Goal: Task Accomplishment & Management: Use online tool/utility

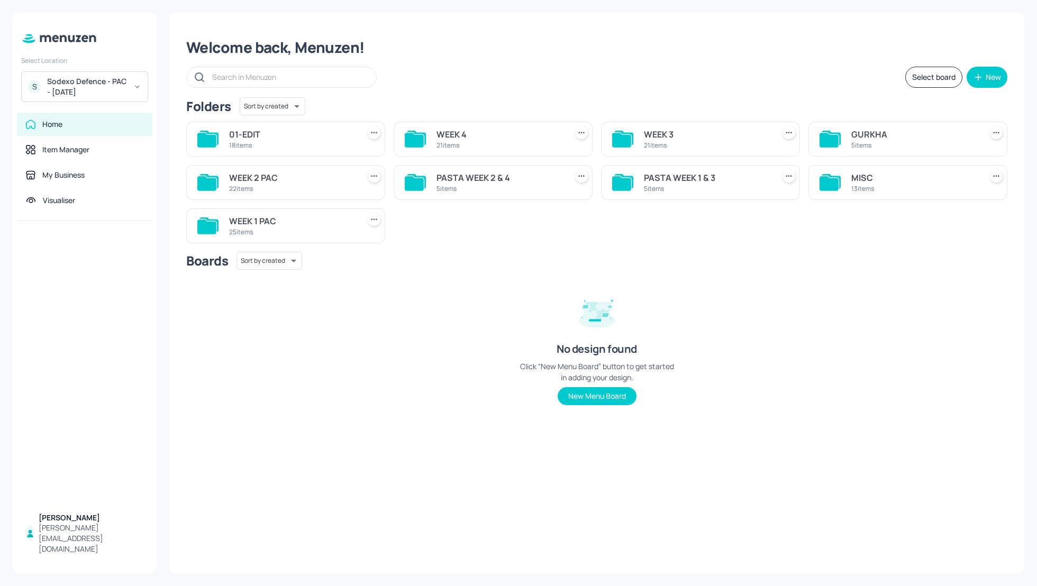
click at [68, 83] on div "Sodexo Defence - PAC - [DATE]" at bounding box center [87, 86] width 80 height 21
click at [519, 35] on div at bounding box center [518, 293] width 1037 height 586
click at [661, 135] on div "WEEK 3" at bounding box center [707, 134] width 126 height 13
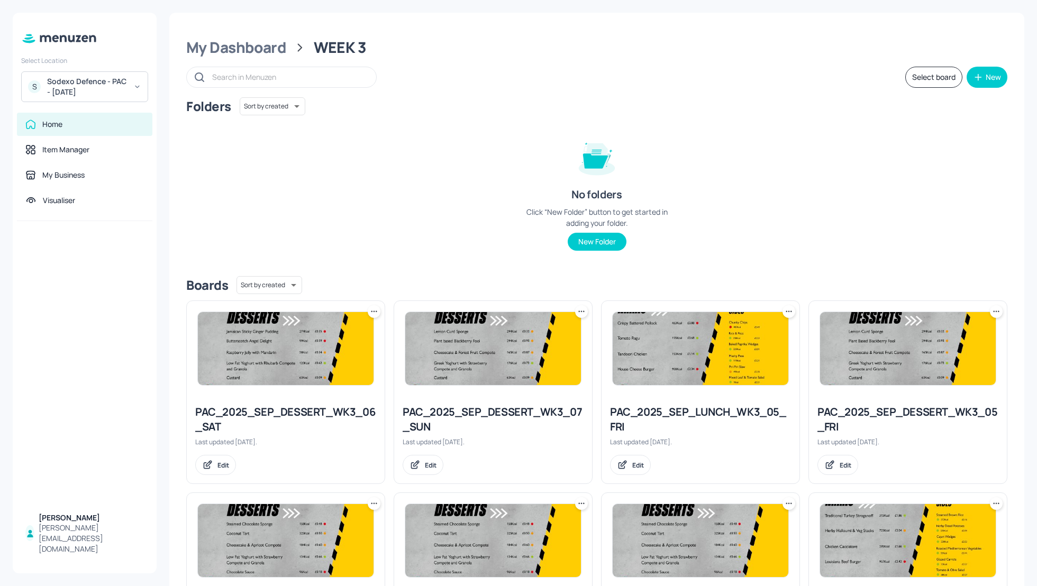
click at [933, 72] on button "Select board" at bounding box center [933, 77] width 57 height 21
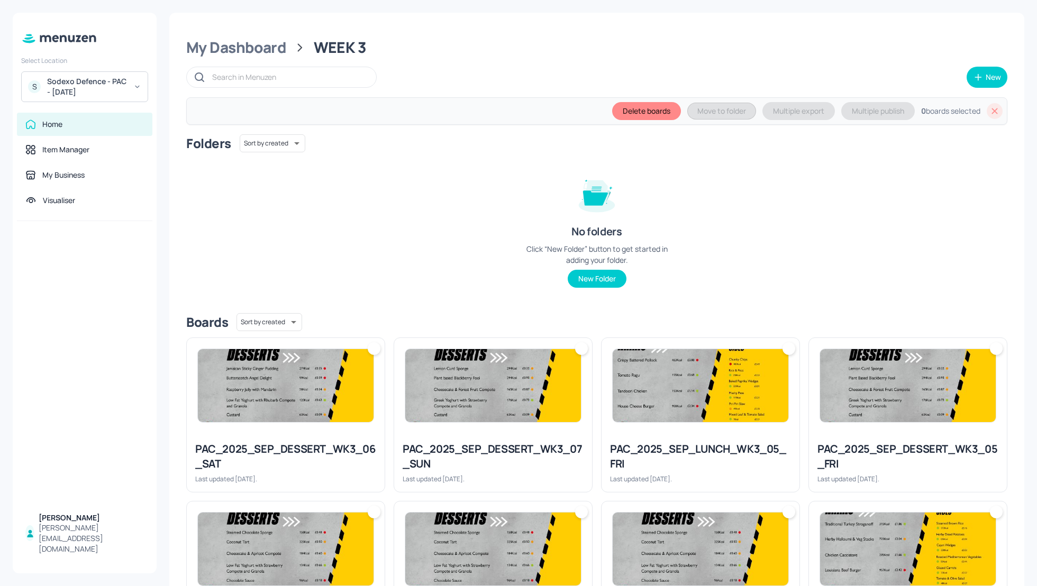
click at [488, 438] on div "PAC_2025_SEP_DESSERT_WK3_07_SUN Last updated 9 days ago." at bounding box center [493, 462] width 198 height 59
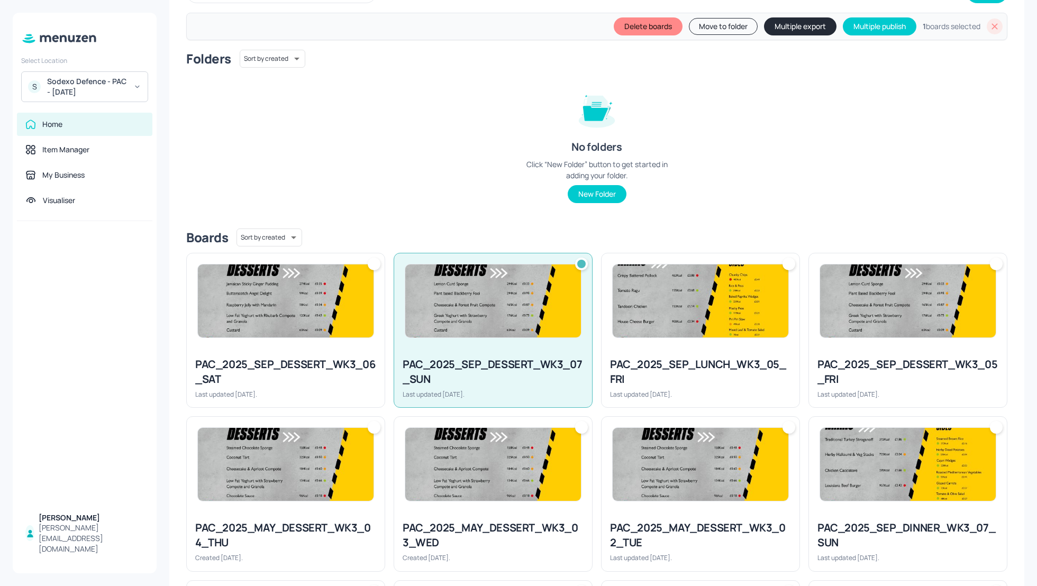
click at [260, 347] on div at bounding box center [286, 300] width 198 height 95
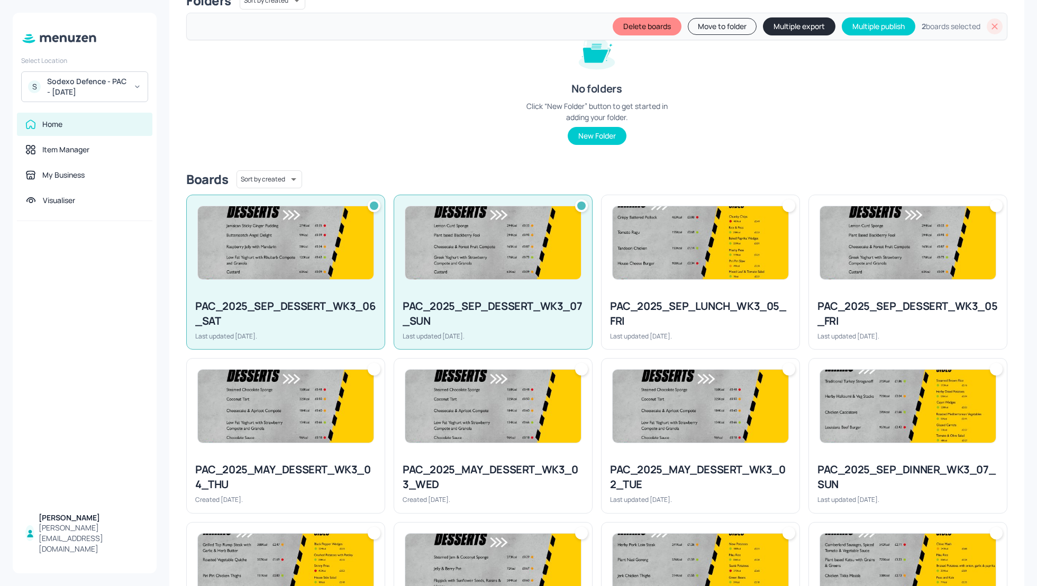
scroll to position [169, 0]
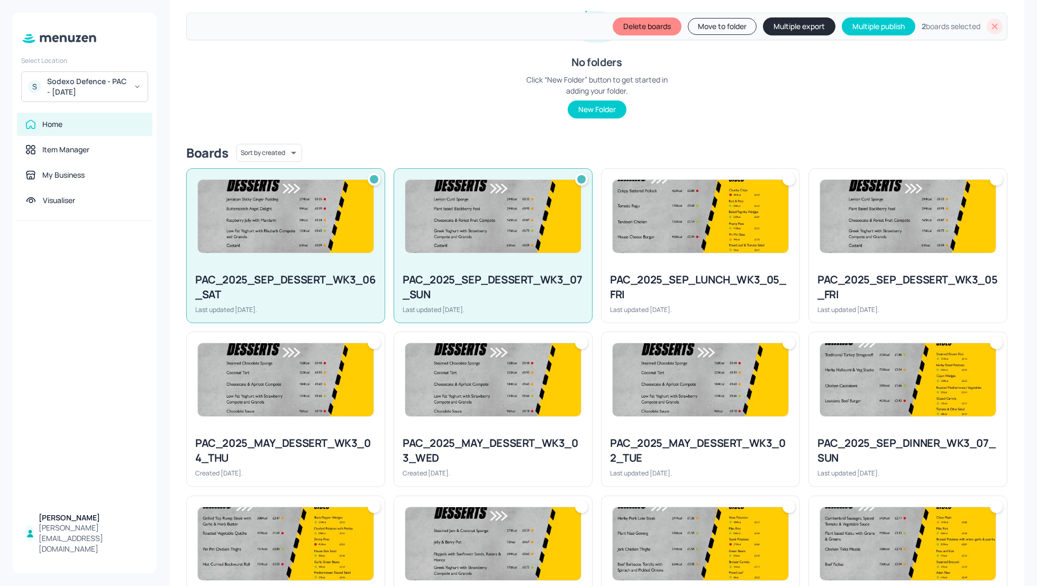
click at [676, 281] on div "PAC_2025_SEP_LUNCH_WK3_05_FRI" at bounding box center [700, 287] width 181 height 30
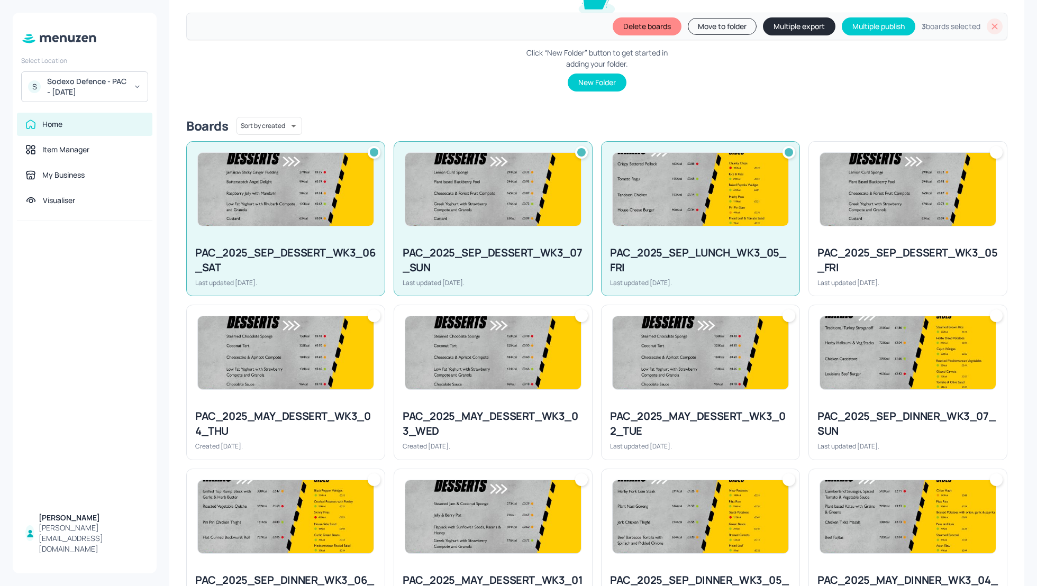
scroll to position [197, 0]
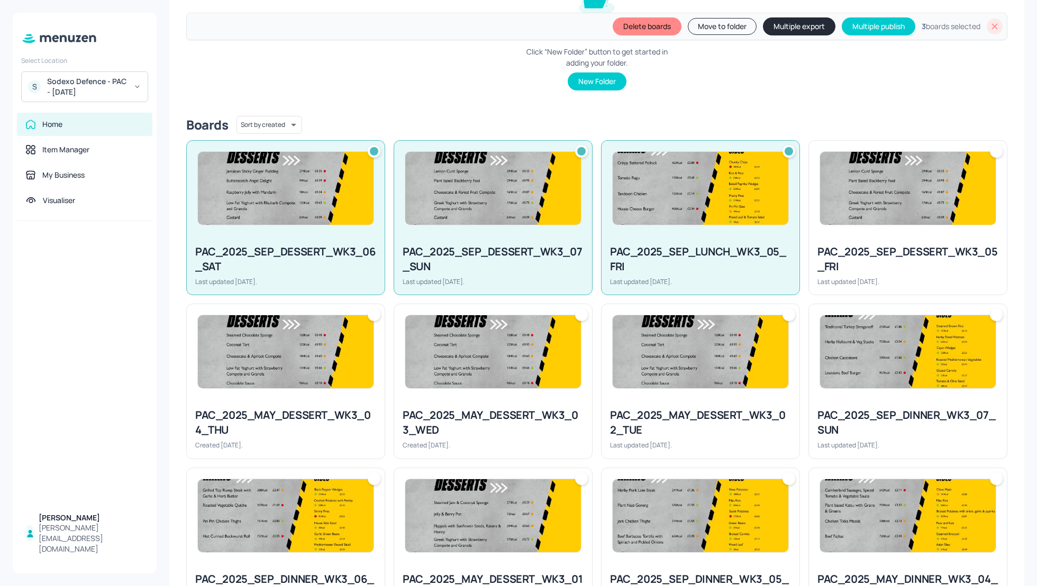
click at [710, 229] on div at bounding box center [701, 188] width 198 height 95
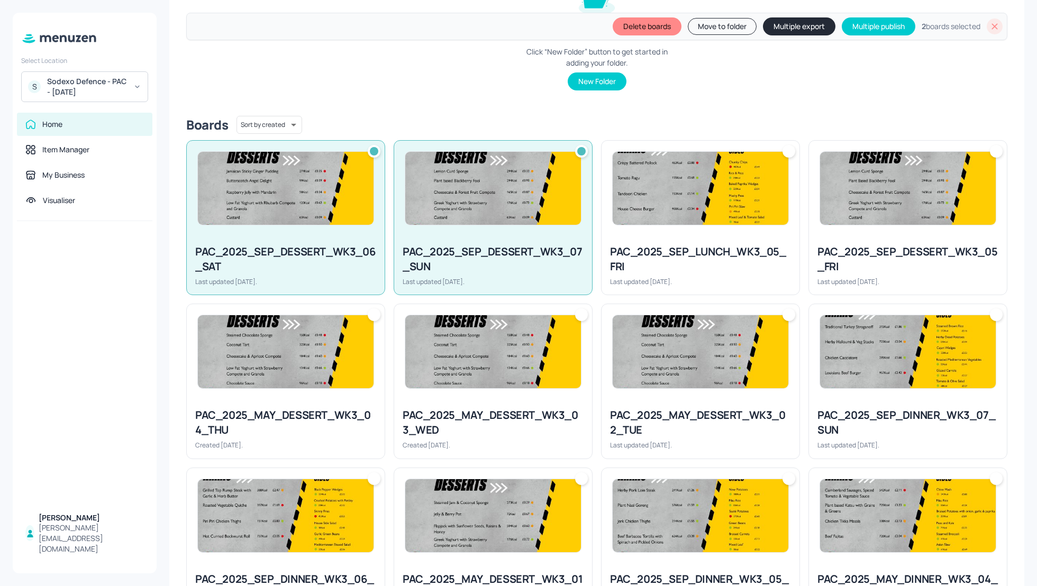
click at [851, 220] on img at bounding box center [908, 188] width 176 height 73
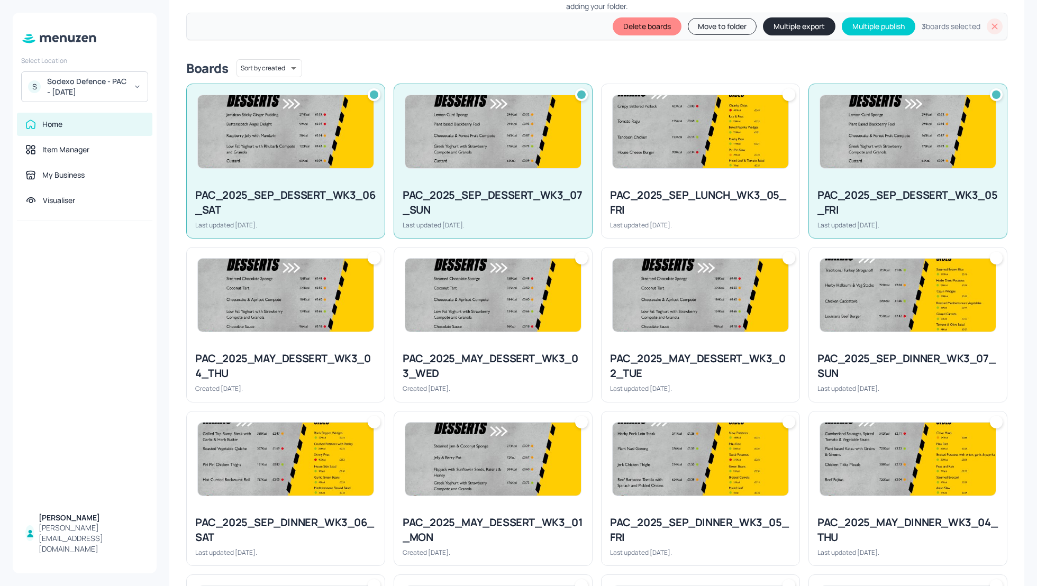
scroll to position [225, 0]
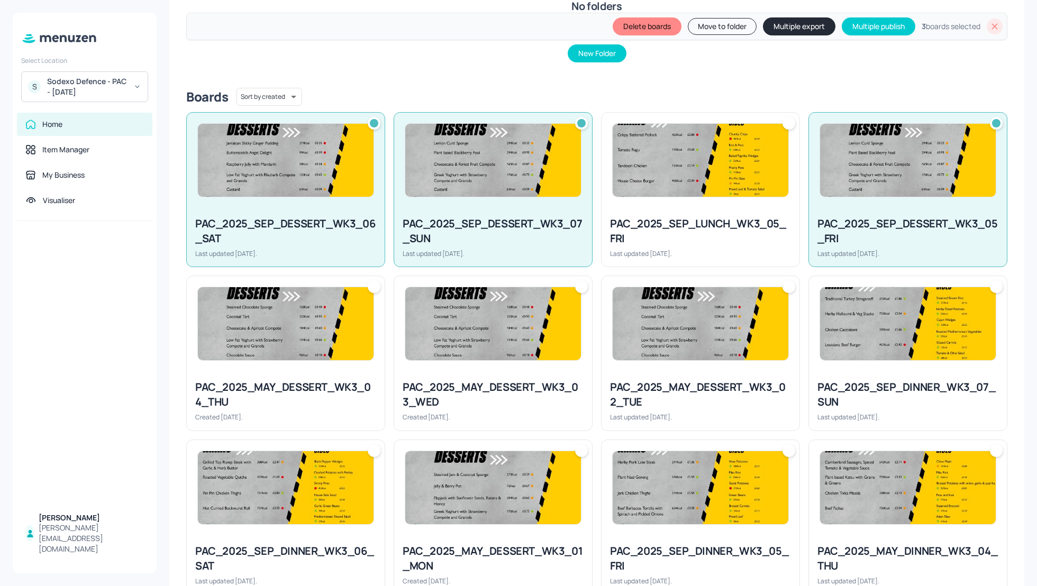
click at [715, 227] on div "PAC_2025_SEP_LUNCH_WK3_05_FRI" at bounding box center [700, 231] width 181 height 30
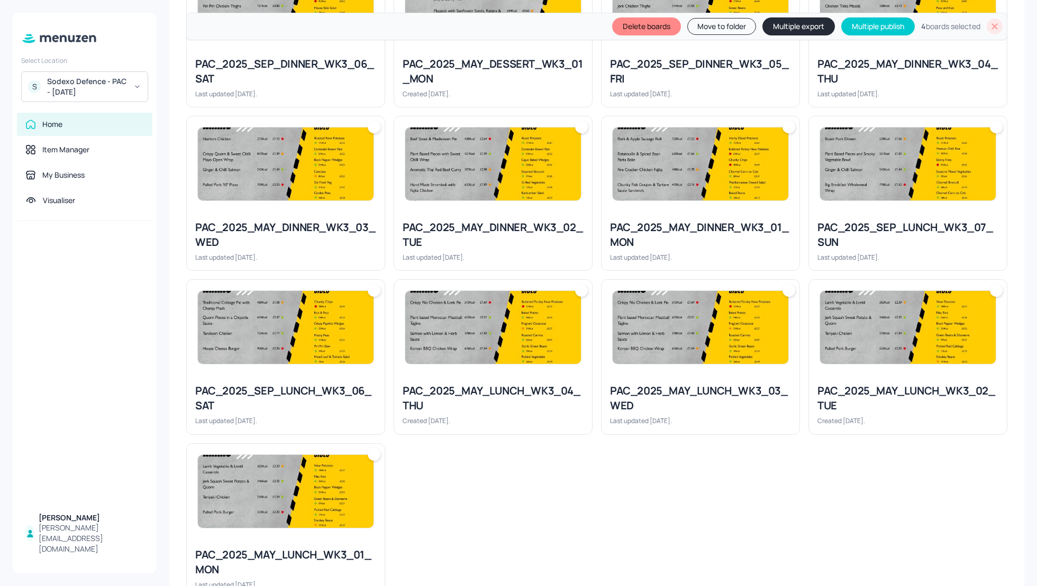
scroll to position [748, 0]
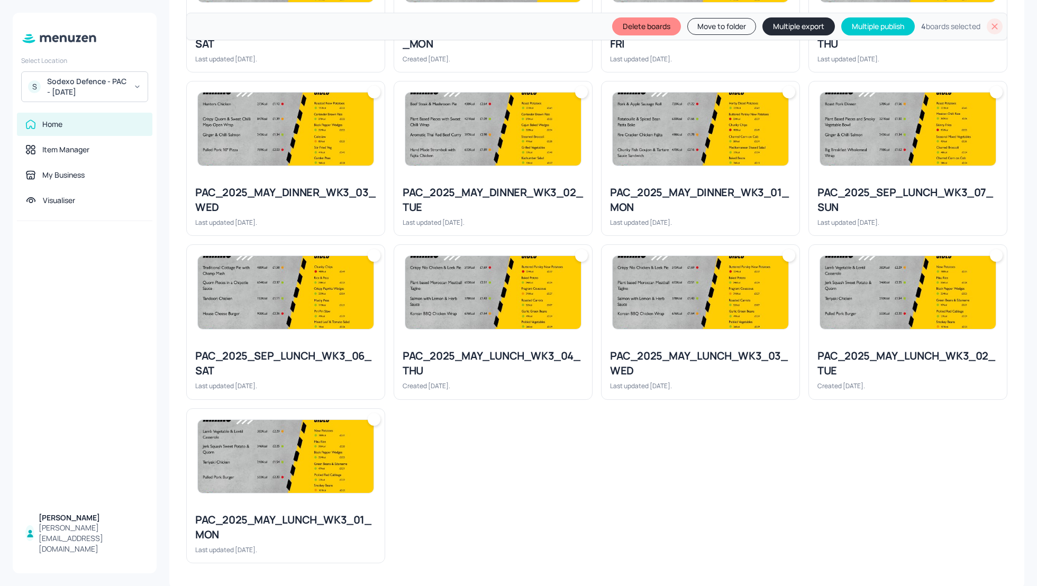
click at [275, 340] on div "PAC_2025_SEP_LUNCH_WK3_06_SAT Last updated 9 days ago." at bounding box center [286, 369] width 198 height 59
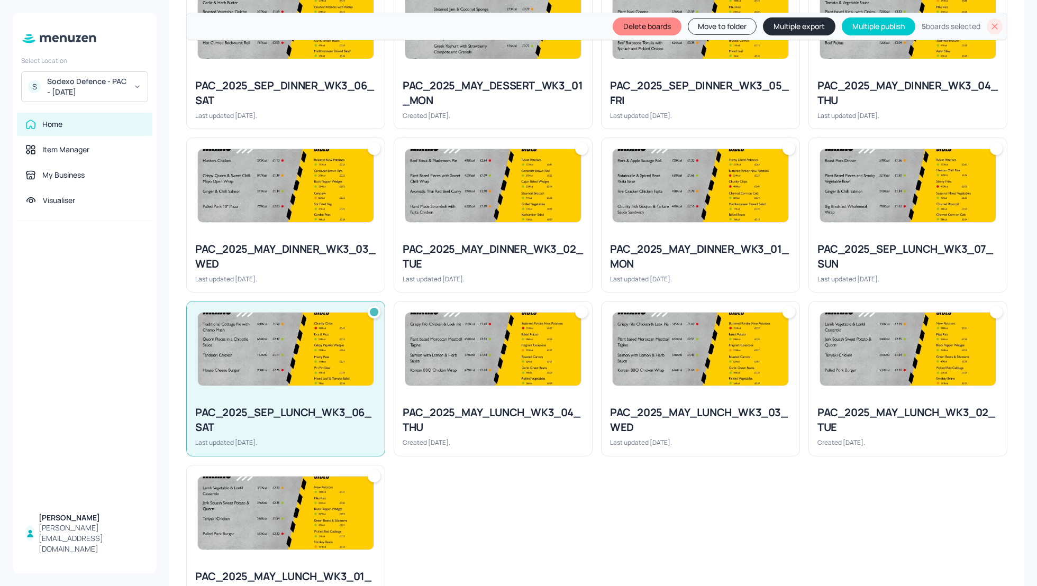
click at [879, 268] on div "PAC_2025_SEP_LUNCH_WK3_07_SUN" at bounding box center [907, 257] width 181 height 30
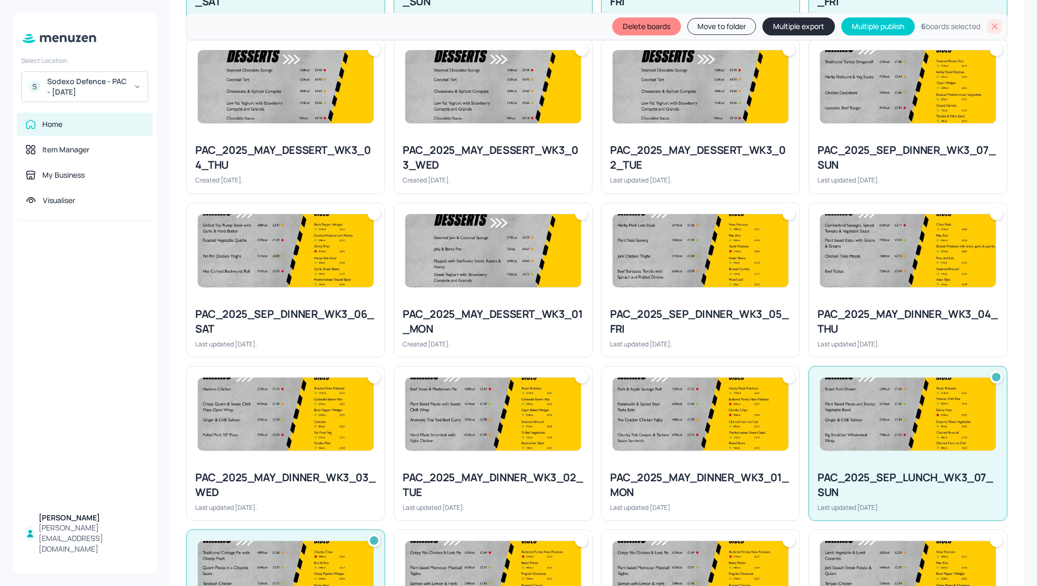
scroll to position [466, 0]
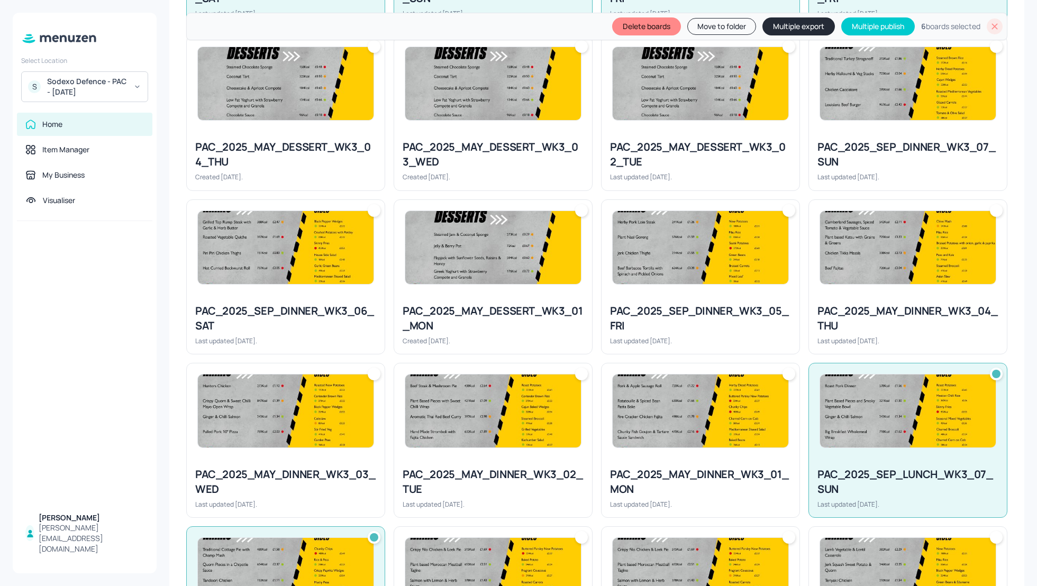
click at [726, 301] on div "PAC_2025_SEP_DINNER_WK3_05_FRI Last updated 9 days ago." at bounding box center [701, 324] width 198 height 59
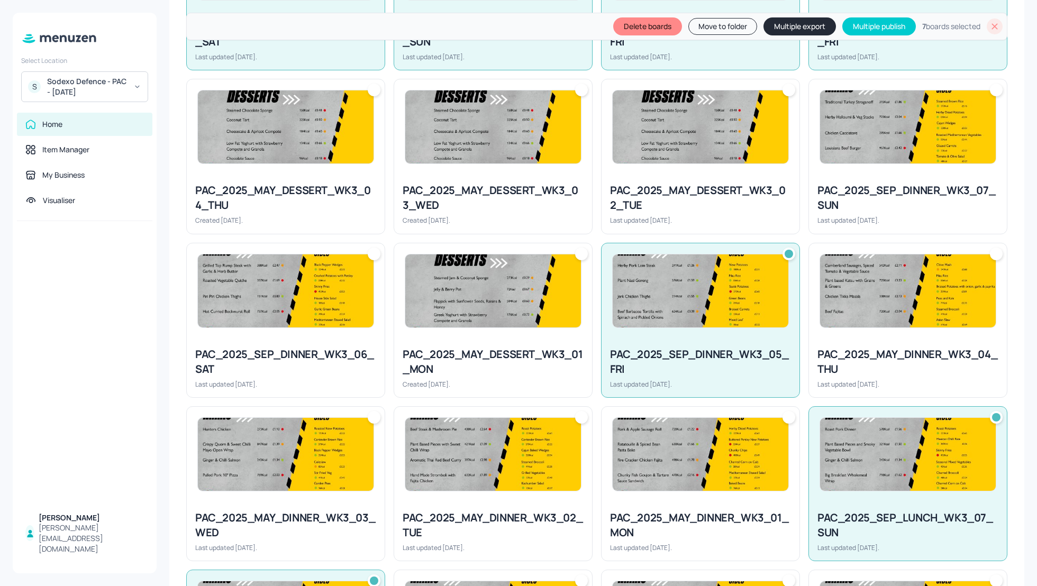
scroll to position [437, 0]
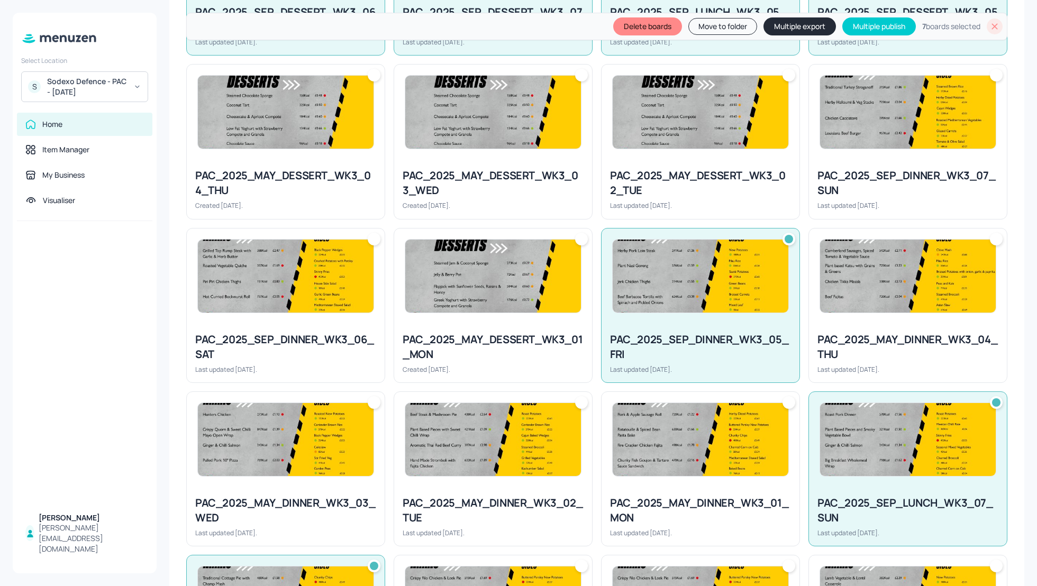
click at [280, 312] on div at bounding box center [286, 276] width 198 height 95
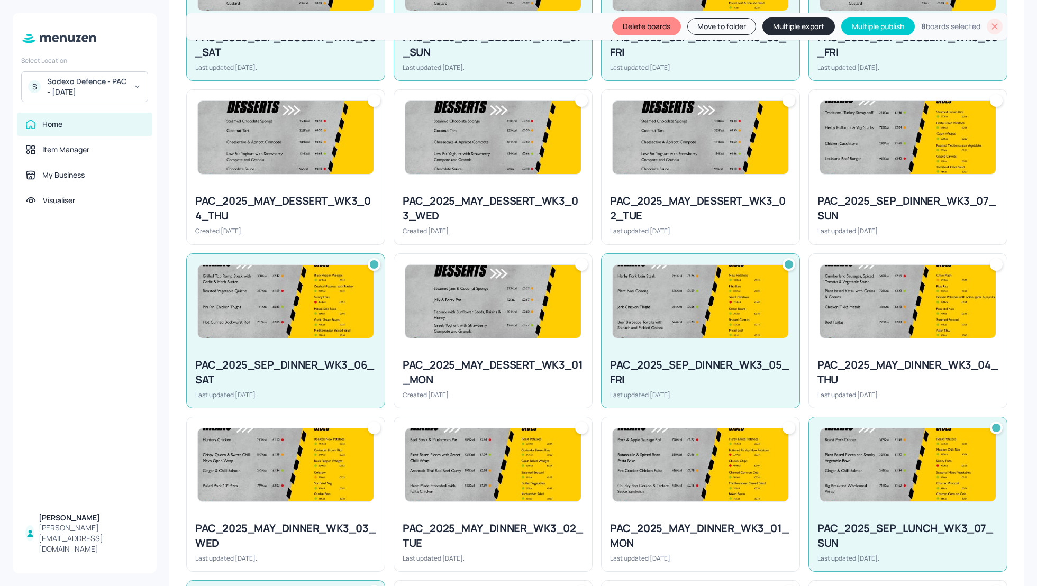
scroll to position [409, 0]
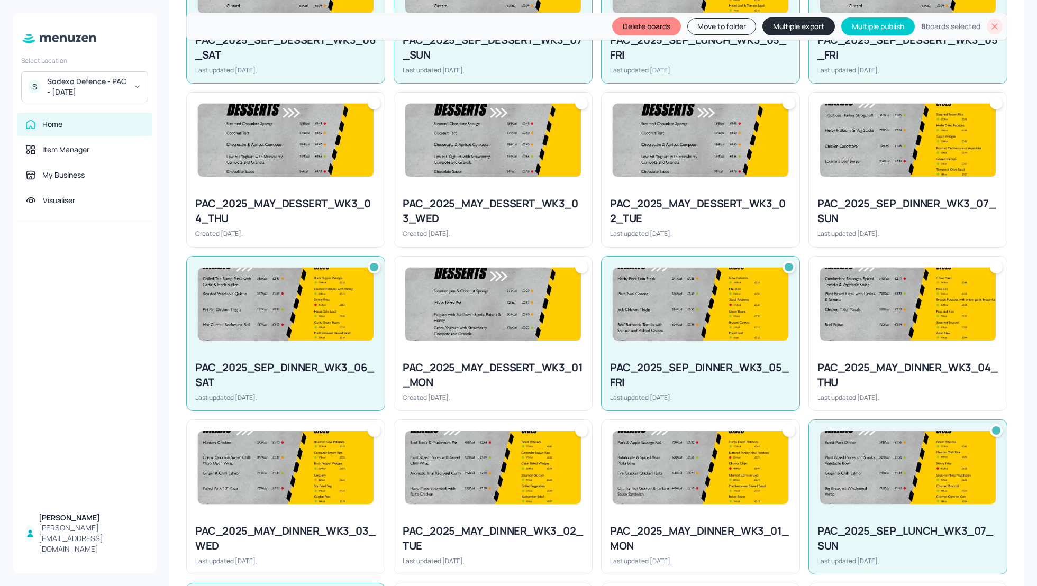
click at [831, 227] on div "PAC_2025_SEP_DINNER_WK3_07_SUN Last updated 9 days ago." at bounding box center [908, 217] width 198 height 59
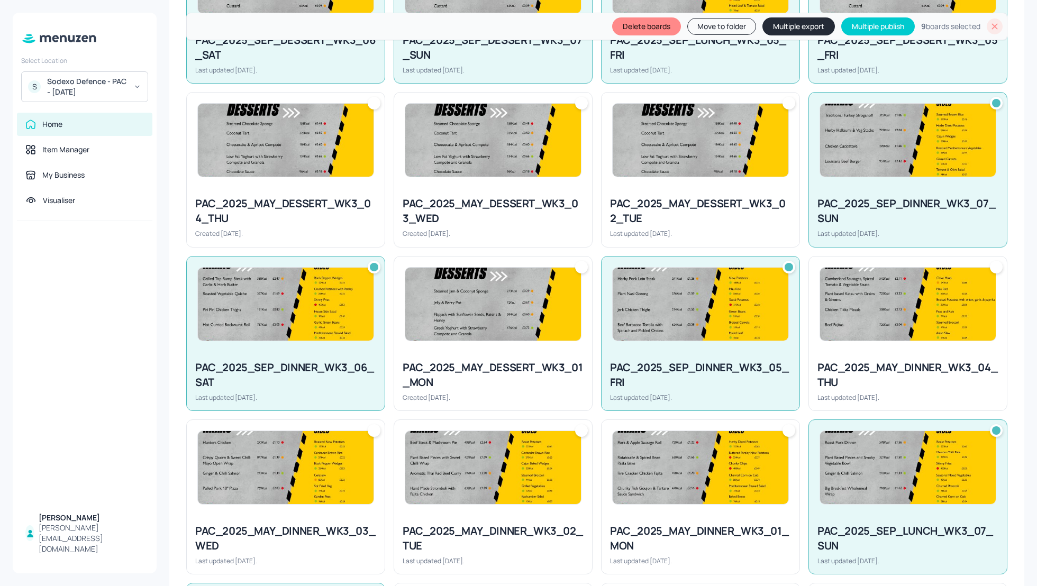
click at [1012, 330] on div "My Dashboard WEEK 3 New Delete boards Move to folder Multiple export Multiple p…" at bounding box center [596, 266] width 855 height 1324
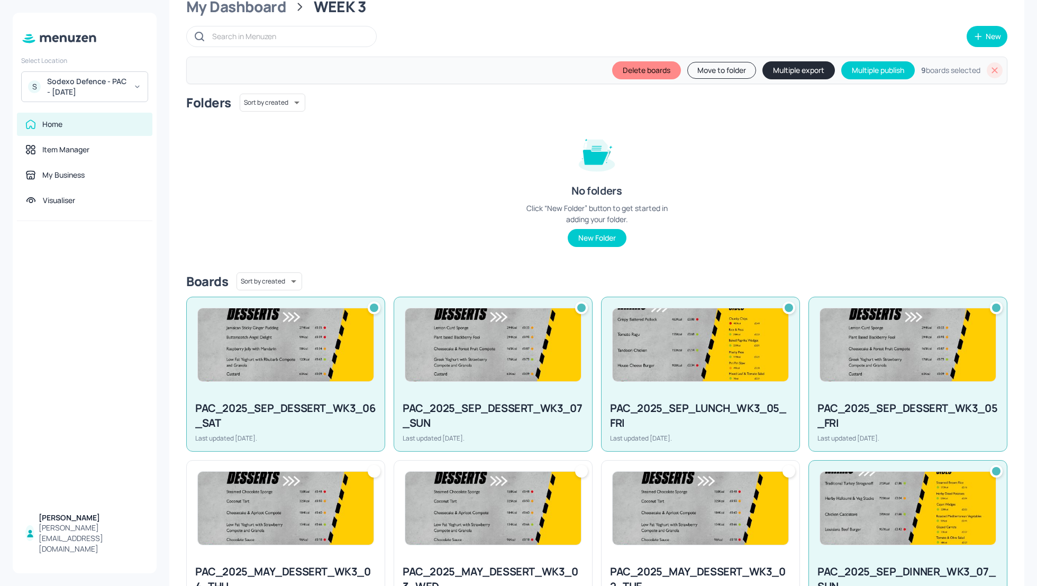
scroll to position [0, 0]
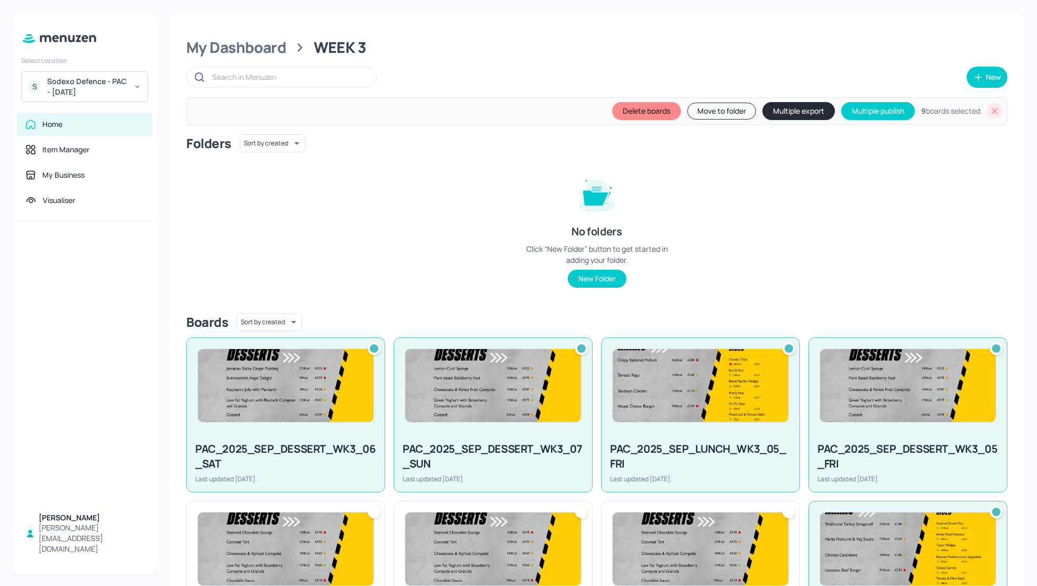
click at [787, 115] on button "Multiple export" at bounding box center [798, 111] width 72 height 18
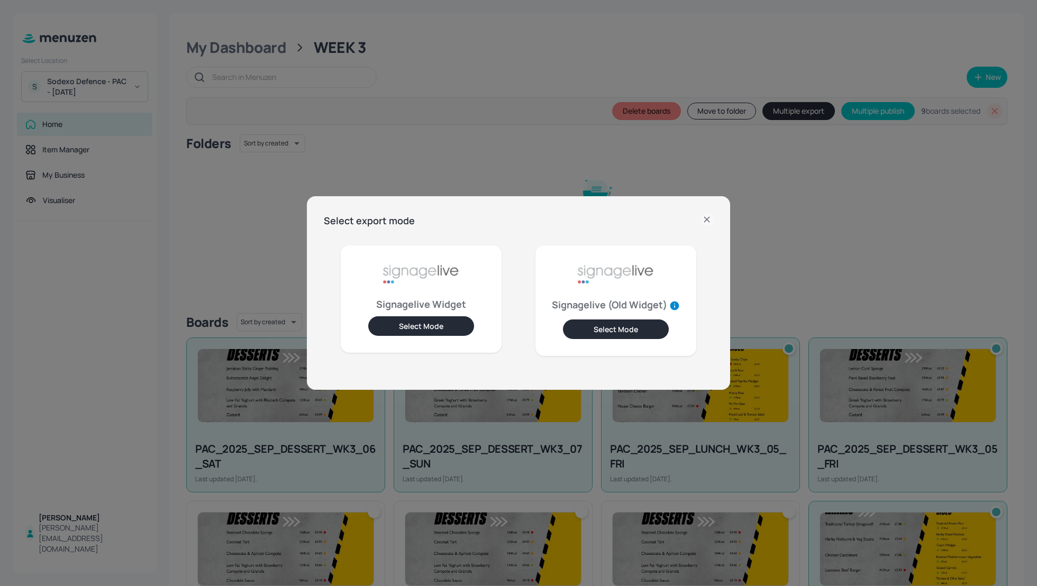
click at [415, 327] on button "Select Mode" at bounding box center [421, 326] width 106 height 20
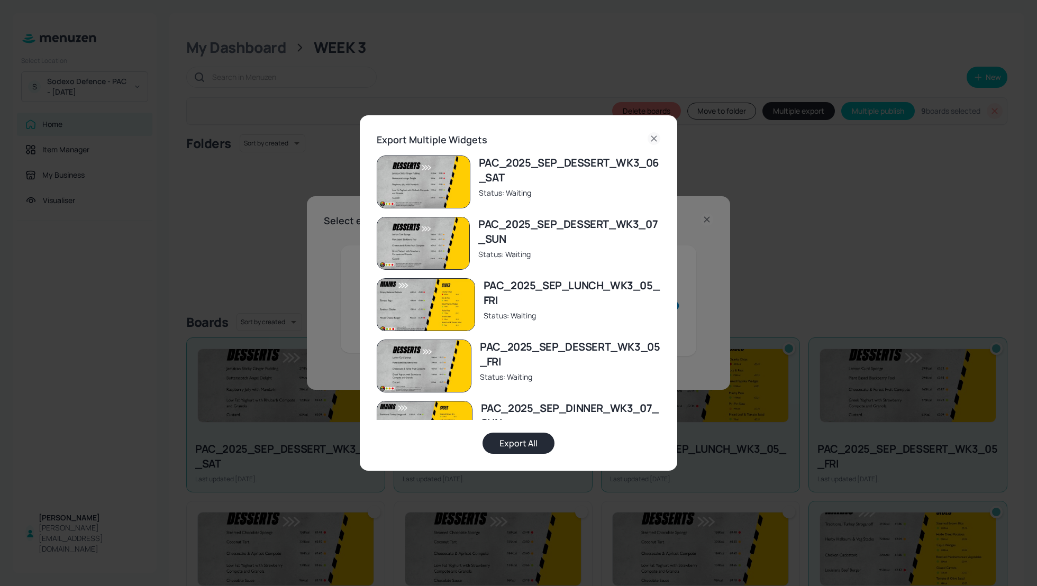
click at [512, 447] on button "Export All" at bounding box center [518, 443] width 72 height 21
click at [655, 136] on icon at bounding box center [653, 138] width 5 height 5
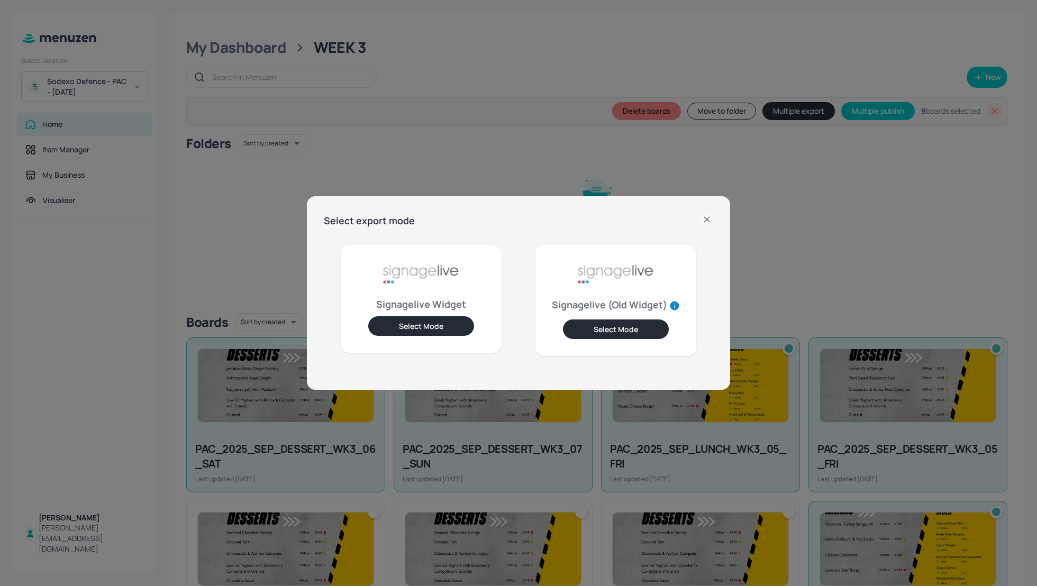
click at [450, 47] on div "Select export mode Signagelive Widget Select Mode Signagelive (Old Widget) Sele…" at bounding box center [518, 293] width 1037 height 586
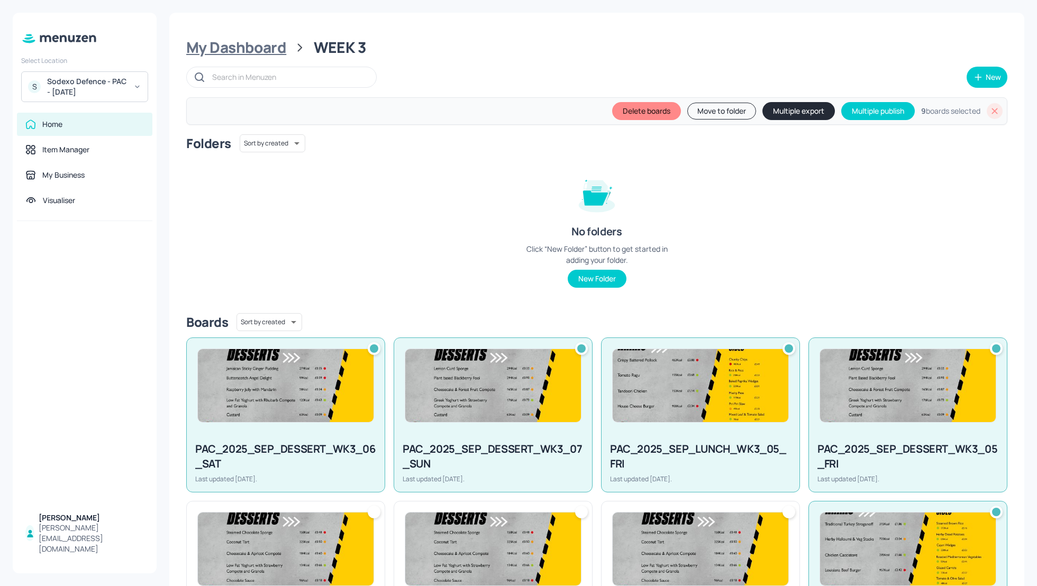
click at [257, 48] on div "My Dashboard" at bounding box center [236, 47] width 100 height 19
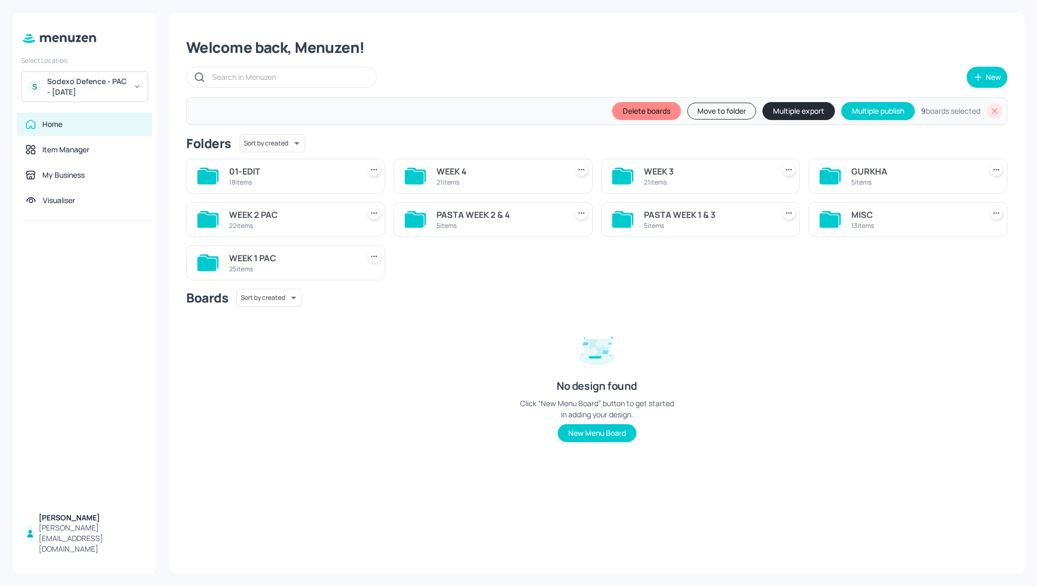
click at [441, 172] on div "WEEK 4" at bounding box center [499, 171] width 126 height 13
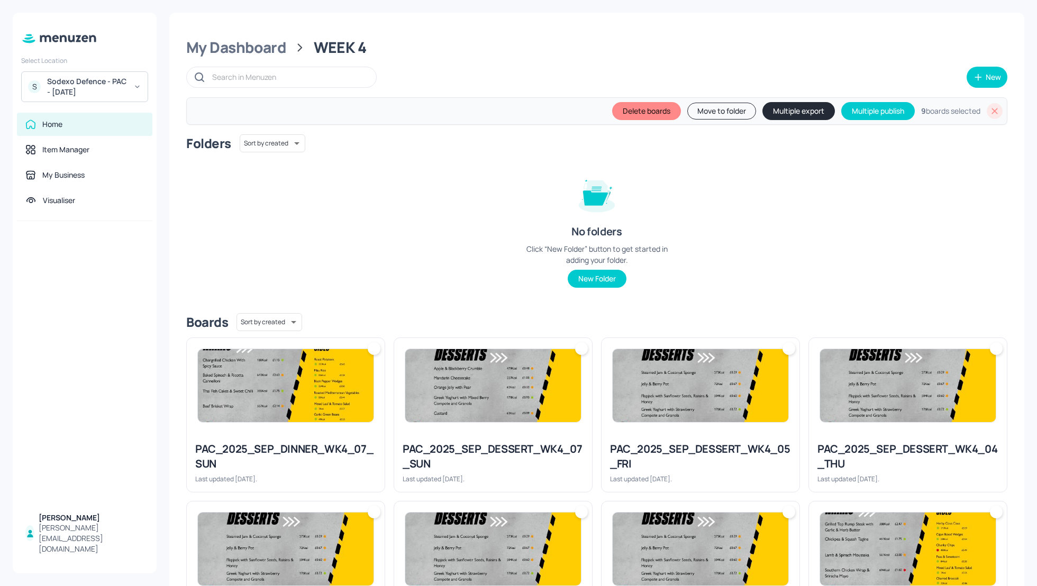
click at [434, 179] on div "Folders Sort by created id ​ No folders Click “New Folder” button to get starte…" at bounding box center [596, 219] width 821 height 170
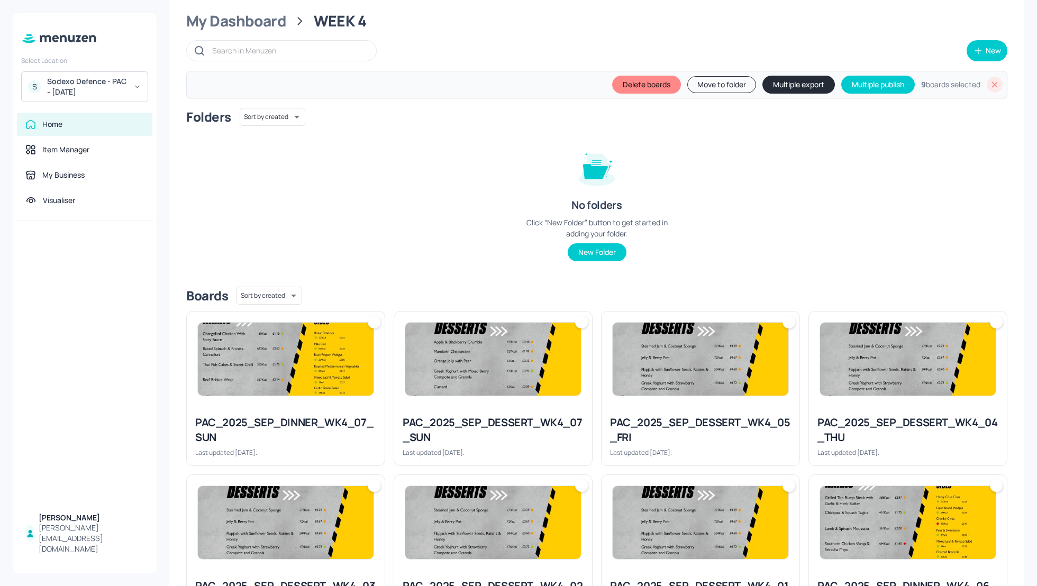
scroll to position [28, 0]
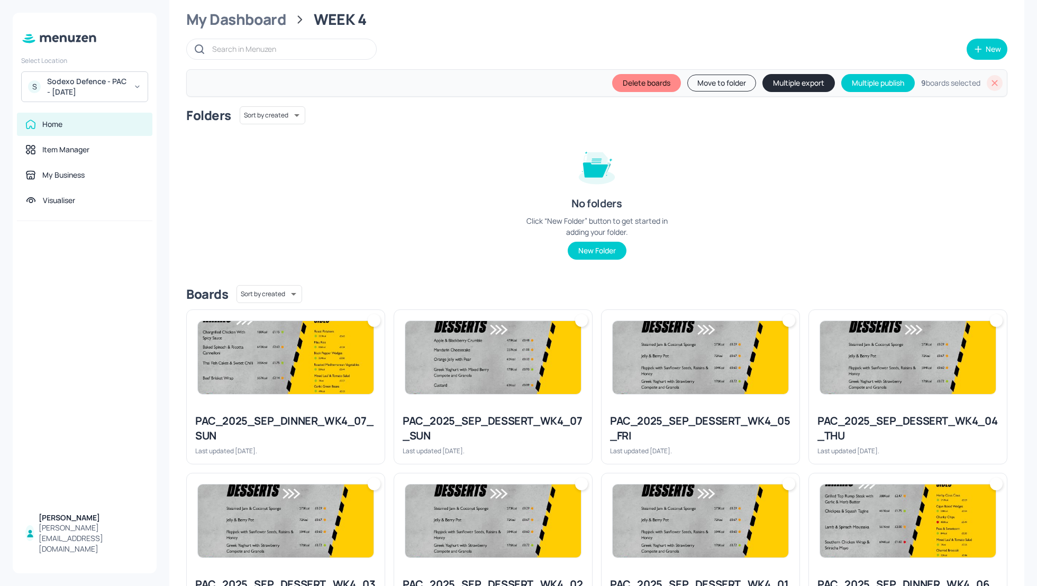
click at [992, 84] on icon at bounding box center [995, 83] width 6 height 6
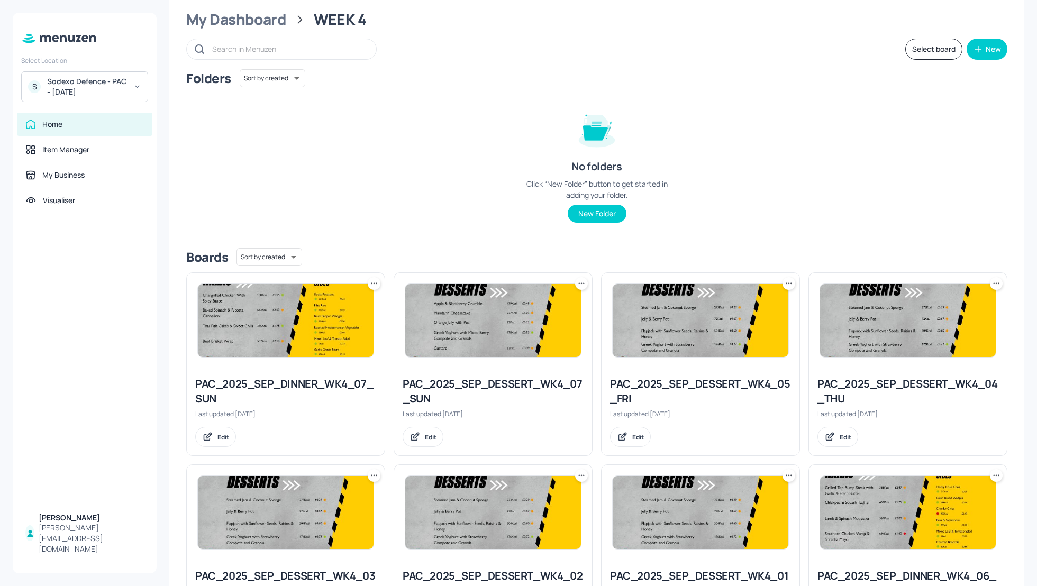
click at [827, 144] on div "Folders Sort by created id ​ No folders Click “New Folder” button to get starte…" at bounding box center [596, 154] width 821 height 170
click at [927, 53] on button "Select board" at bounding box center [933, 49] width 57 height 21
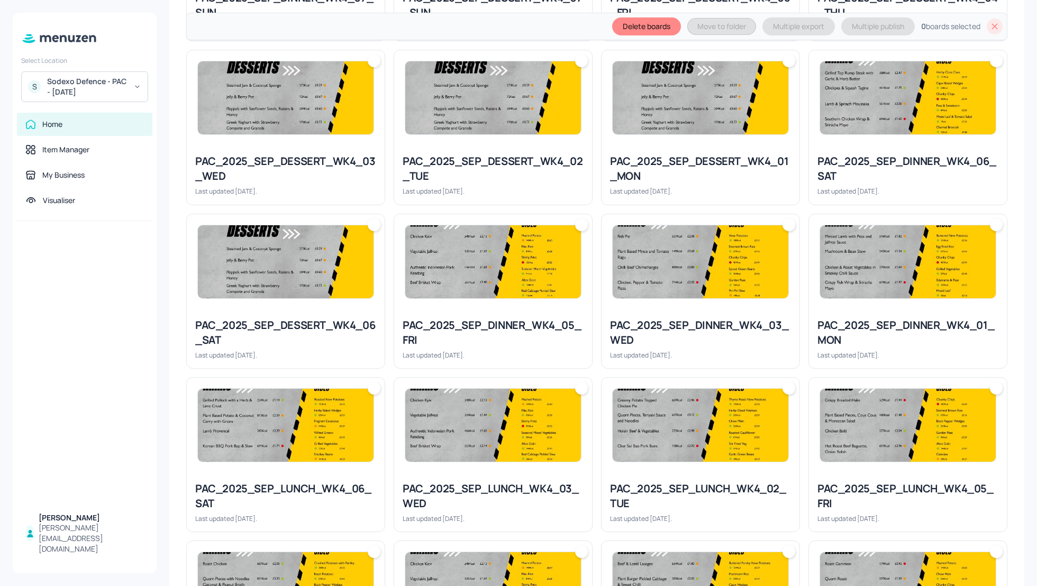
click at [682, 178] on div "PAC_2025_SEP_DESSERT_WK4_01_MON" at bounding box center [700, 169] width 181 height 30
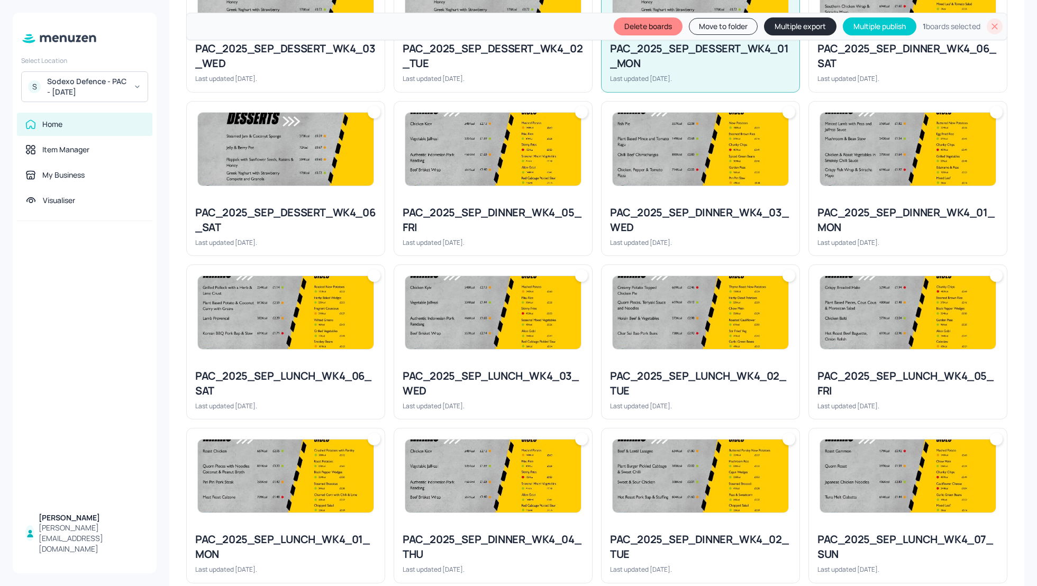
click at [858, 232] on div "PAC_2025_SEP_DINNER_WK4_01_MON" at bounding box center [907, 220] width 181 height 30
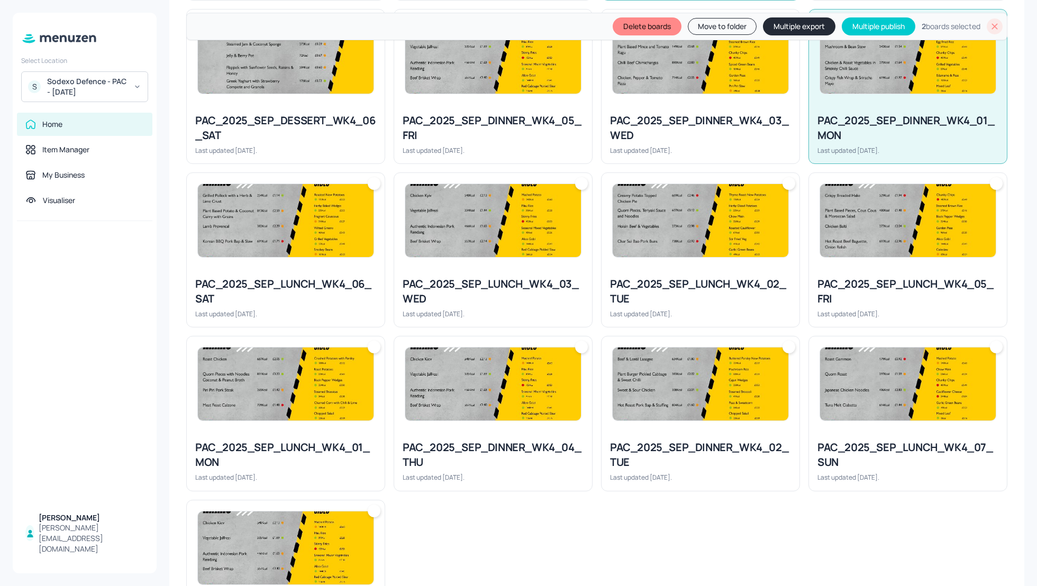
scroll to position [705, 0]
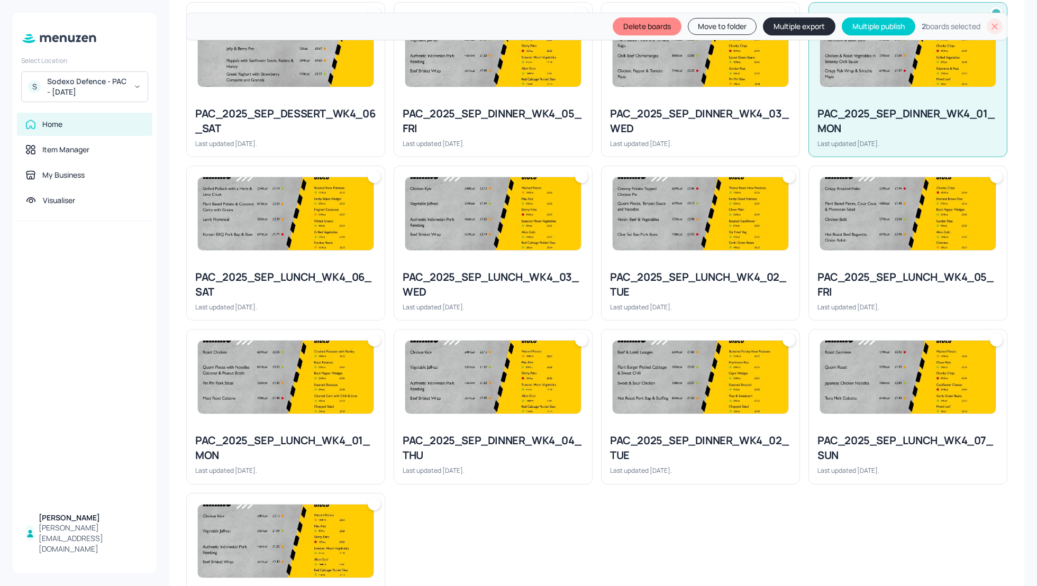
click at [291, 429] on div "PAC_2025_SEP_LUNCH_WK4_01_MON Last updated 9 days ago." at bounding box center [286, 454] width 198 height 59
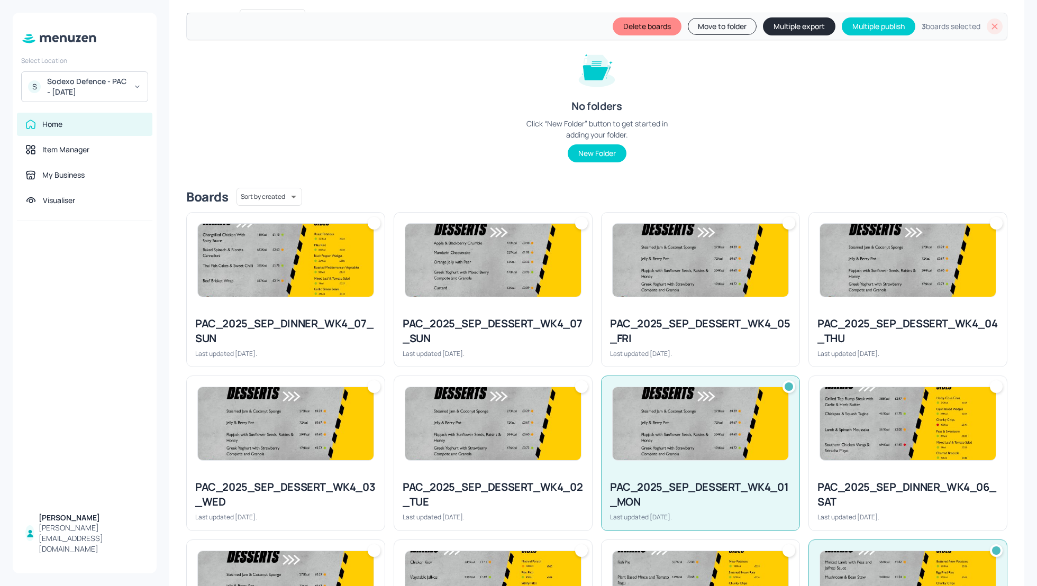
scroll to position [98, 0]
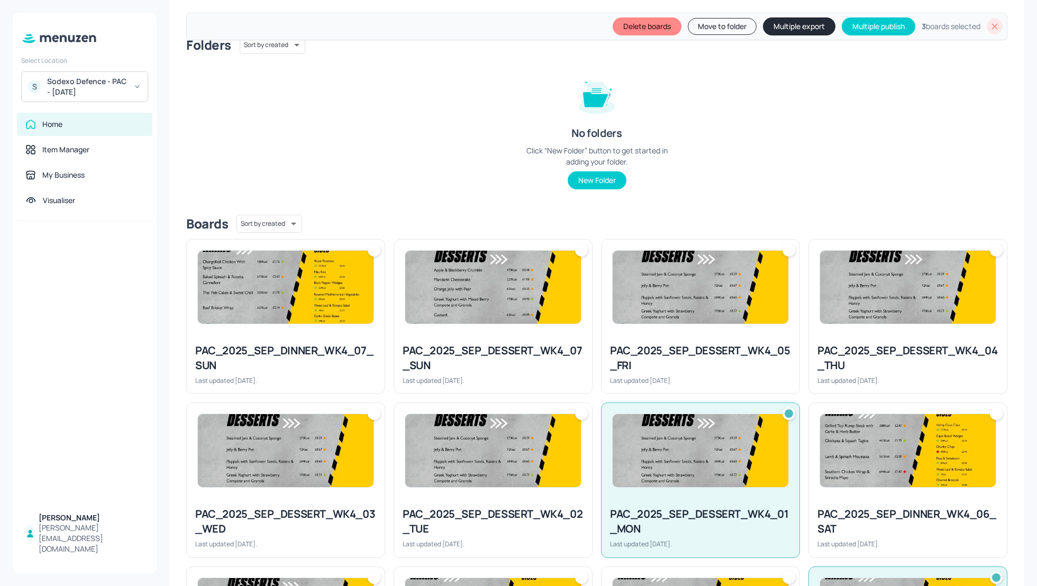
click at [791, 28] on button "Multiple export" at bounding box center [799, 26] width 72 height 18
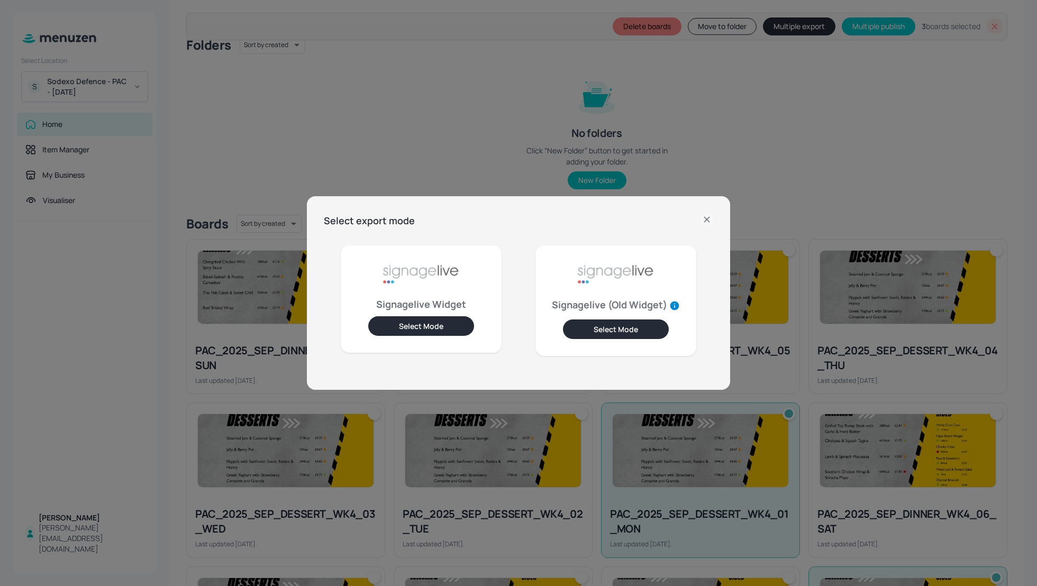
click at [408, 334] on button "Select Mode" at bounding box center [421, 326] width 106 height 20
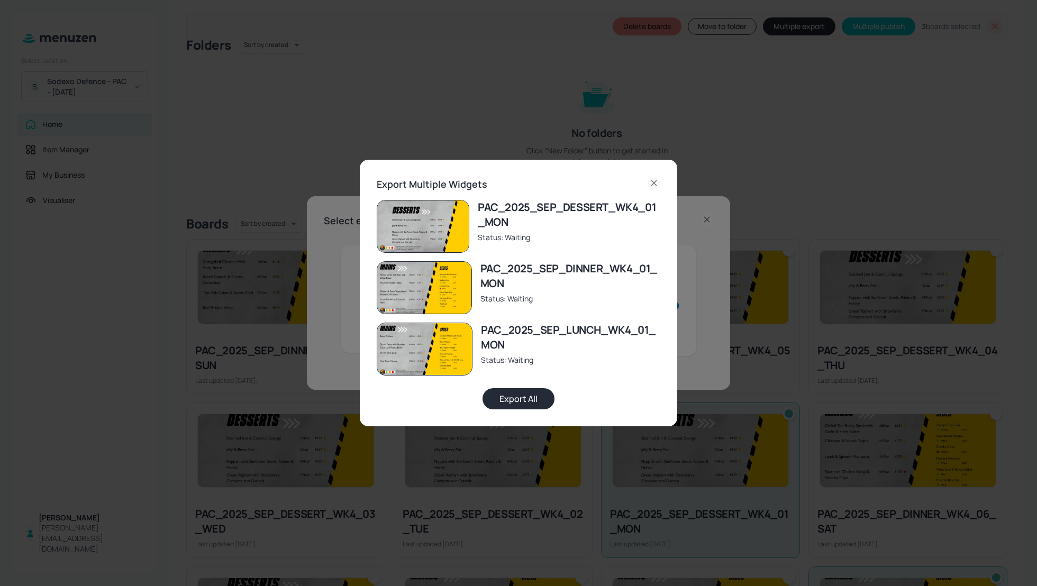
click at [521, 398] on button "Export All" at bounding box center [518, 398] width 72 height 21
click at [652, 180] on icon at bounding box center [654, 183] width 13 height 13
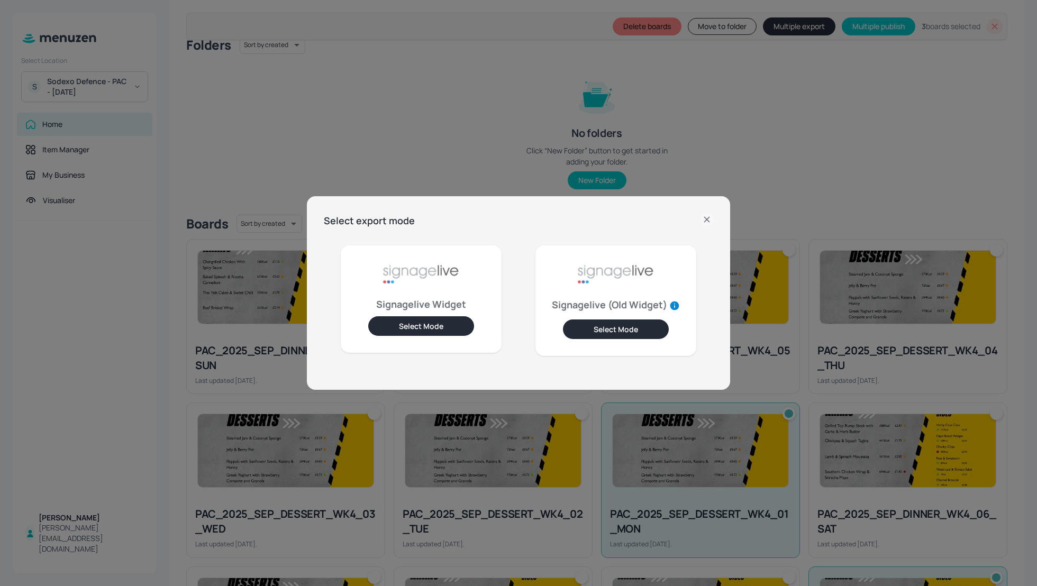
click at [707, 219] on icon at bounding box center [706, 219] width 5 height 5
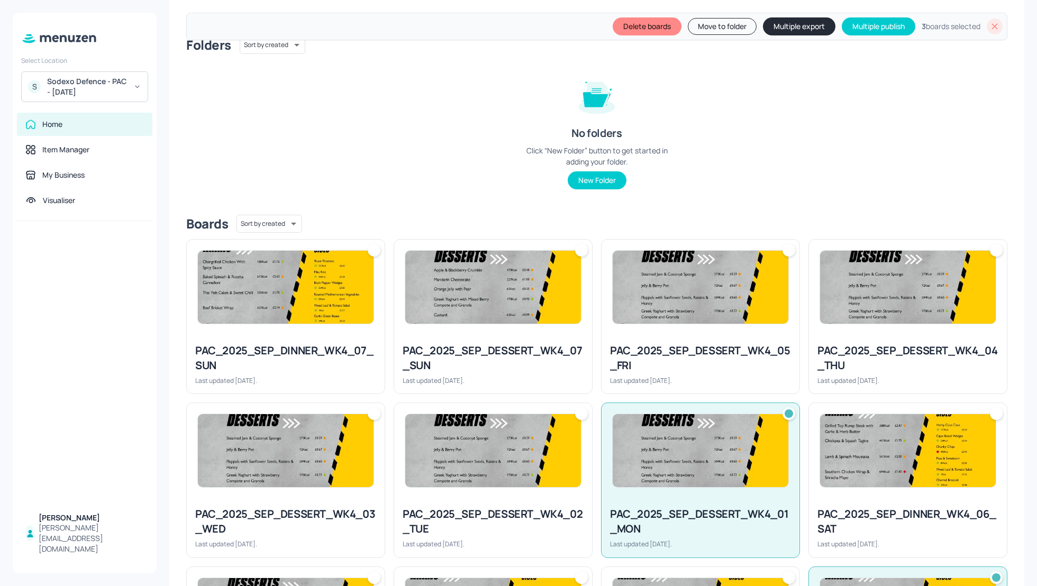
click at [66, 127] on div "Home" at bounding box center [84, 124] width 119 height 11
click at [955, 180] on div "Folders Sort by created id ​ No folders Click “New Folder” button to get starte…" at bounding box center [596, 121] width 821 height 170
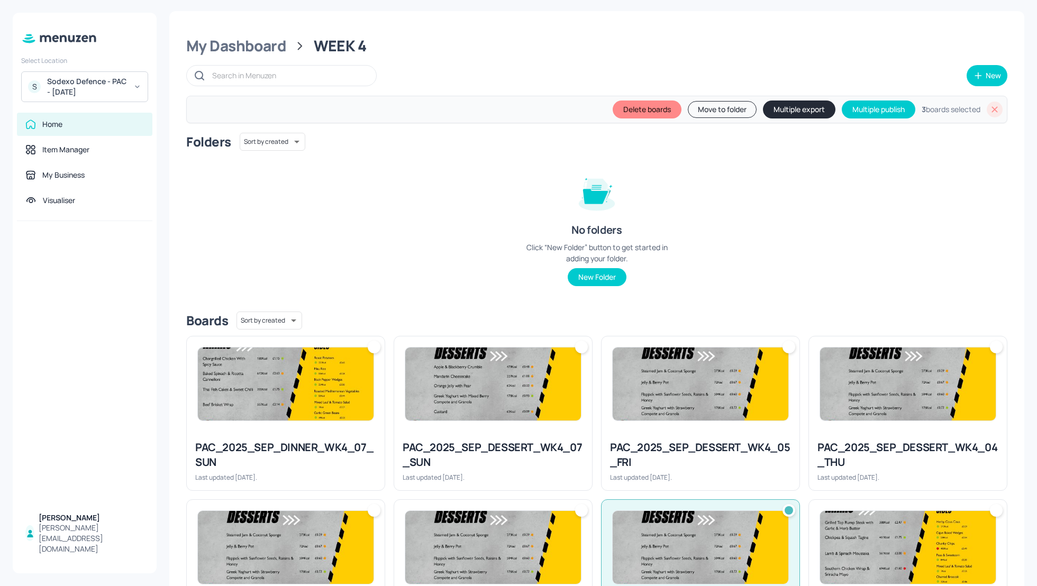
scroll to position [0, 0]
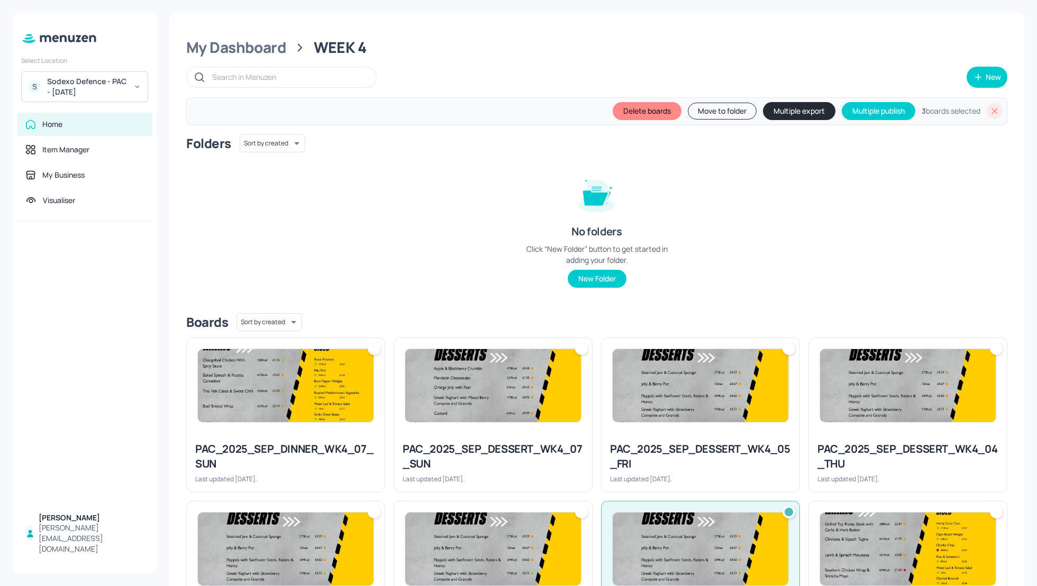
click at [993, 110] on icon at bounding box center [994, 111] width 11 height 11
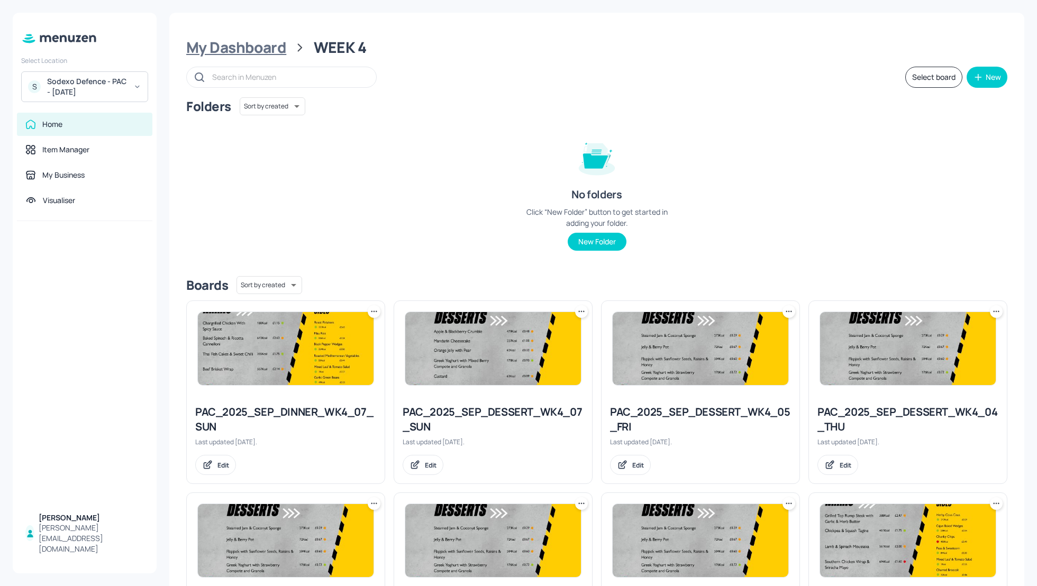
click at [265, 47] on div "My Dashboard" at bounding box center [236, 47] width 100 height 19
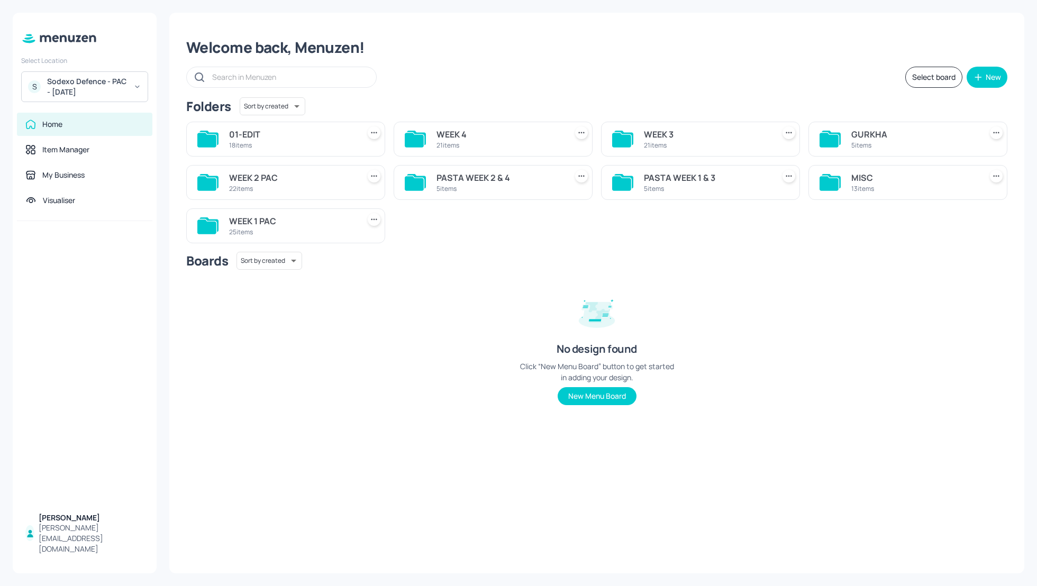
click at [808, 97] on div "Welcome back, Menuzen! Select board New Folders Sort by created id ​ 01-EDIT 18…" at bounding box center [596, 293] width 855 height 561
click at [853, 252] on div "Boards Sort by created id ​" at bounding box center [596, 261] width 821 height 18
click at [678, 178] on div "PASTA WEEK 1 & 3" at bounding box center [707, 177] width 126 height 13
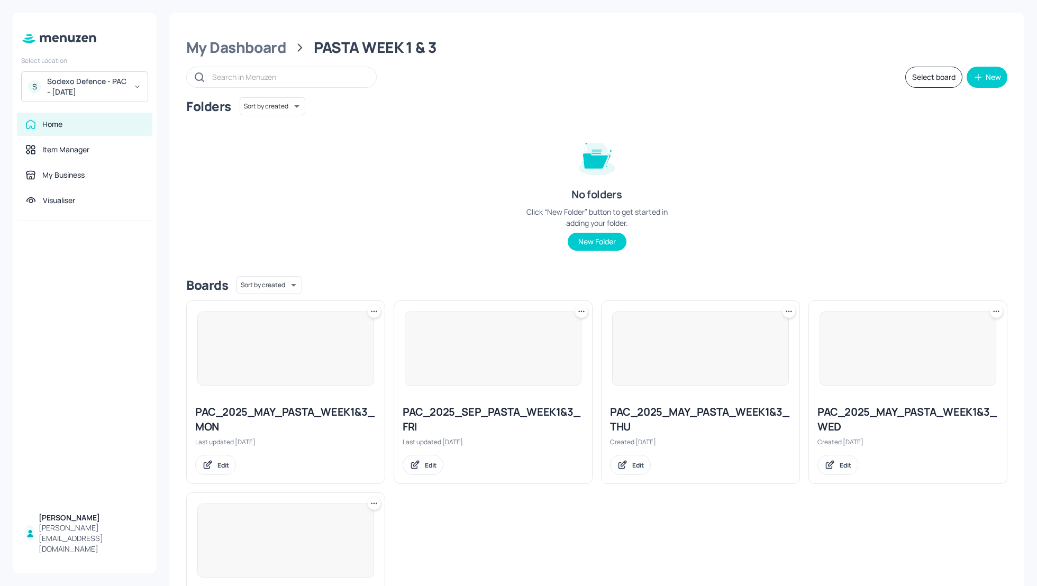
click at [806, 156] on div "Folders Sort by created id ​ No folders Click “New Folder” button to get starte…" at bounding box center [596, 182] width 821 height 170
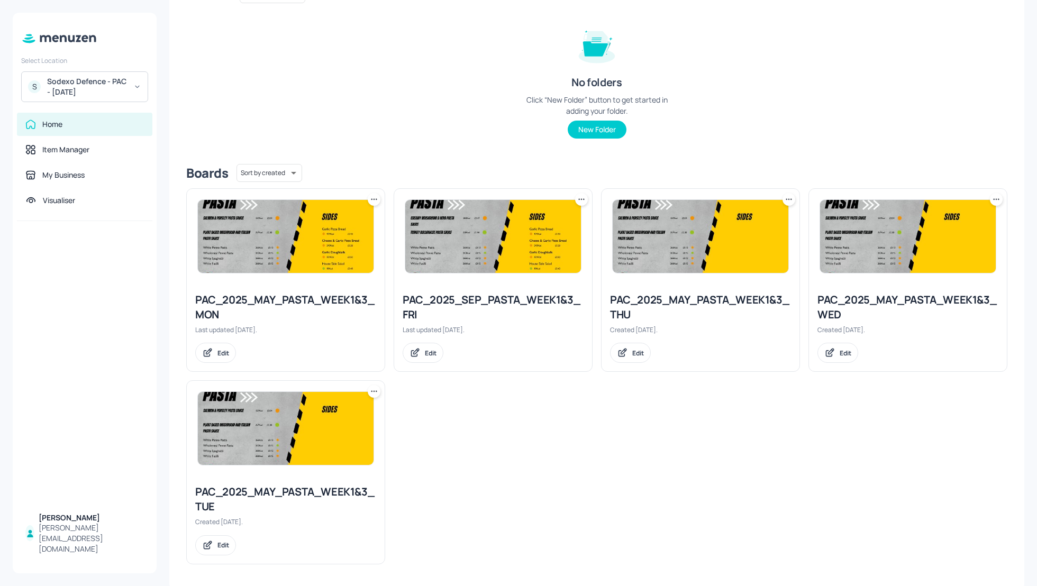
scroll to position [113, 0]
click at [497, 299] on div "PAC_2025_SEP_PASTA_WEEK1&3_FRI" at bounding box center [493, 307] width 181 height 30
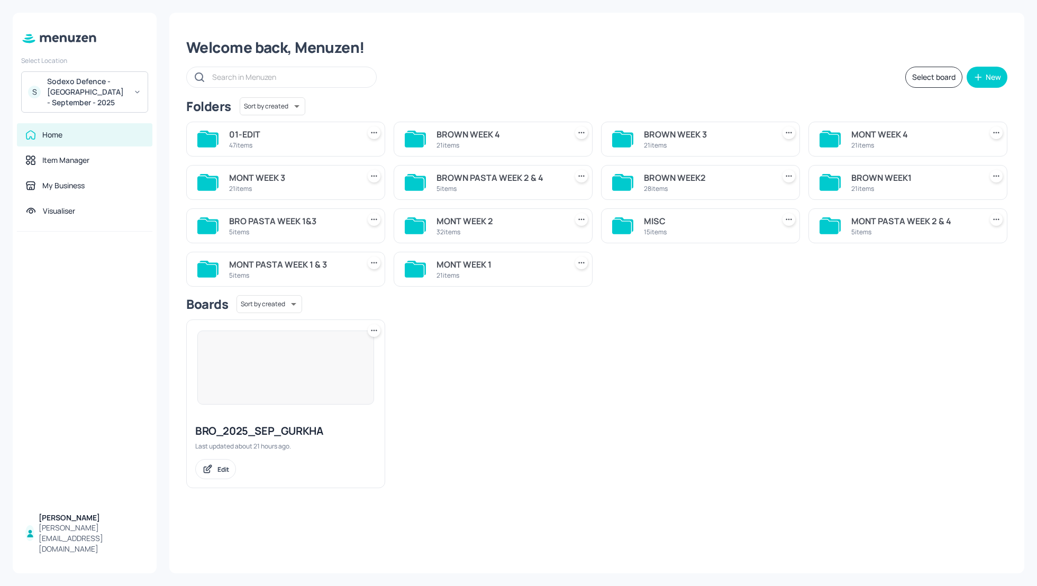
click at [539, 63] on div "Welcome back, Menuzen! Select board New Folders Sort by created id ​ 01-EDIT 47…" at bounding box center [596, 293] width 855 height 561
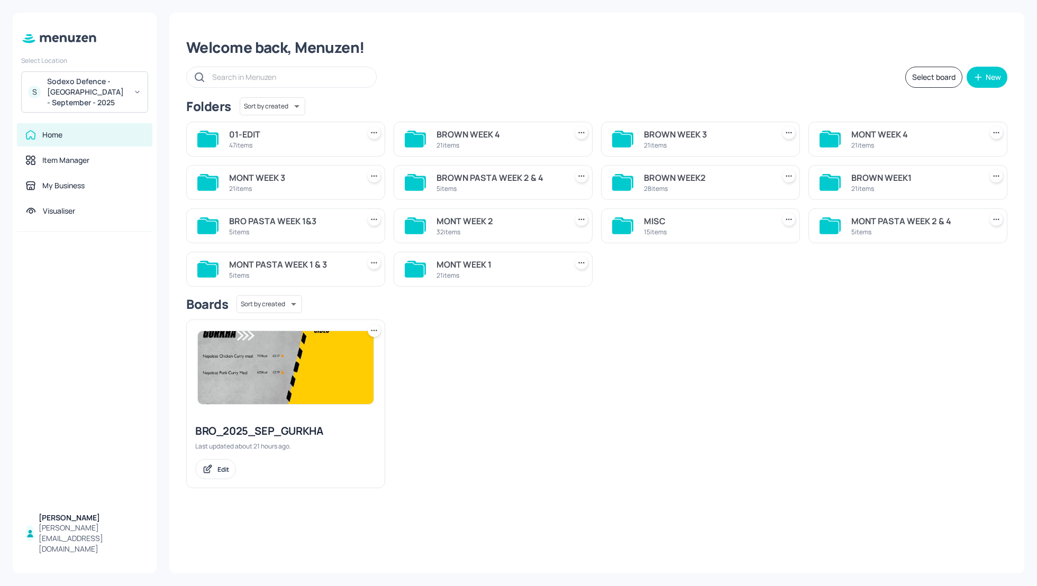
click at [647, 382] on div "BRO_2025_SEP_GURKHA Last updated about 21 hours ago. Edit" at bounding box center [593, 399] width 830 height 177
click at [645, 377] on div "BRO_2025_SEP_GURKHA Last updated about 21 hours ago. Edit" at bounding box center [593, 399] width 830 height 177
click at [651, 316] on div "BRO_2025_SEP_GURKHA Last updated about 21 hours ago. Edit" at bounding box center [593, 399] width 830 height 177
click at [107, 87] on div "Sodexo Defence - Colchester - September - 2025" at bounding box center [87, 92] width 80 height 32
click at [484, 53] on div at bounding box center [518, 293] width 1037 height 586
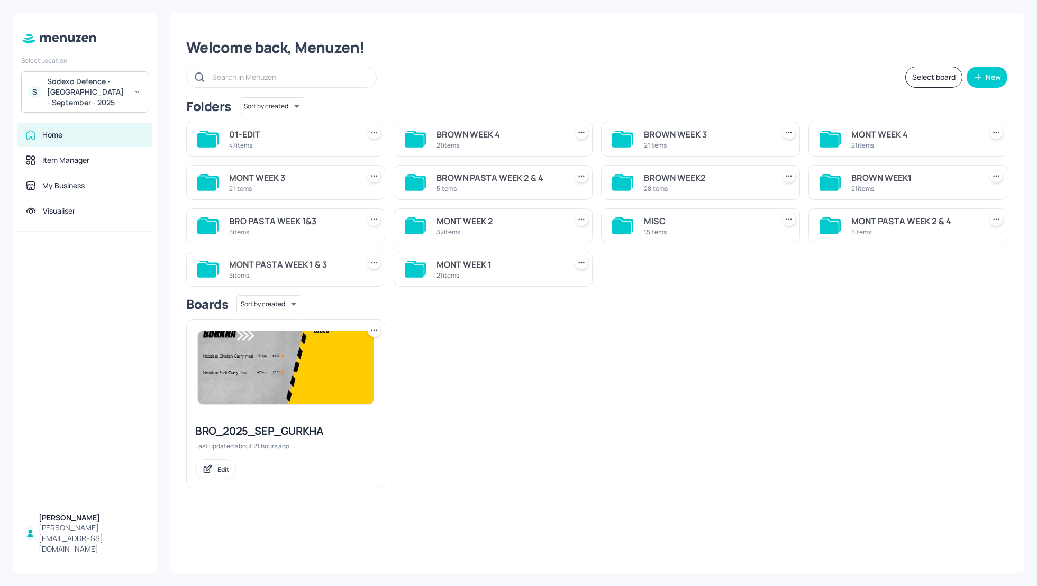
click at [667, 132] on div "BROWN WEEK 3" at bounding box center [707, 134] width 126 height 13
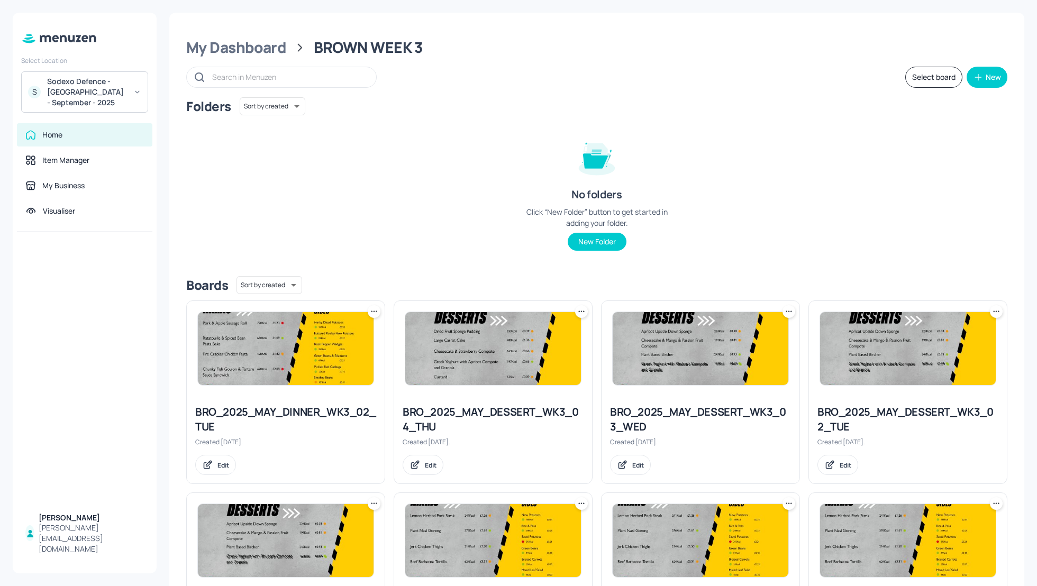
click at [780, 172] on div "Folders Sort by created id ​ No folders Click “New Folder” button to get starte…" at bounding box center [596, 182] width 821 height 170
click at [927, 86] on button "Select board" at bounding box center [933, 77] width 57 height 21
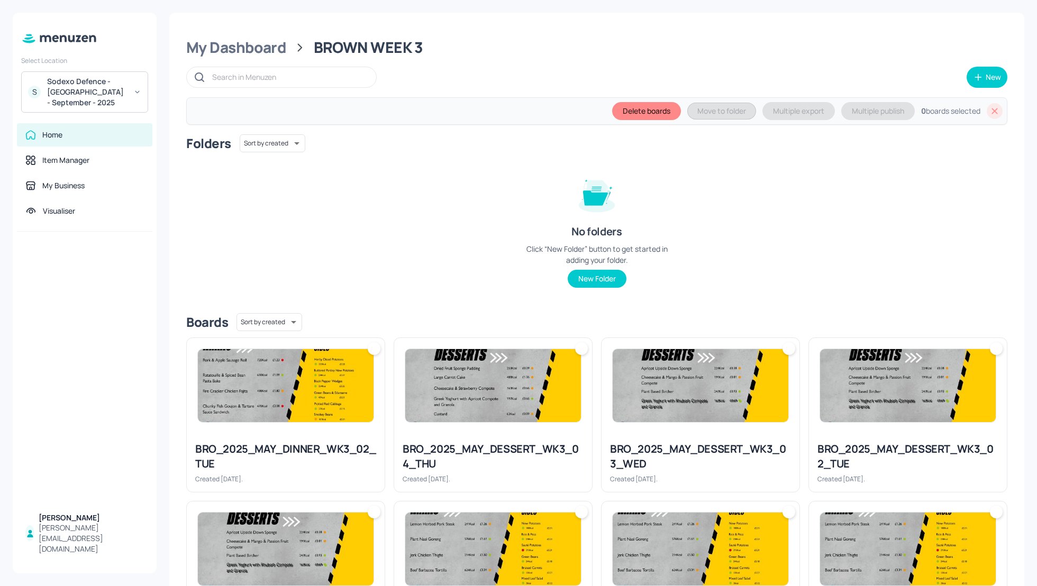
click at [822, 257] on div "Folders Sort by created id ​ No folders Click “New Folder” button to get starte…" at bounding box center [596, 219] width 821 height 170
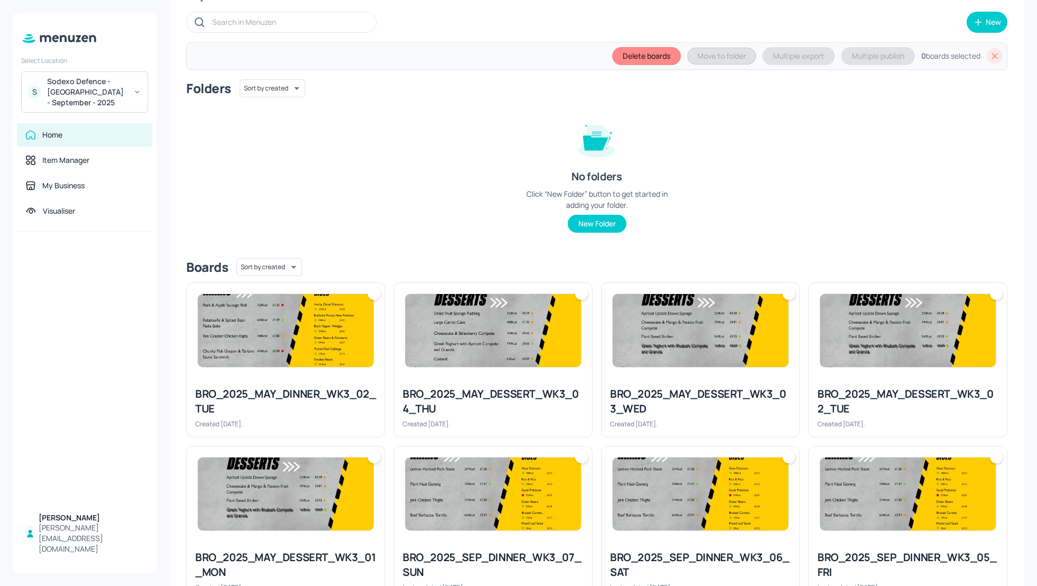
scroll to position [56, 0]
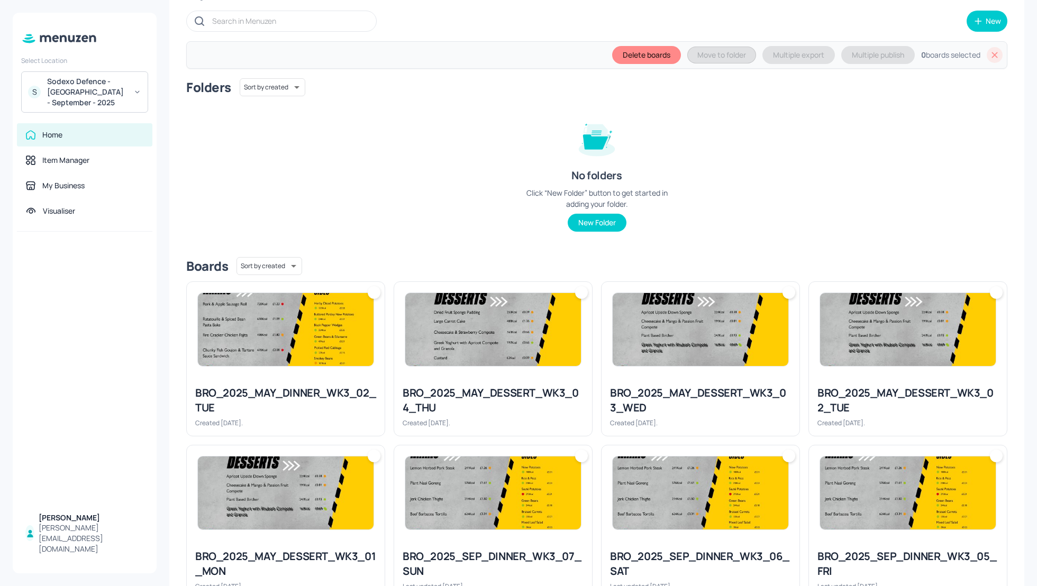
click at [484, 174] on div "Folders Sort by created id ​ No folders Click “New Folder” button to get starte…" at bounding box center [596, 163] width 821 height 170
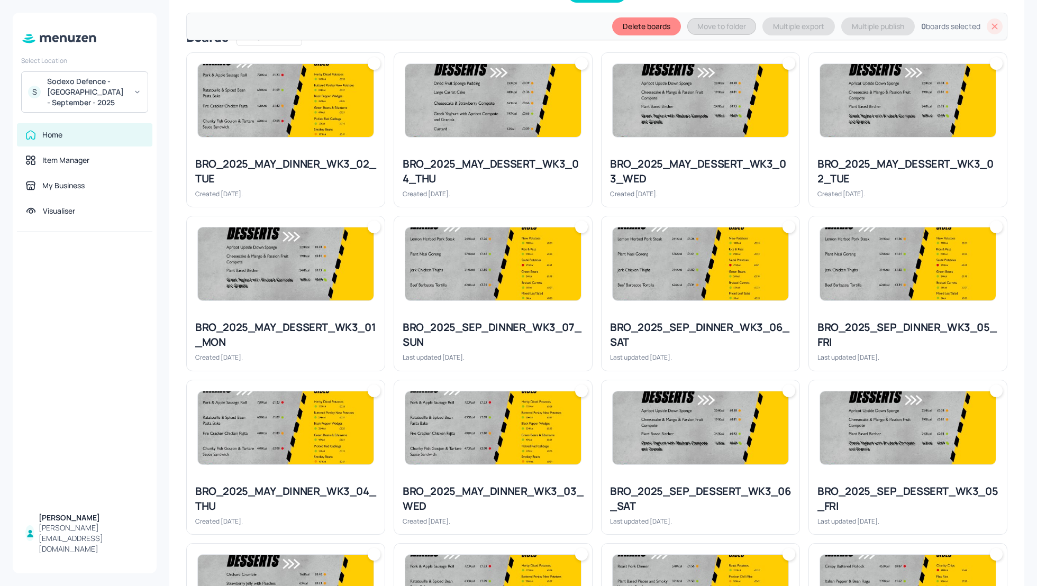
scroll to position [282, 0]
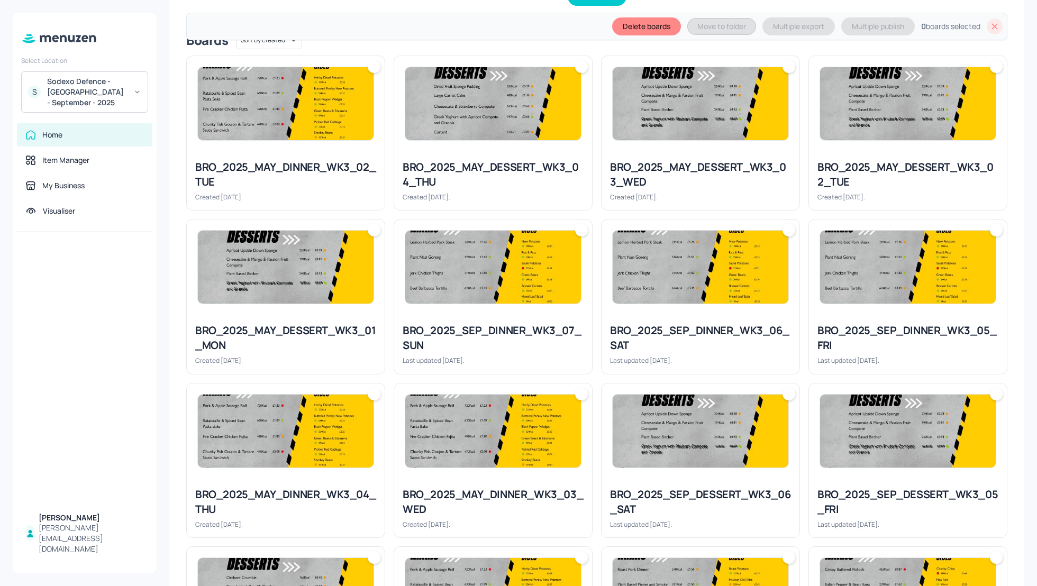
click at [841, 310] on div at bounding box center [908, 267] width 198 height 95
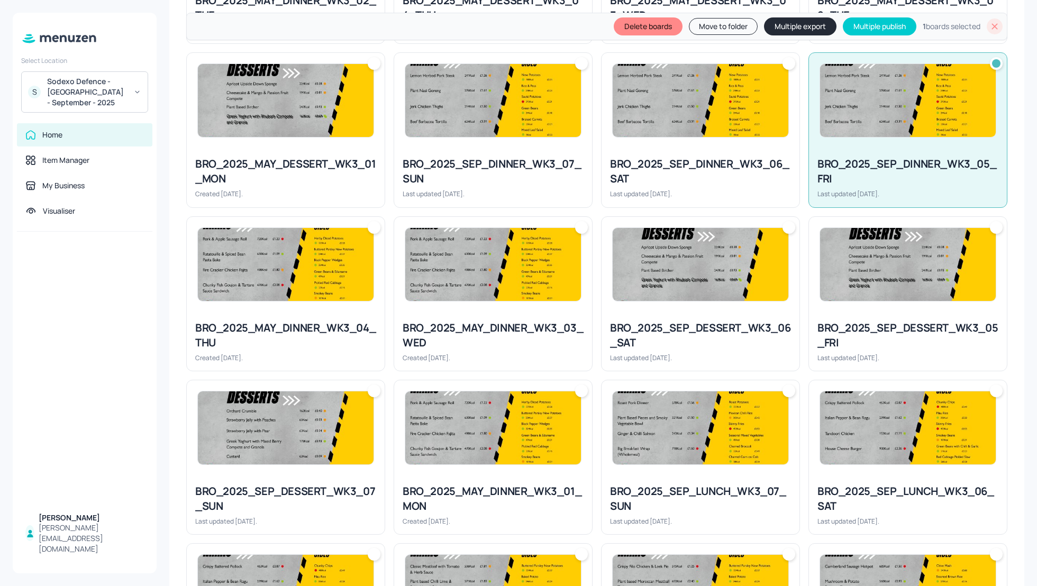
scroll to position [451, 0]
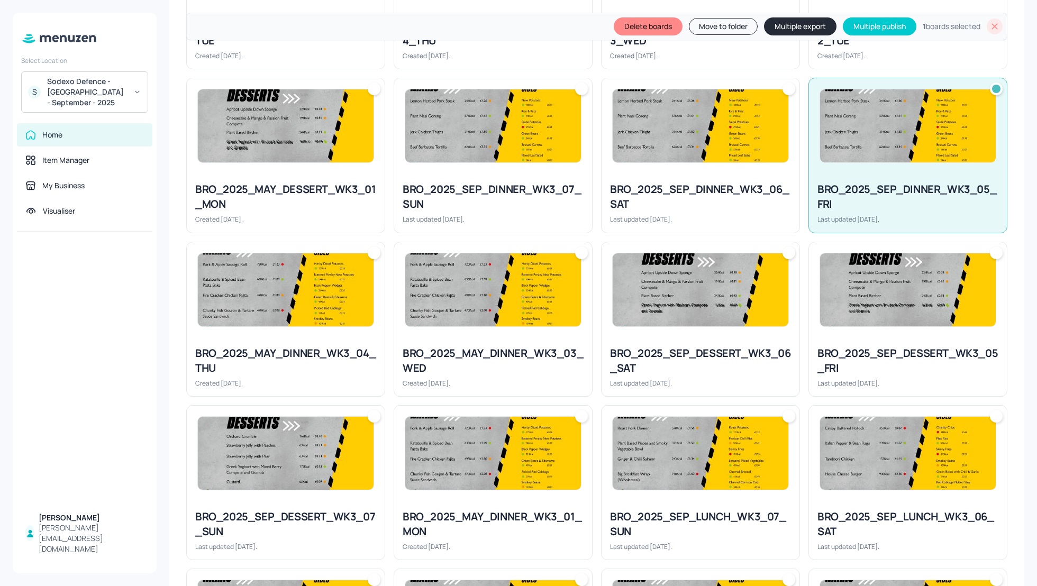
click at [672, 196] on div "BRO_2025_SEP_DINNER_WK3_06_SAT" at bounding box center [700, 197] width 181 height 30
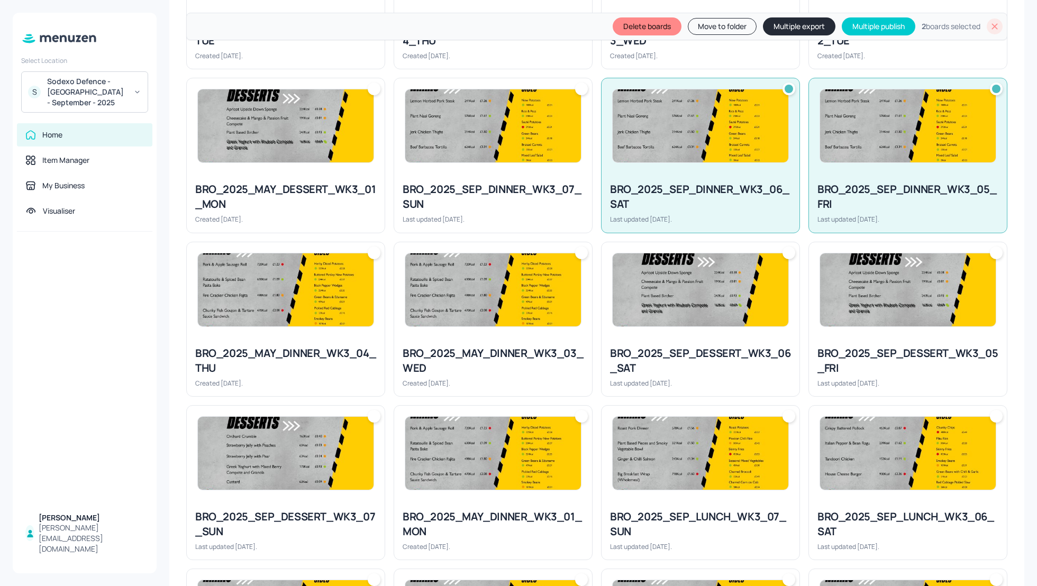
click at [458, 190] on div "BRO_2025_SEP_DINNER_WK3_07_SUN" at bounding box center [493, 197] width 181 height 30
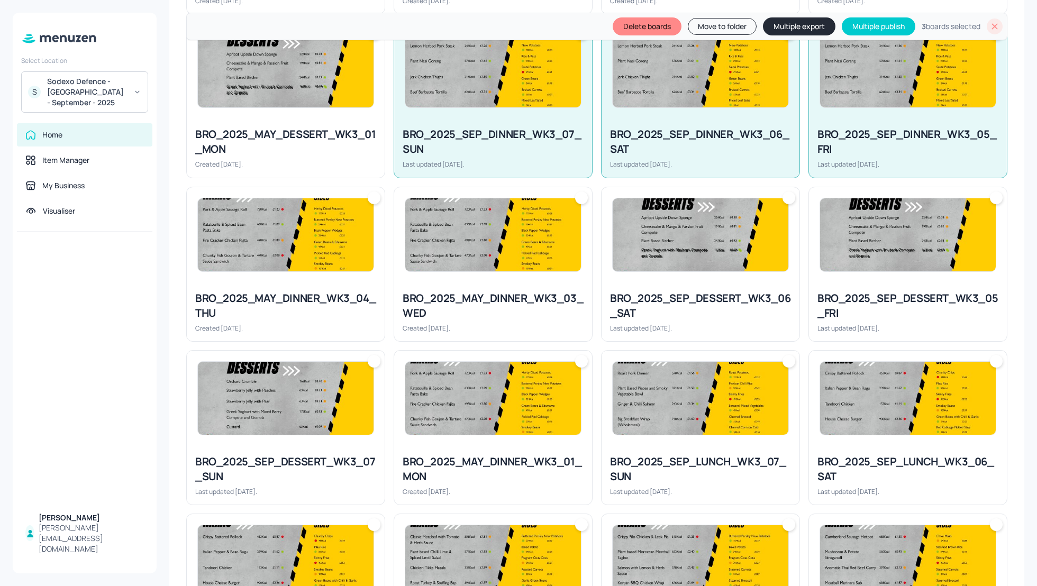
scroll to position [479, 0]
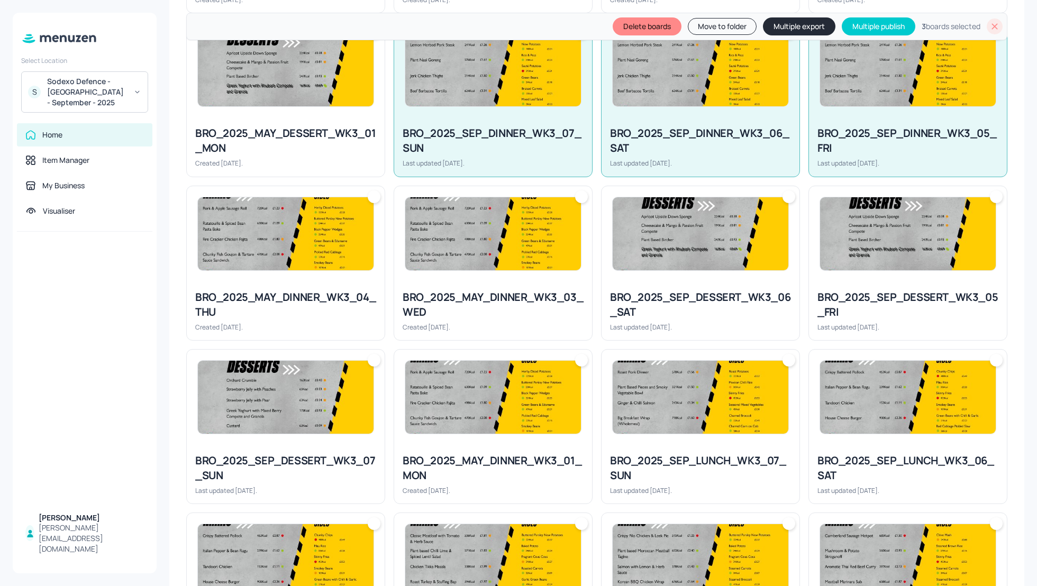
click at [855, 290] on div "BRO_2025_SEP_DESSERT_WK3_05_FRI" at bounding box center [907, 305] width 181 height 30
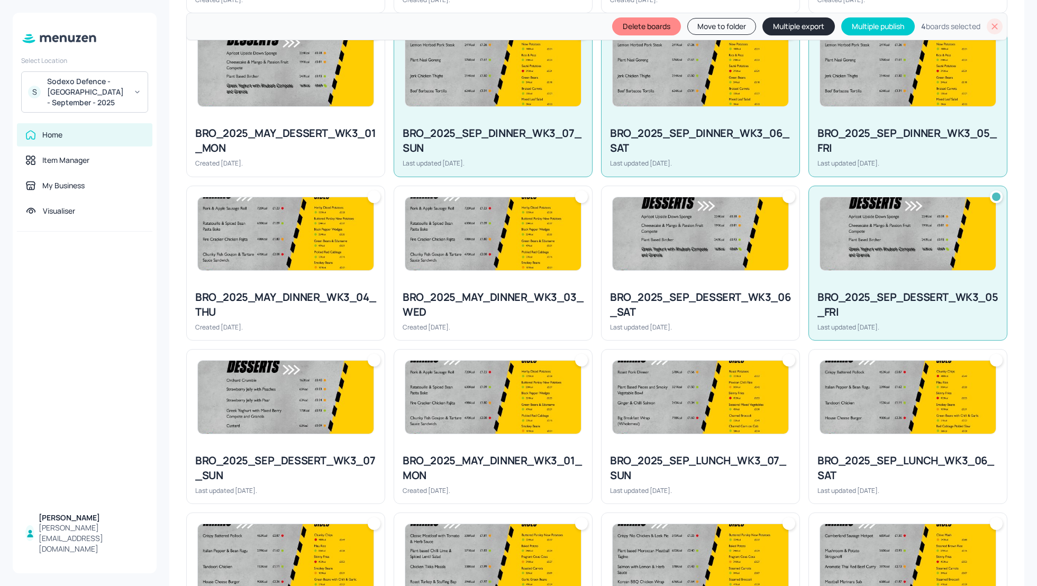
click at [698, 300] on div "BRO_2025_SEP_DESSERT_WK3_06_SAT" at bounding box center [700, 305] width 181 height 30
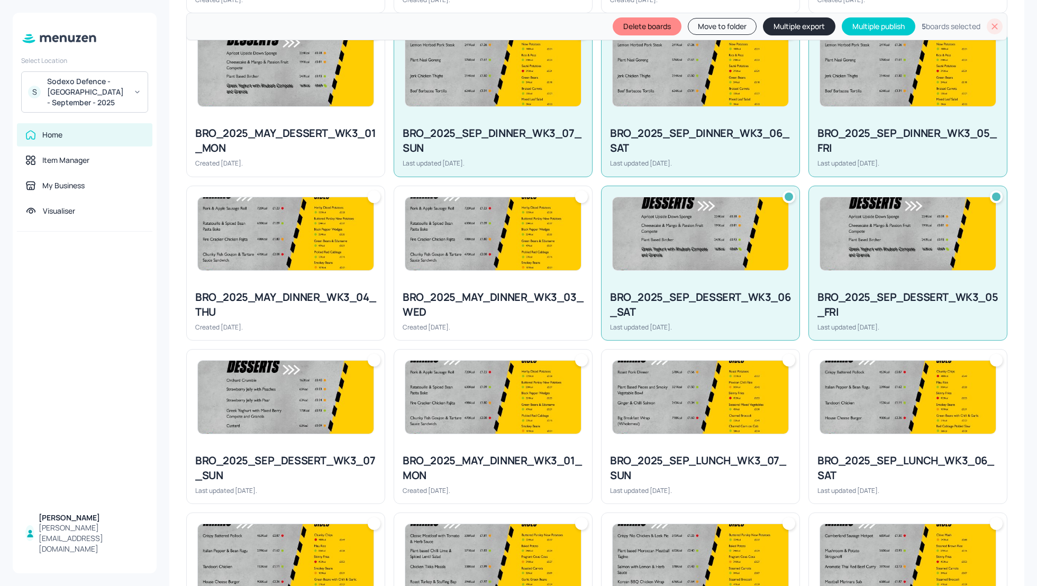
scroll to position [508, 0]
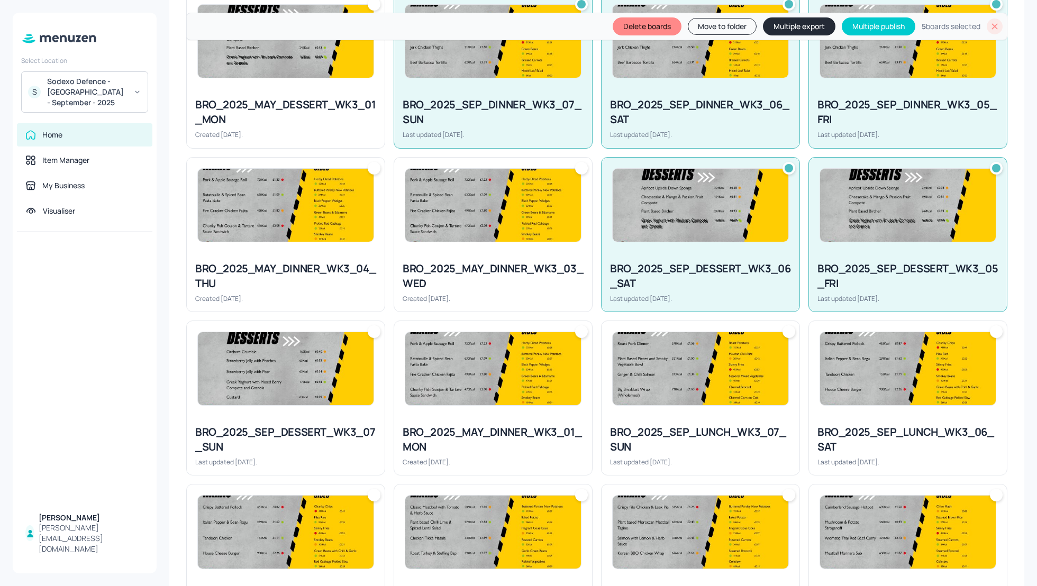
click at [339, 398] on img at bounding box center [286, 368] width 176 height 73
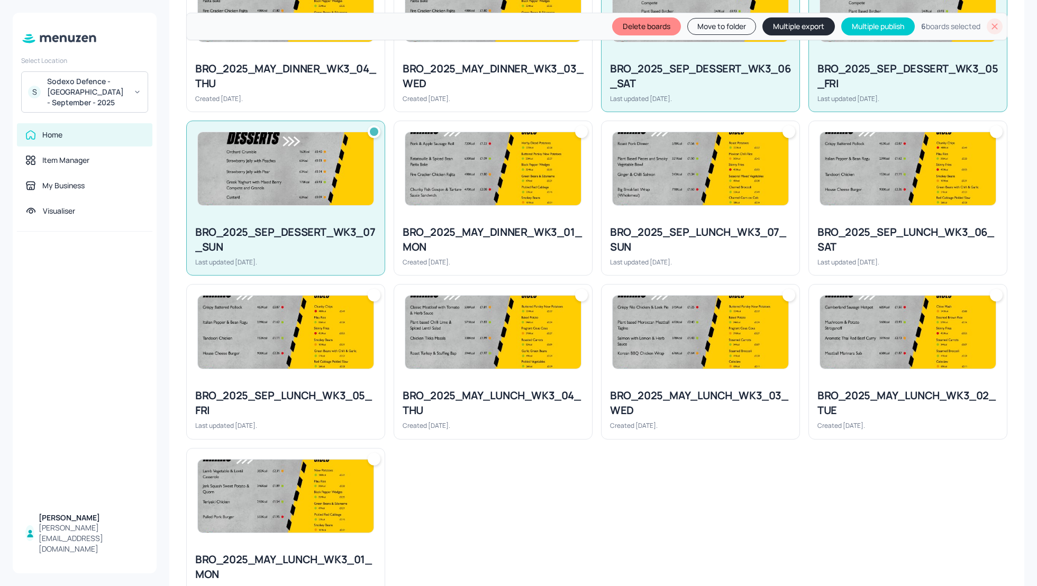
scroll to position [733, 0]
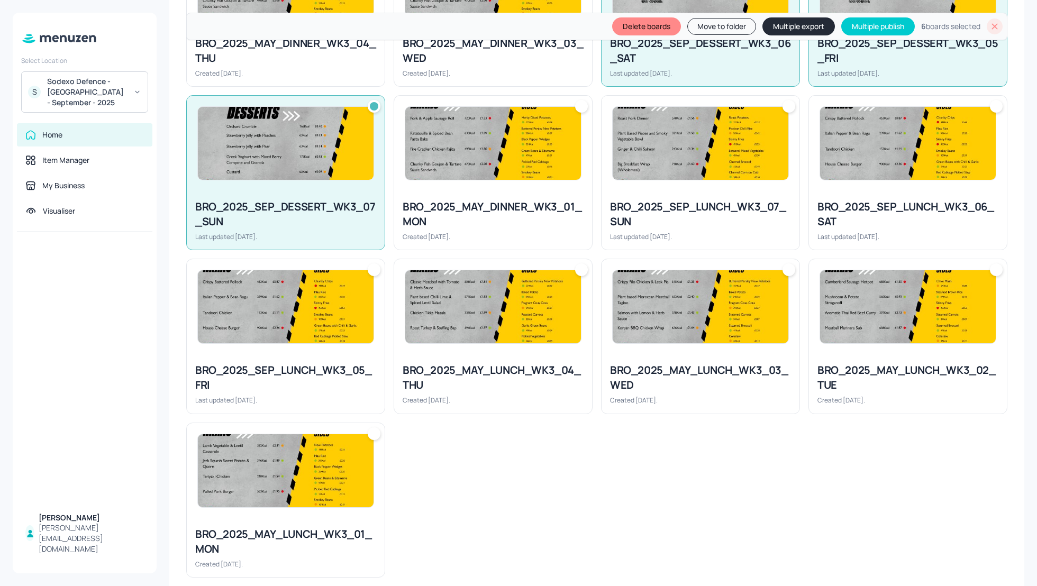
click at [288, 334] on img at bounding box center [286, 306] width 176 height 73
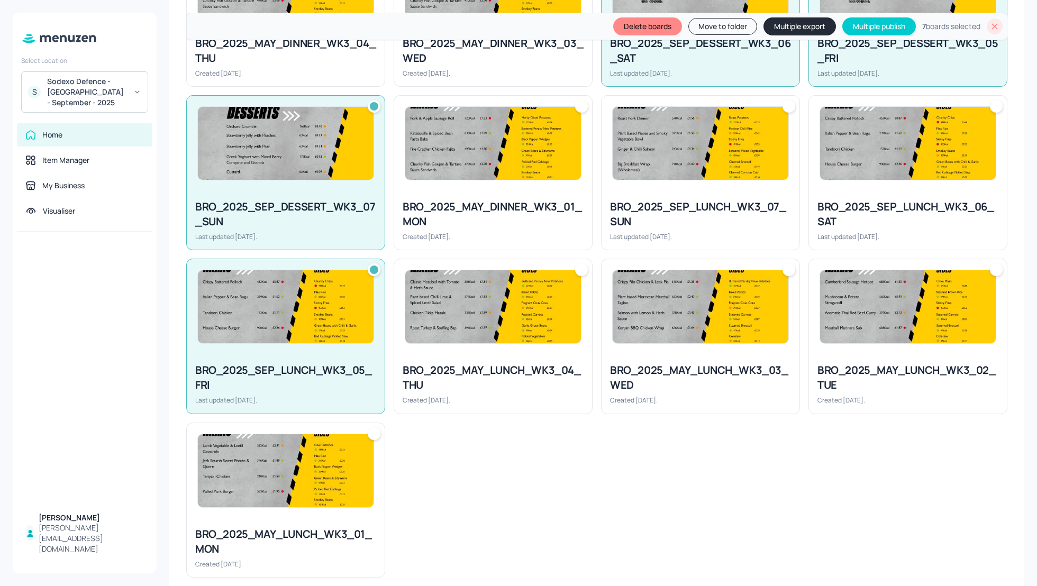
click at [896, 191] on div "BRO_2025_SEP_LUNCH_WK3_06_SAT Last updated 7 days ago." at bounding box center [908, 220] width 198 height 59
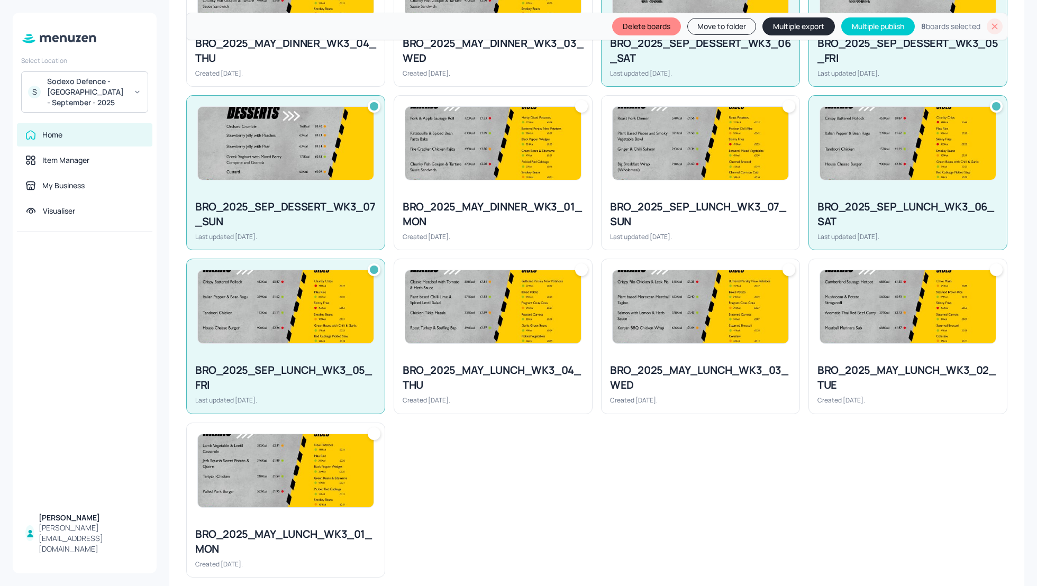
click at [686, 206] on div "BRO_2025_SEP_LUNCH_WK3_07_SUN" at bounding box center [700, 214] width 181 height 30
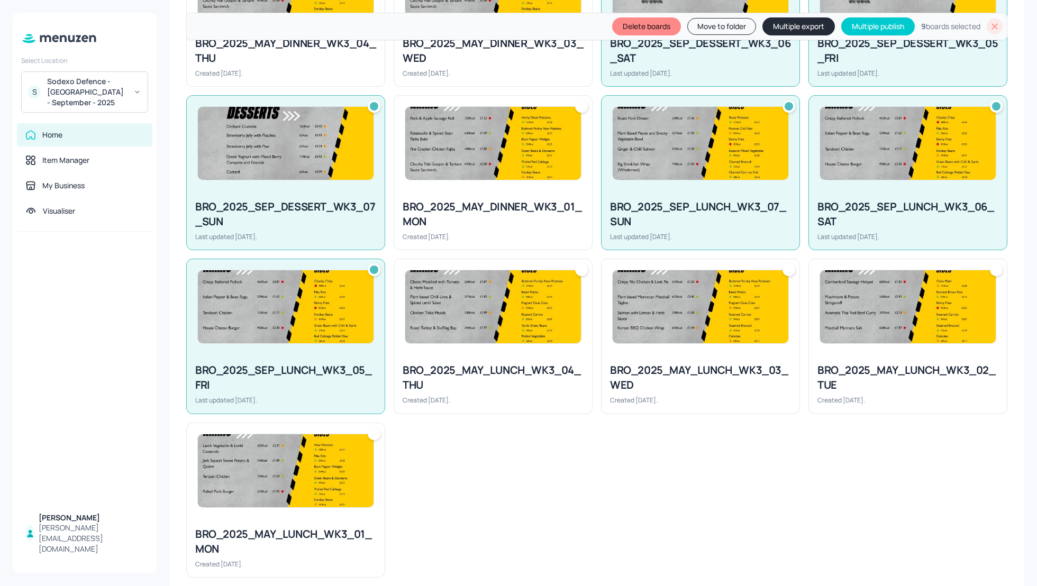
click at [786, 25] on button "Multiple export" at bounding box center [798, 26] width 72 height 18
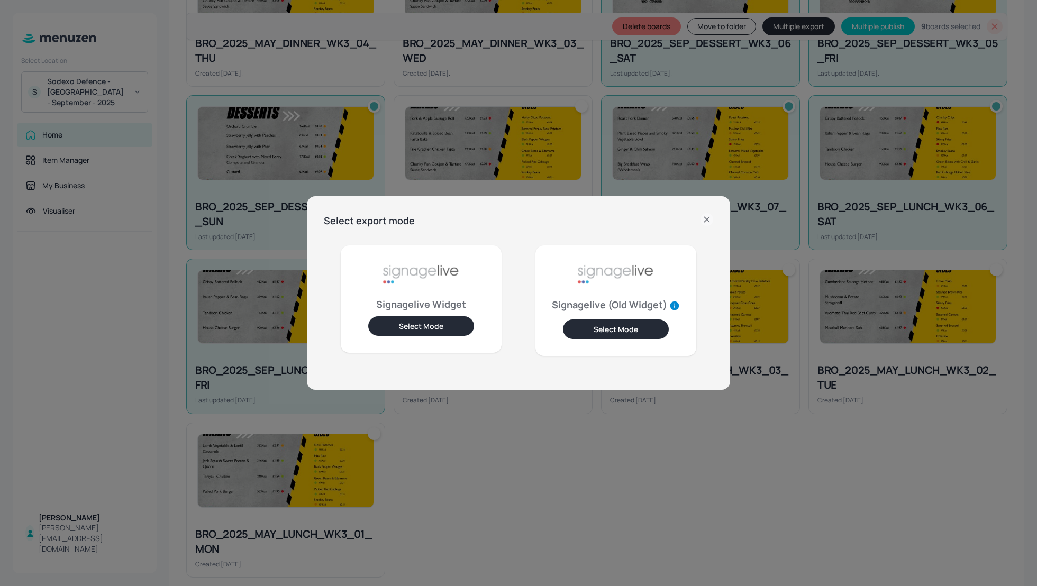
click at [413, 332] on button "Select Mode" at bounding box center [421, 326] width 106 height 20
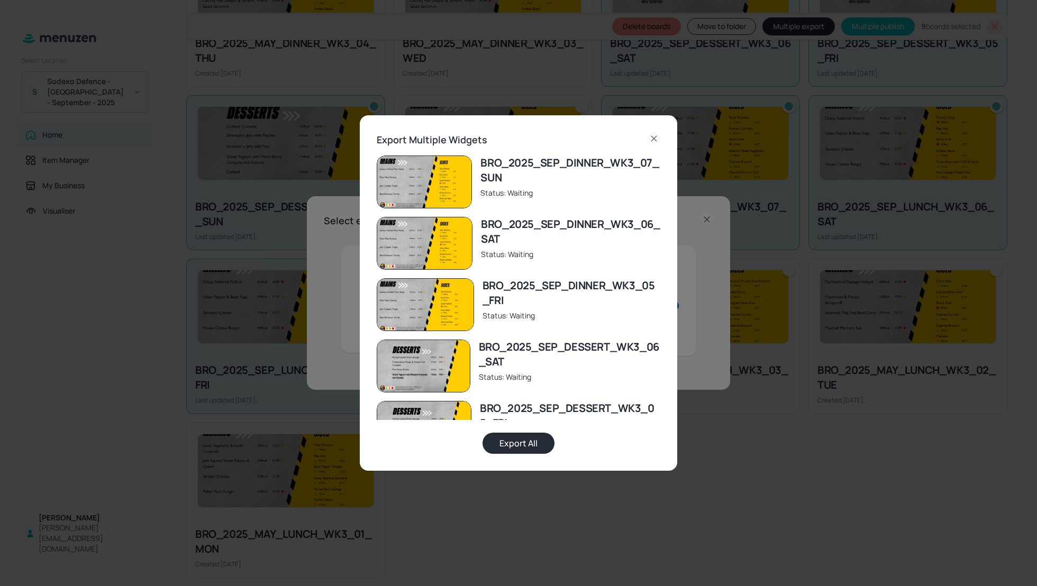
click at [521, 446] on button "Export All" at bounding box center [518, 443] width 72 height 21
click at [654, 135] on icon at bounding box center [654, 138] width 13 height 13
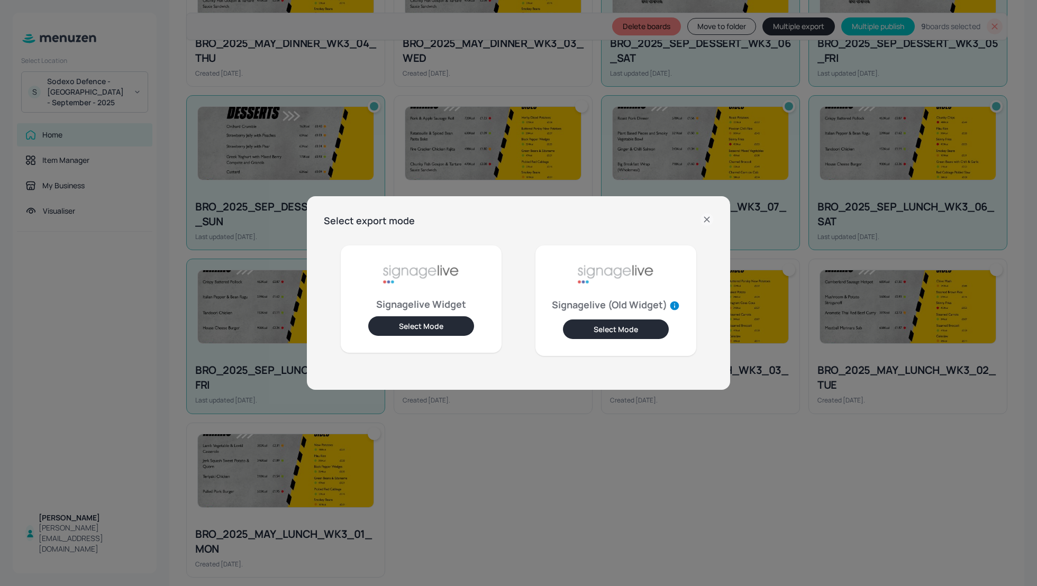
click at [709, 222] on icon at bounding box center [706, 219] width 13 height 13
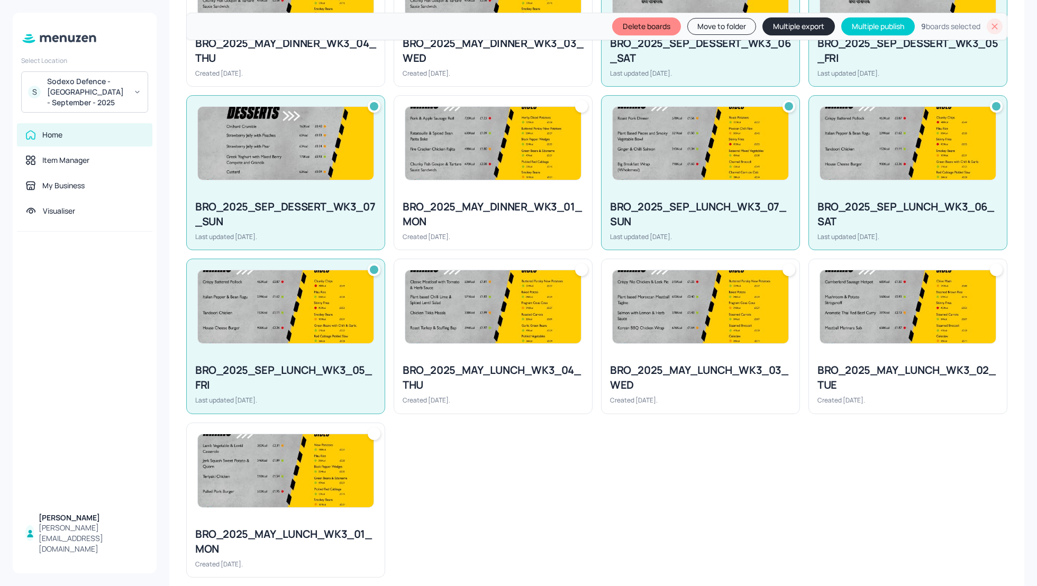
click at [739, 516] on div "BRO_2025_MAY_DINNER_WK3_02_TUE Created 3 months ago. BRO_2025_MAY_DESSERT_WK3_0…" at bounding box center [593, 87] width 830 height 982
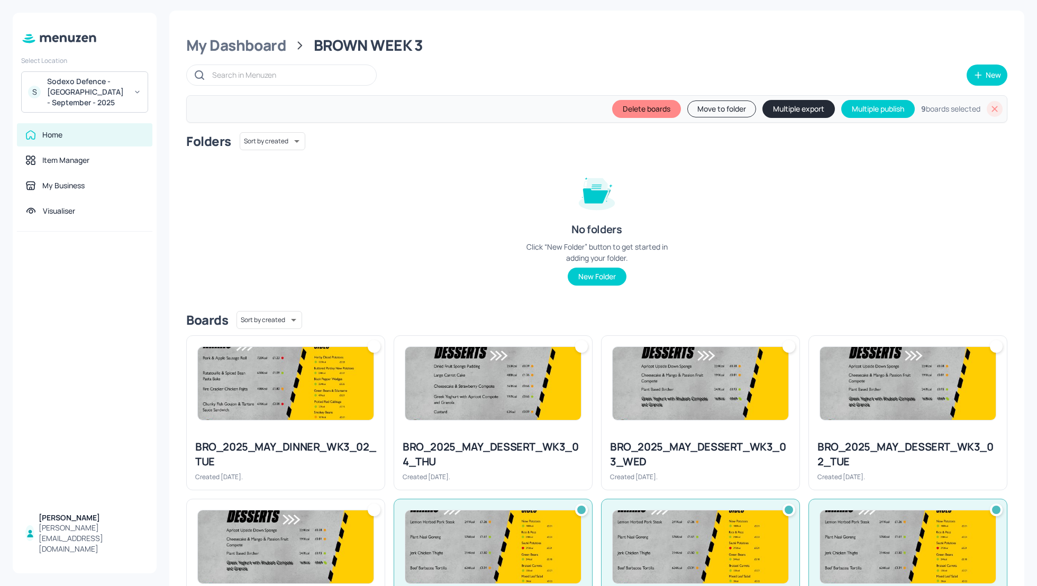
scroll to position [0, 0]
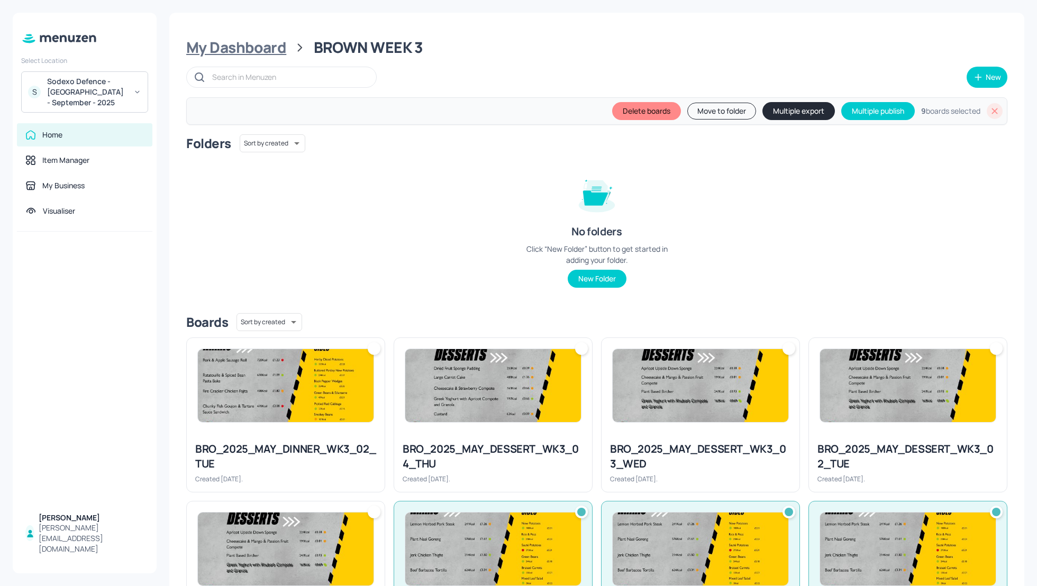
click at [222, 45] on div "My Dashboard" at bounding box center [236, 47] width 100 height 19
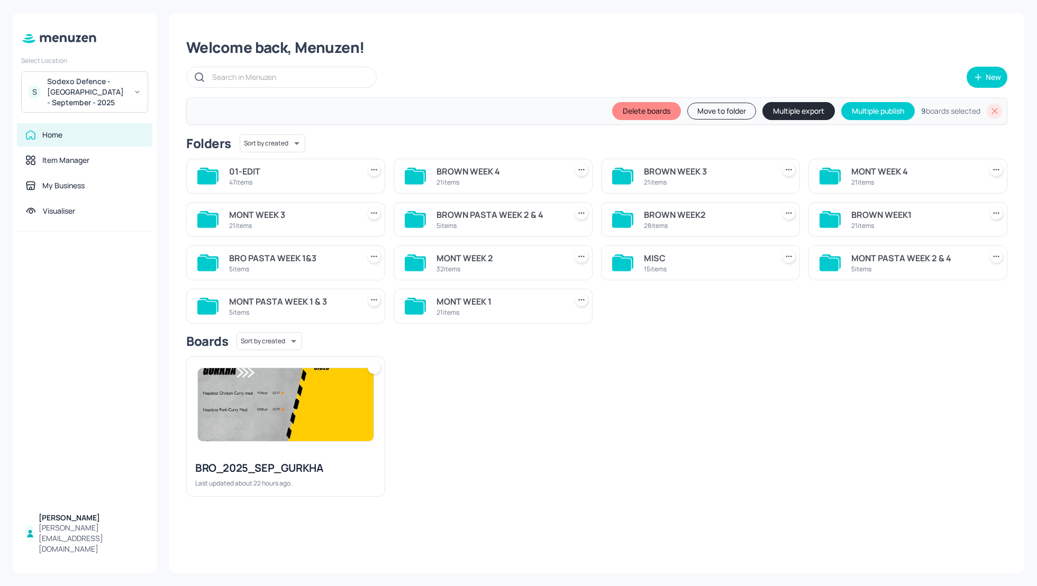
click at [709, 366] on div "BRO_2025_SEP_GURKHA Last updated about 22 hours ago." at bounding box center [593, 422] width 830 height 149
click at [452, 171] on div "BROWN WEEK 4" at bounding box center [499, 171] width 126 height 13
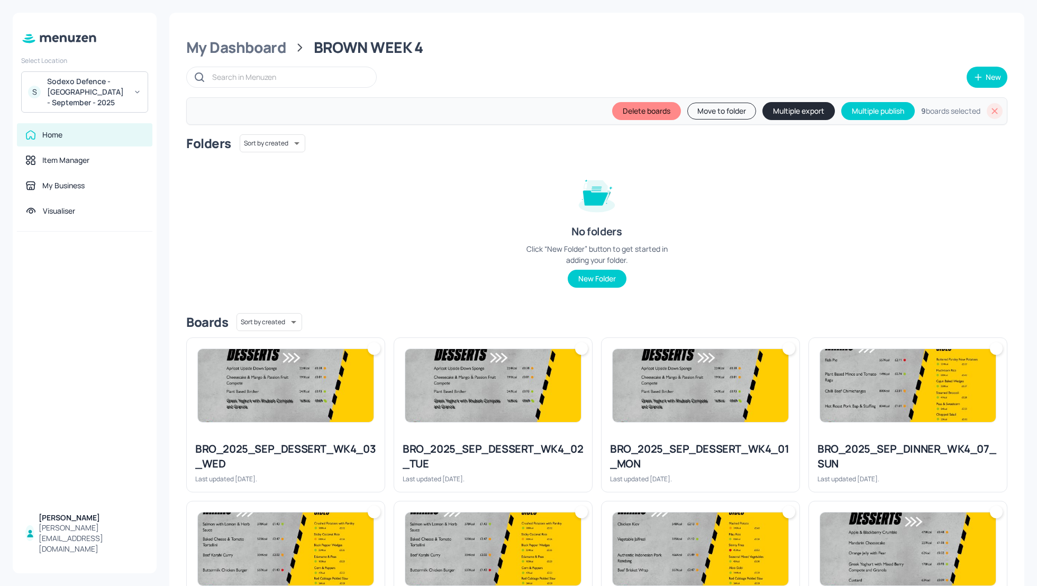
click at [776, 233] on div "Folders Sort by created id ​ No folders Click “New Folder” button to get starte…" at bounding box center [596, 219] width 821 height 170
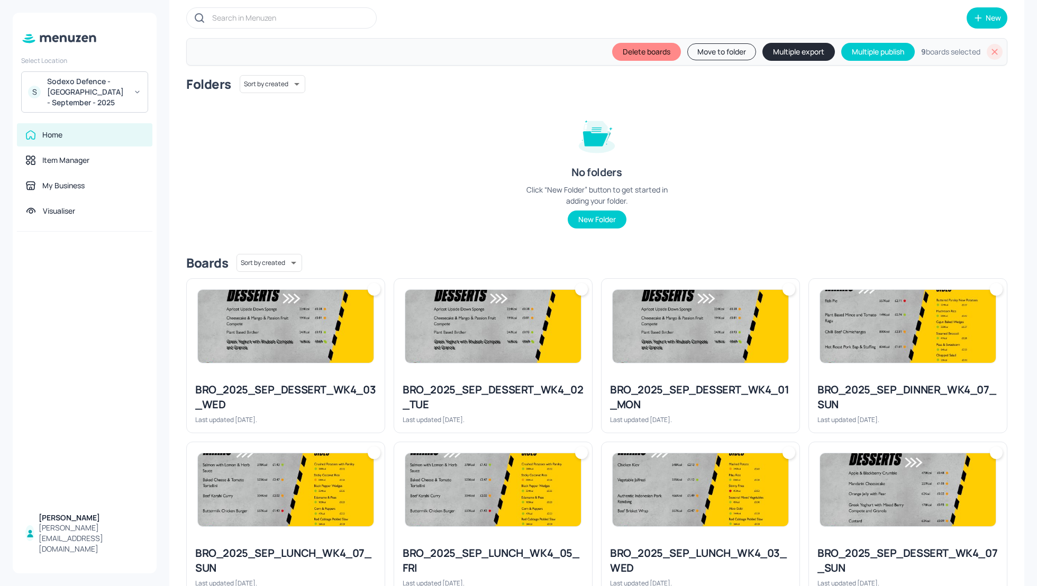
scroll to position [56, 0]
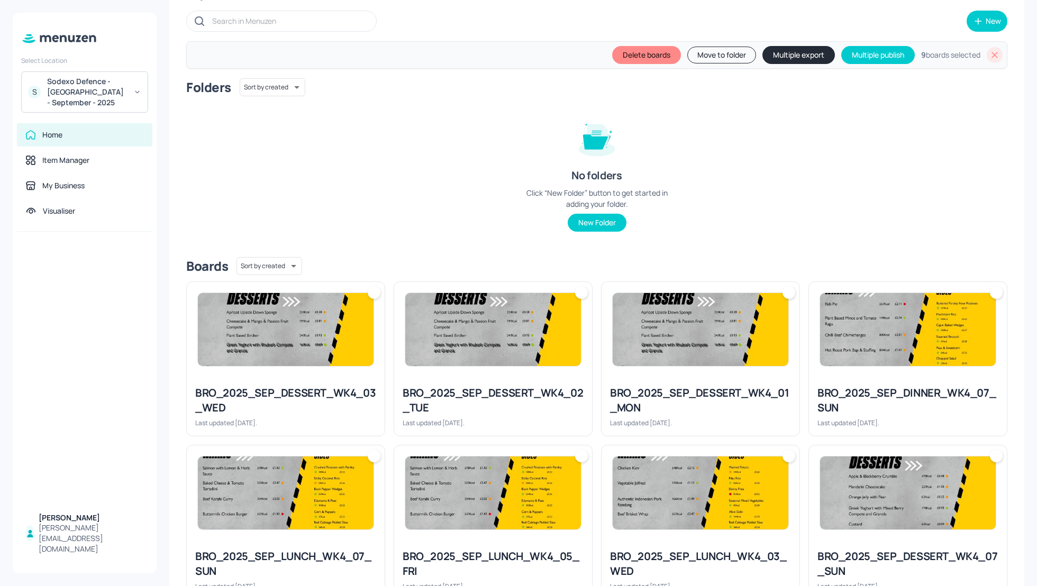
click at [993, 56] on icon at bounding box center [995, 55] width 6 height 6
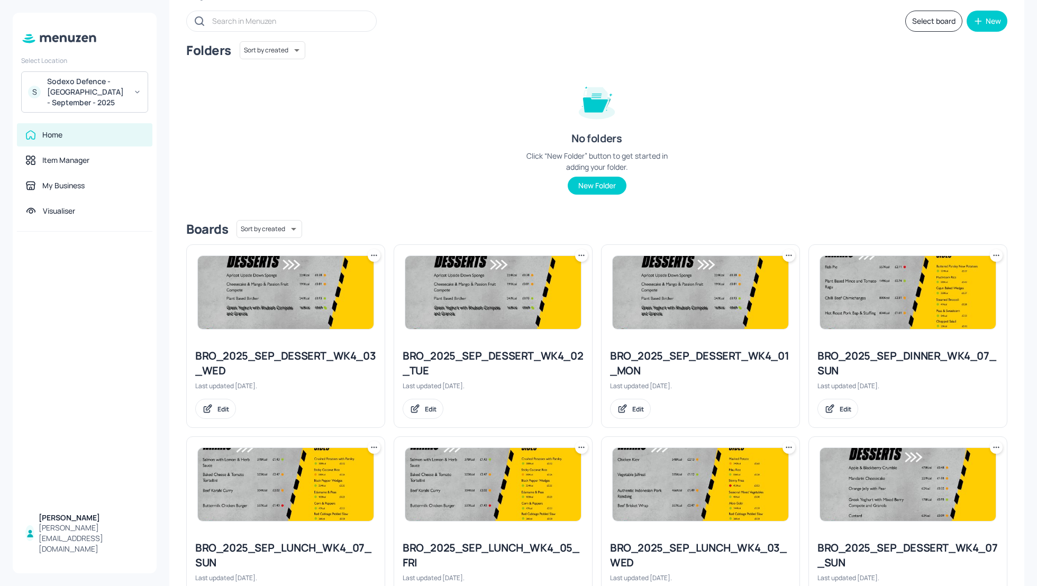
click at [839, 208] on div "Folders Sort by created id ​ No folders Click “New Folder” button to get starte…" at bounding box center [596, 126] width 821 height 170
click at [908, 19] on button "Select board" at bounding box center [933, 21] width 57 height 21
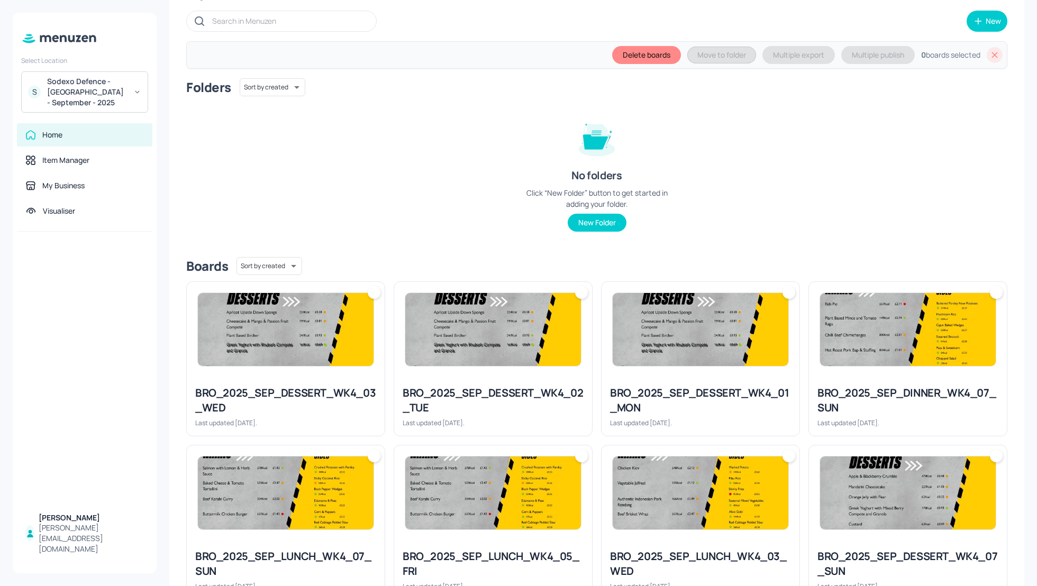
click at [766, 305] on img at bounding box center [701, 329] width 176 height 73
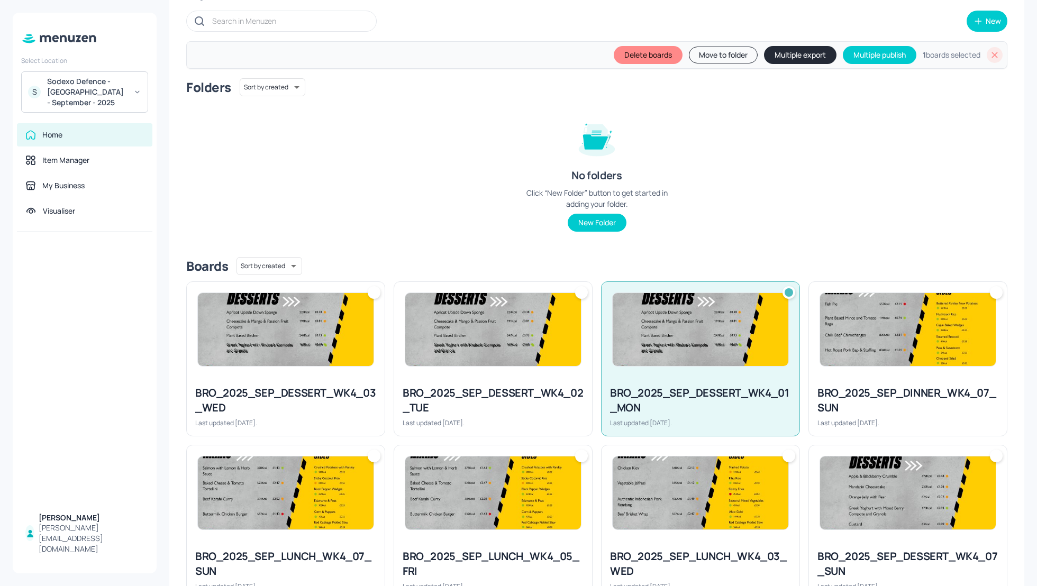
click at [768, 176] on div "Folders Sort by created id ​ No folders Click “New Folder” button to get starte…" at bounding box center [596, 163] width 821 height 170
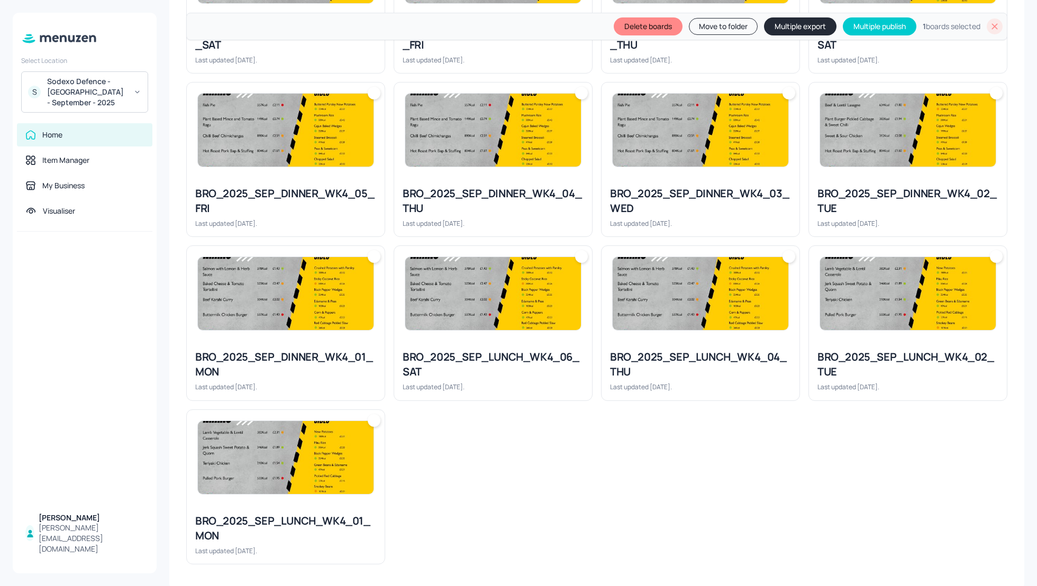
scroll to position [748, 0]
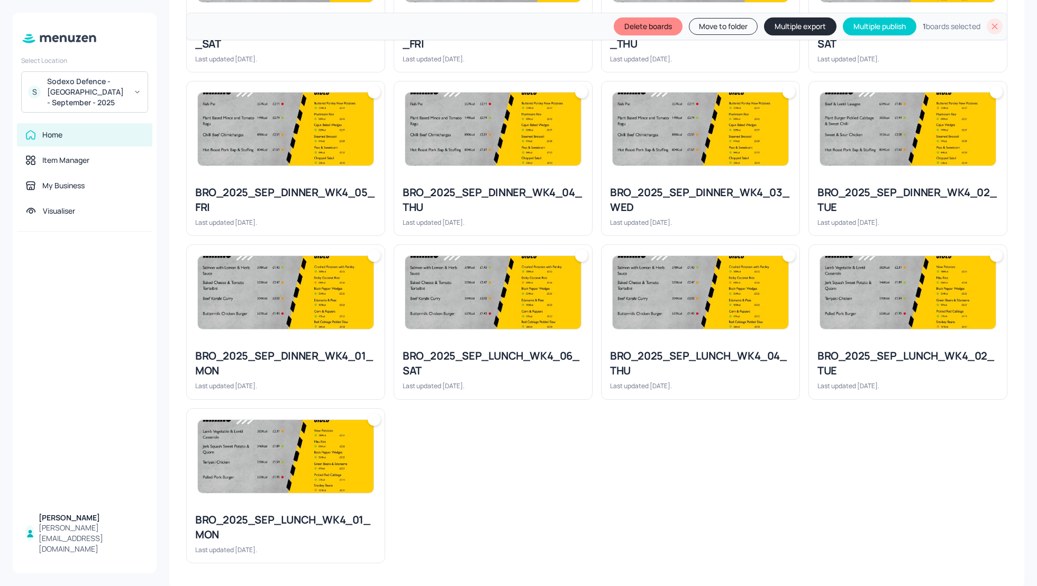
click at [261, 492] on div at bounding box center [286, 456] width 198 height 95
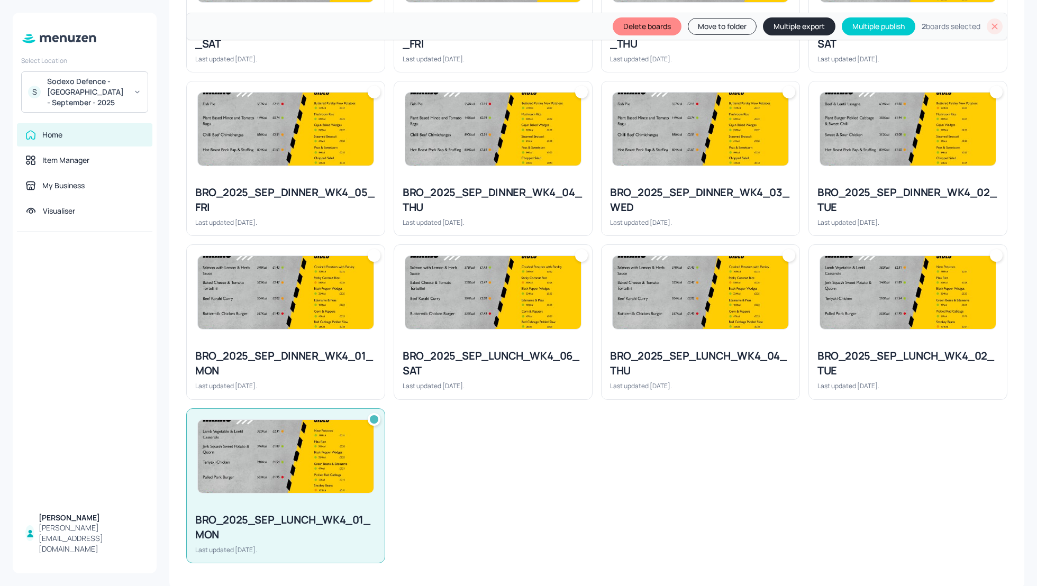
click at [303, 368] on div "BRO_2025_SEP_DINNER_WK4_01_MON" at bounding box center [285, 364] width 181 height 30
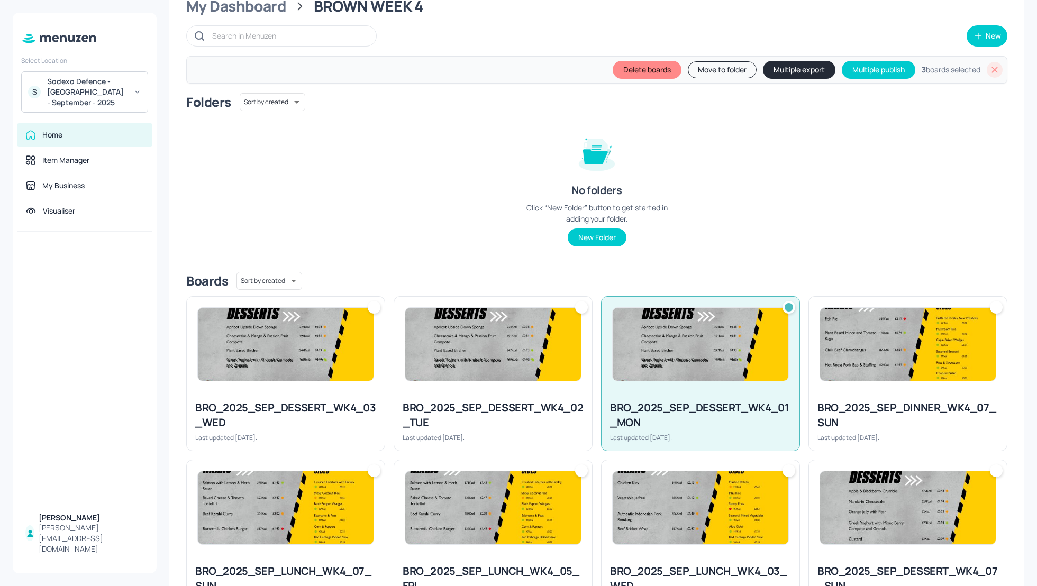
scroll to position [0, 0]
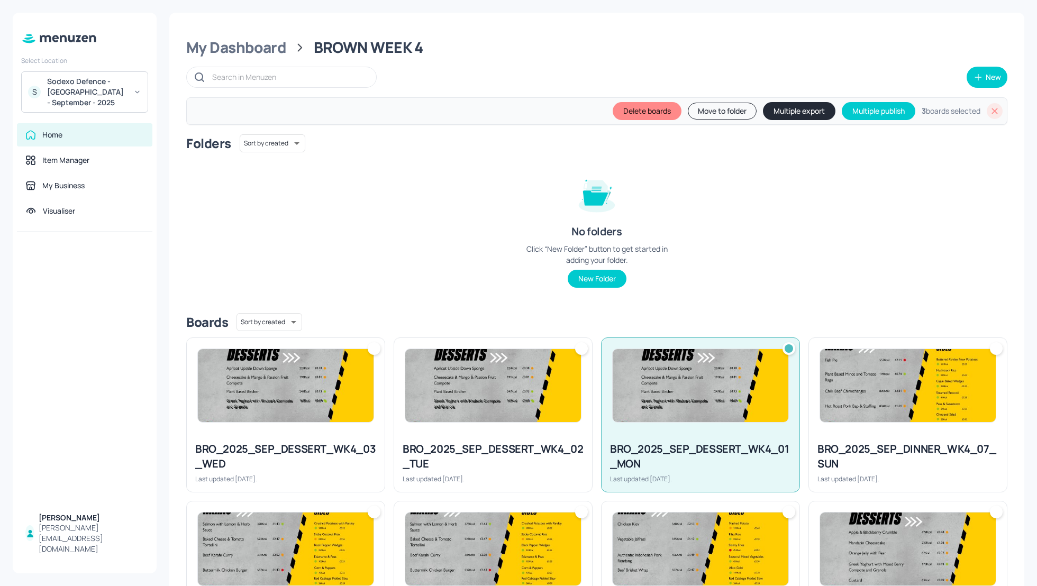
click at [784, 110] on button "Multiple export" at bounding box center [799, 111] width 72 height 18
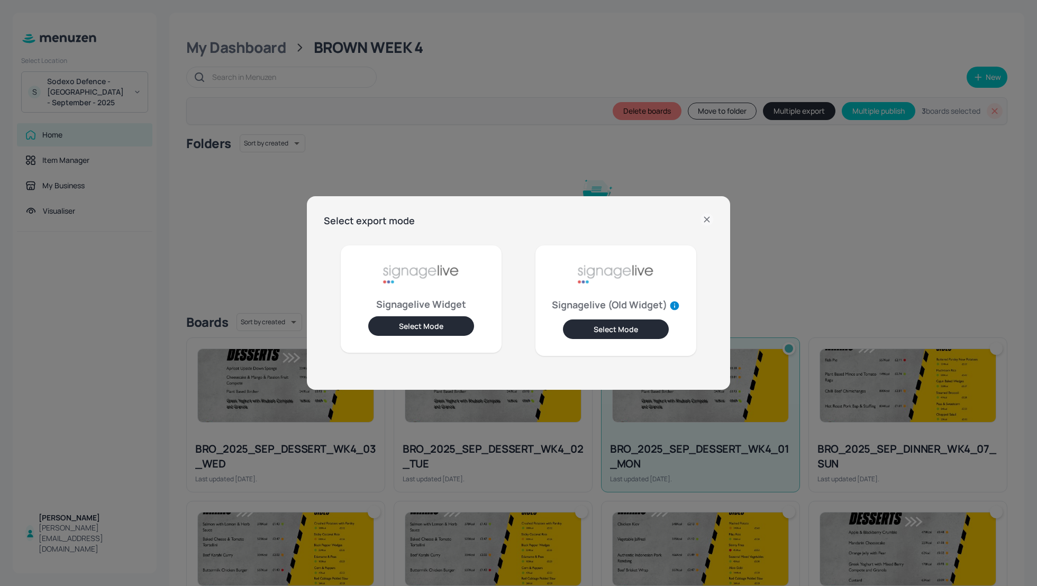
click at [422, 318] on button "Select Mode" at bounding box center [421, 326] width 106 height 20
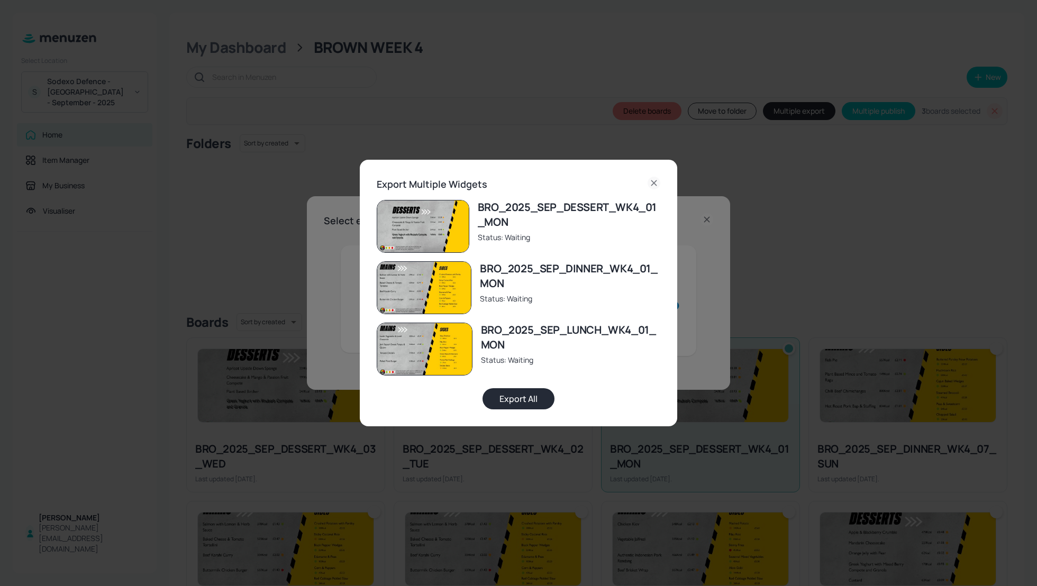
click at [526, 393] on button "Export All" at bounding box center [518, 398] width 72 height 21
click at [649, 181] on icon at bounding box center [654, 183] width 13 height 13
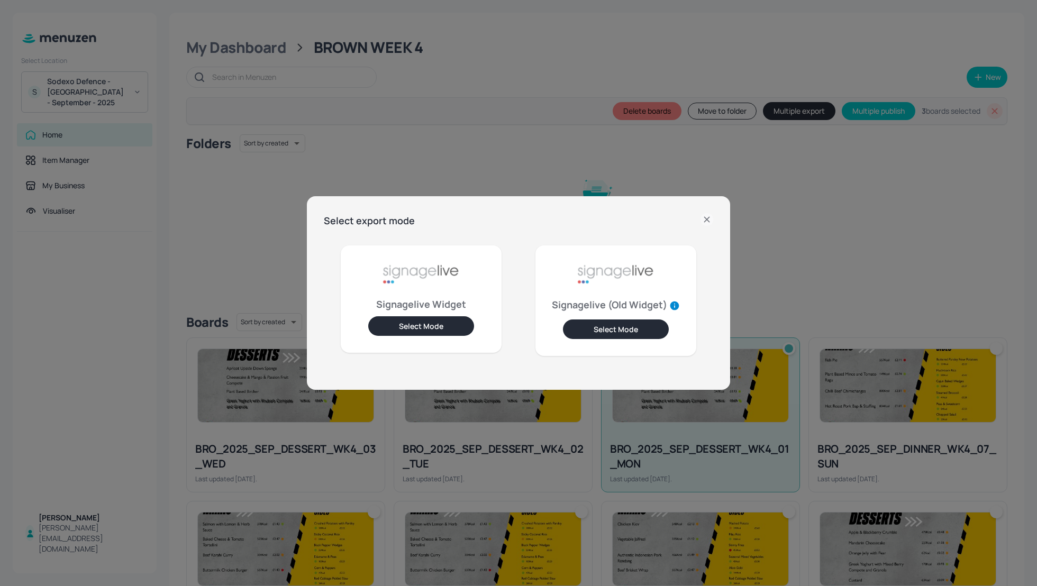
click at [706, 217] on icon at bounding box center [706, 219] width 13 height 13
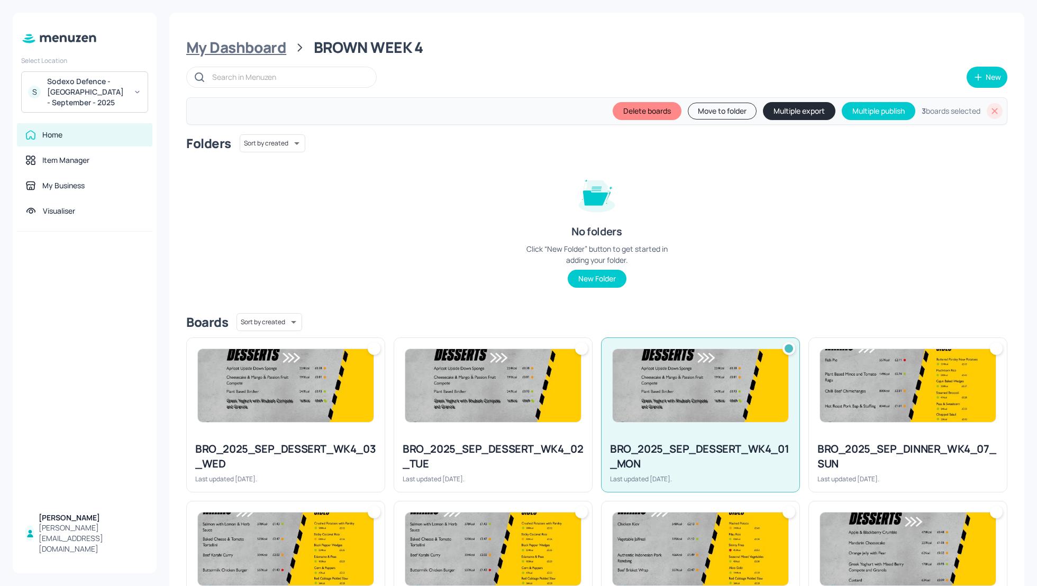
click at [220, 49] on div "My Dashboard" at bounding box center [236, 47] width 100 height 19
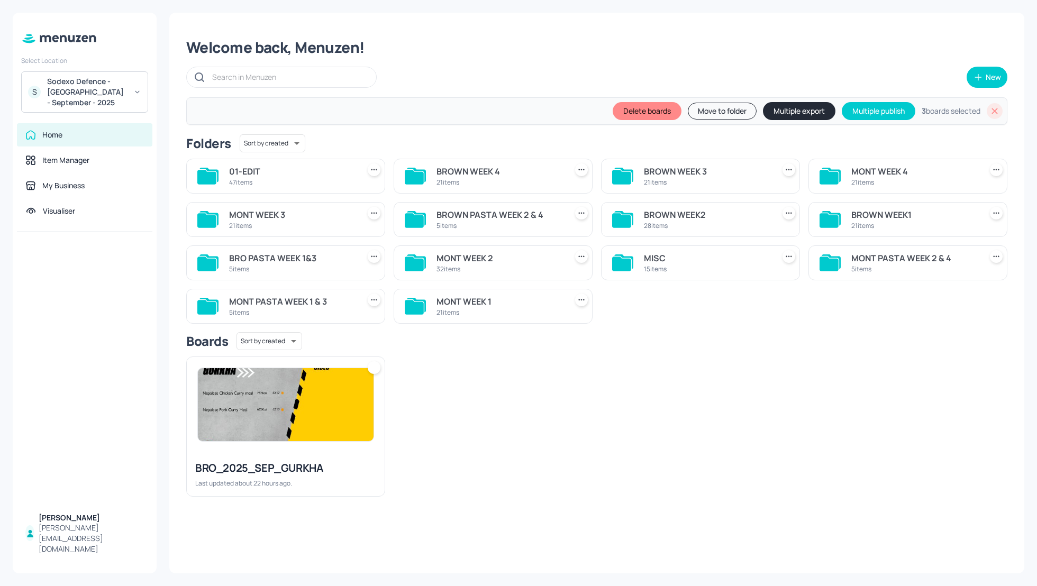
click at [468, 213] on div "BROWN PASTA WEEK 2 & 4" at bounding box center [499, 214] width 126 height 13
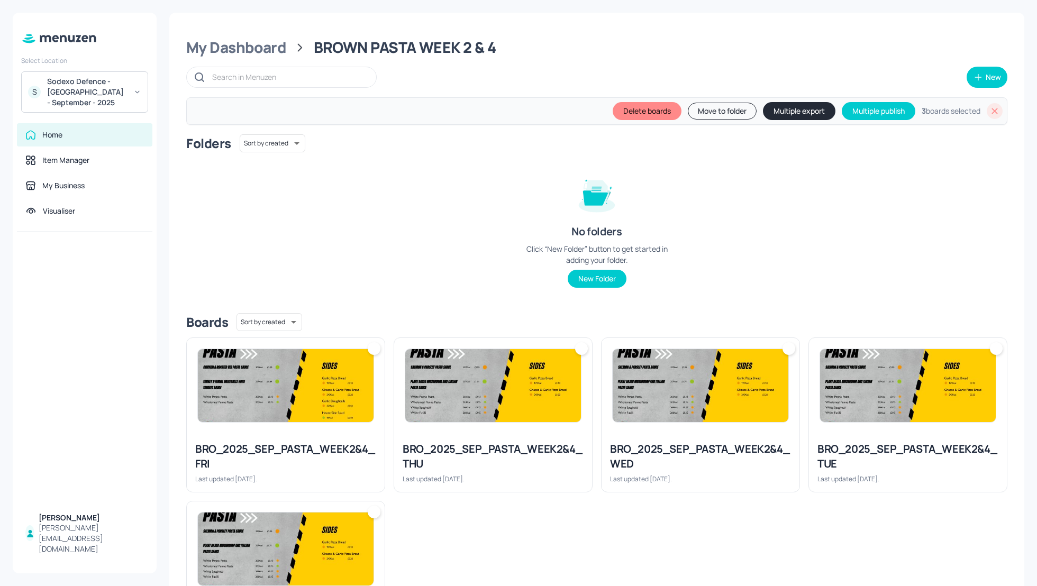
click at [989, 107] on icon at bounding box center [994, 111] width 11 height 11
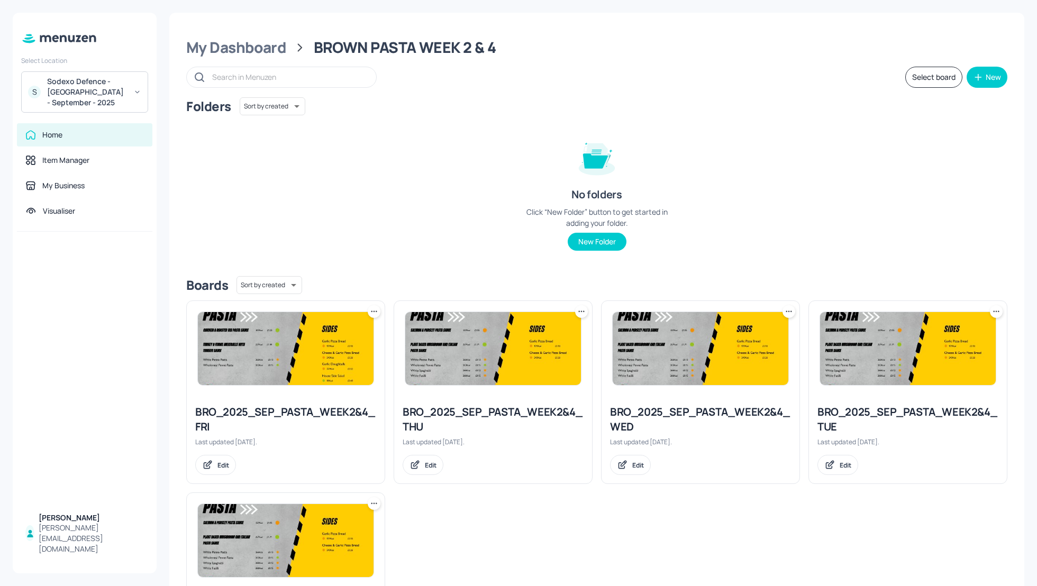
click at [934, 83] on button "Select board" at bounding box center [933, 77] width 57 height 21
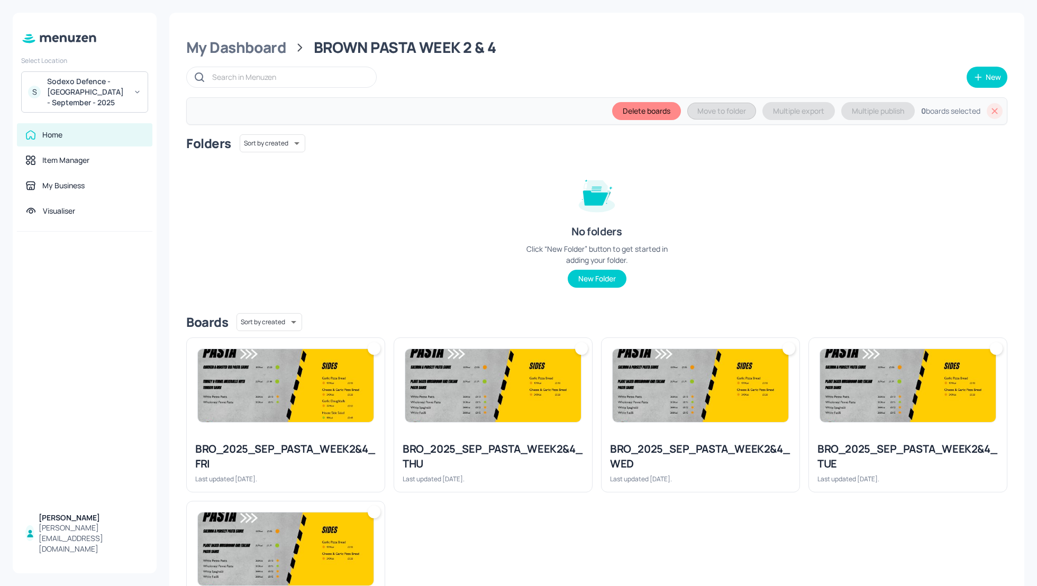
scroll to position [94, 0]
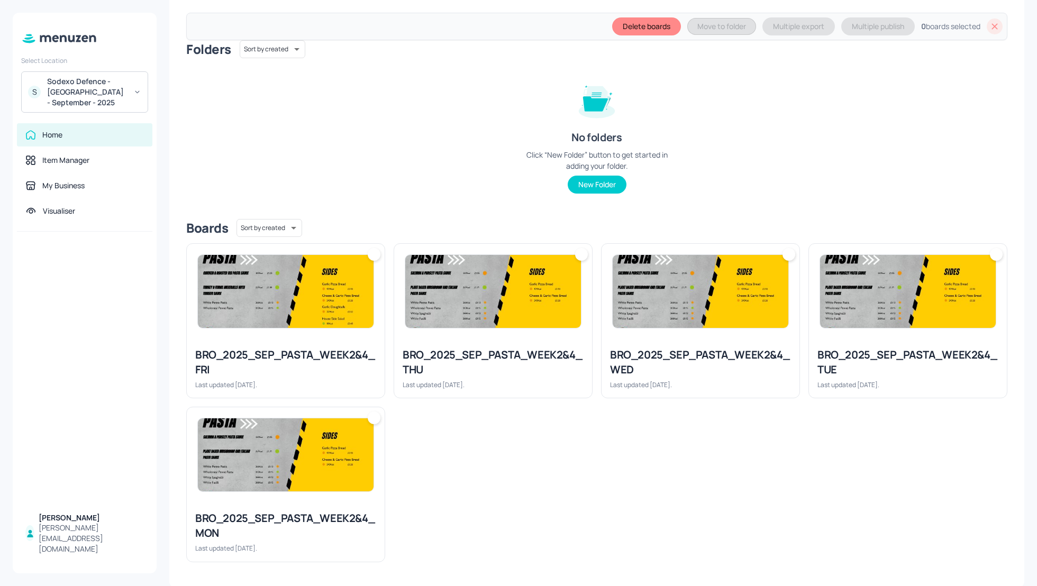
click at [248, 505] on div "BRO_2025_SEP_PASTA_WEEK2&4_MON Last updated 1 day ago." at bounding box center [286, 532] width 198 height 59
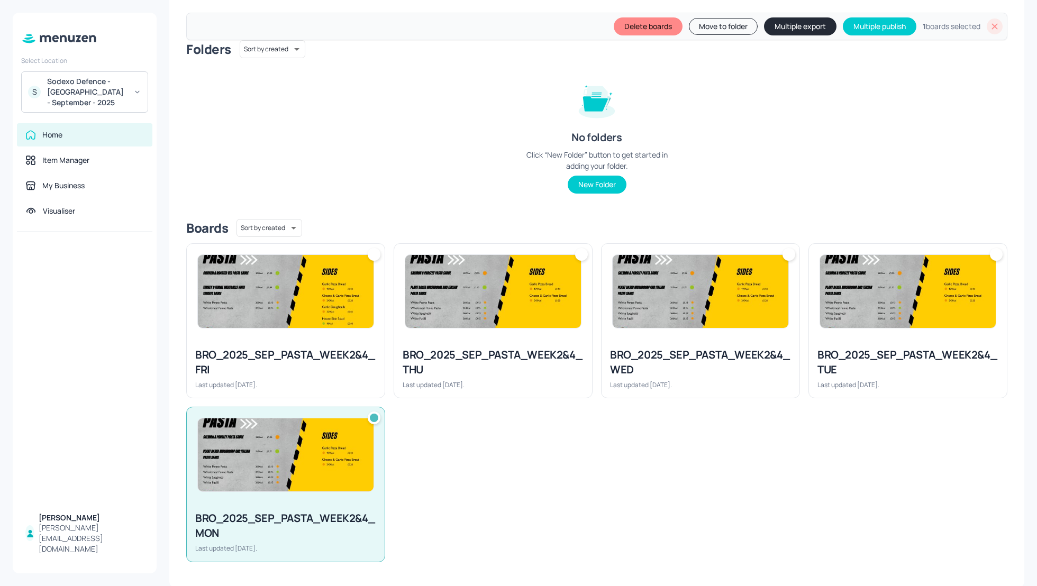
click at [259, 72] on div "Folders Sort by created id ​ No folders Click “New Folder” button to get starte…" at bounding box center [596, 125] width 821 height 170
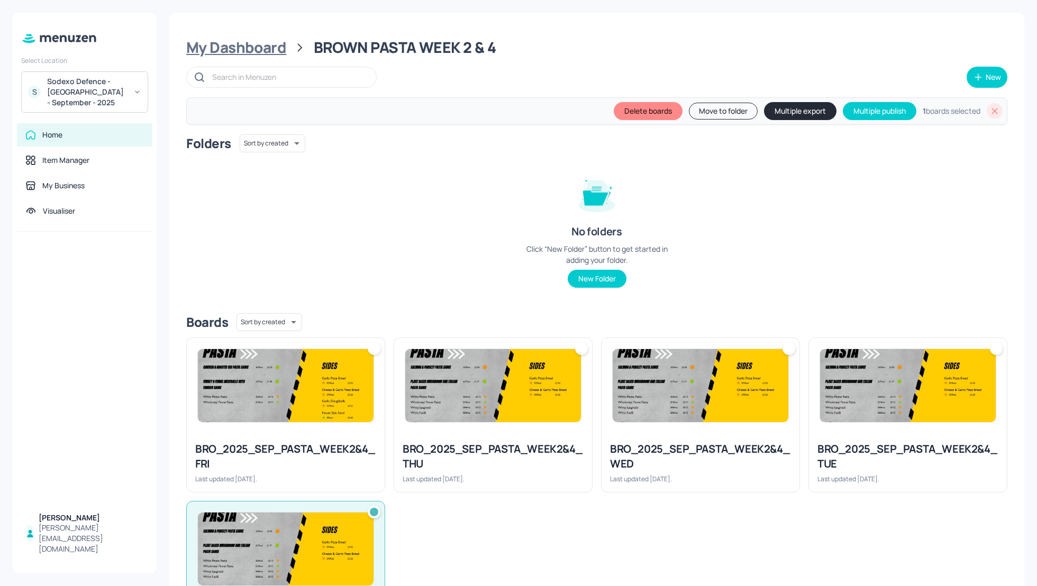
click at [225, 51] on div "My Dashboard" at bounding box center [236, 47] width 100 height 19
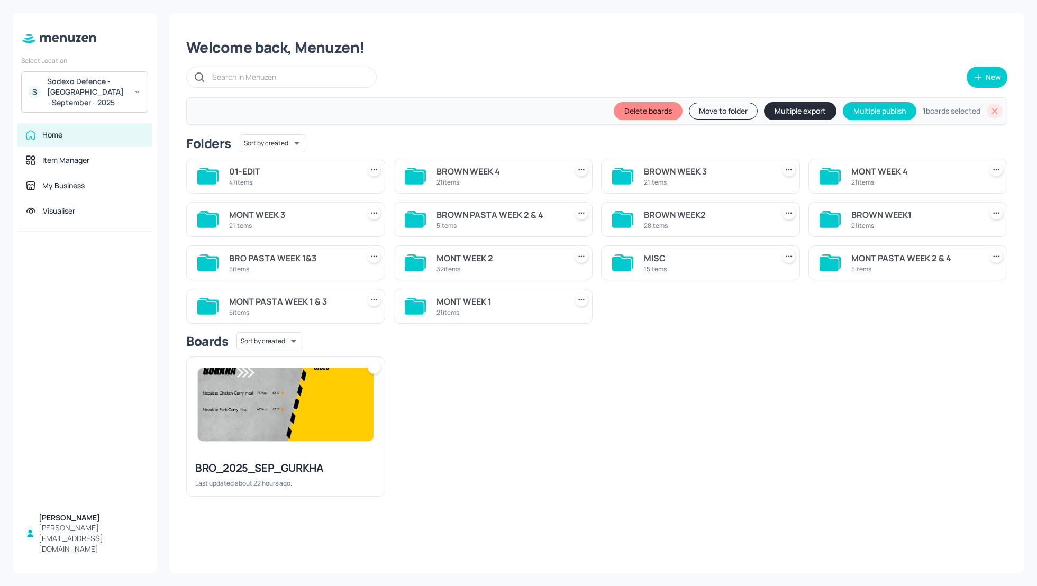
click at [276, 257] on div "BRO PASTA WEEK 1&3" at bounding box center [292, 258] width 126 height 13
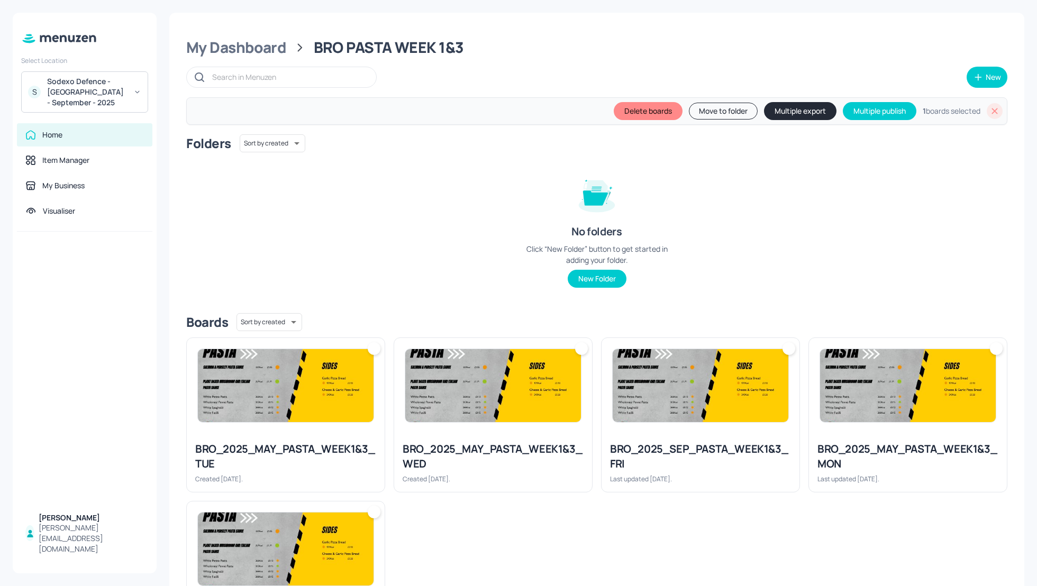
click at [844, 244] on div "Folders Sort by created id ​ No folders Click “New Folder” button to get starte…" at bounding box center [596, 219] width 821 height 170
click at [718, 437] on div "BRO_2025_SEP_PASTA_WEEK1&3_FRI Last updated 7 days ago." at bounding box center [701, 462] width 198 height 59
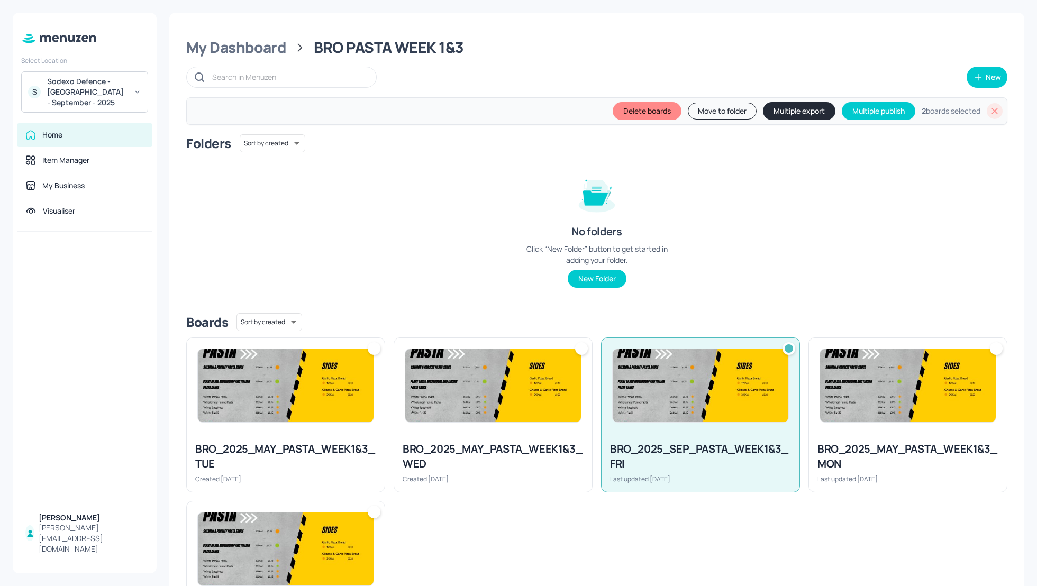
click at [796, 112] on button "Multiple export" at bounding box center [799, 111] width 72 height 18
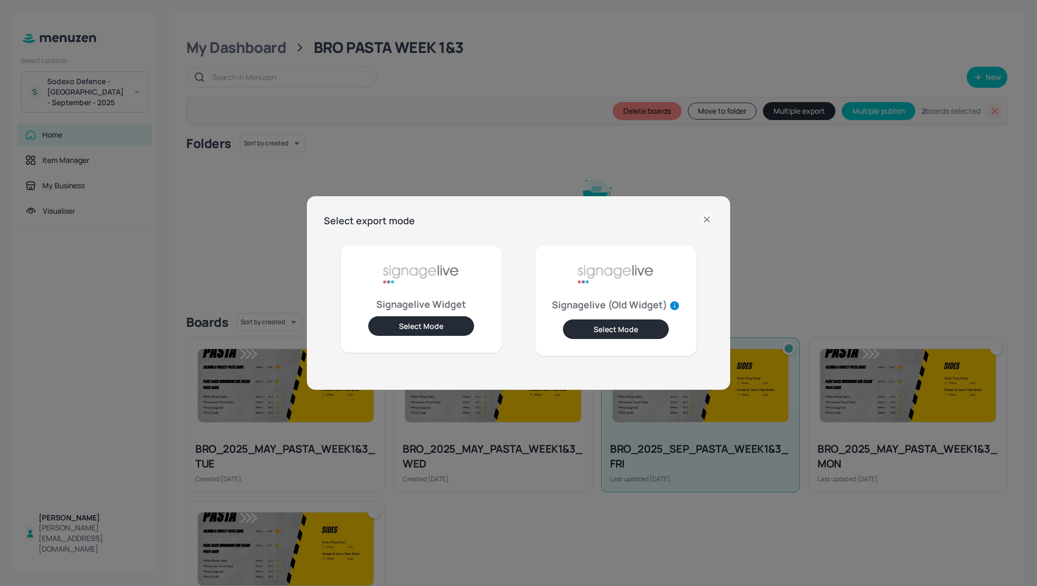
click at [417, 333] on button "Select Mode" at bounding box center [421, 326] width 106 height 20
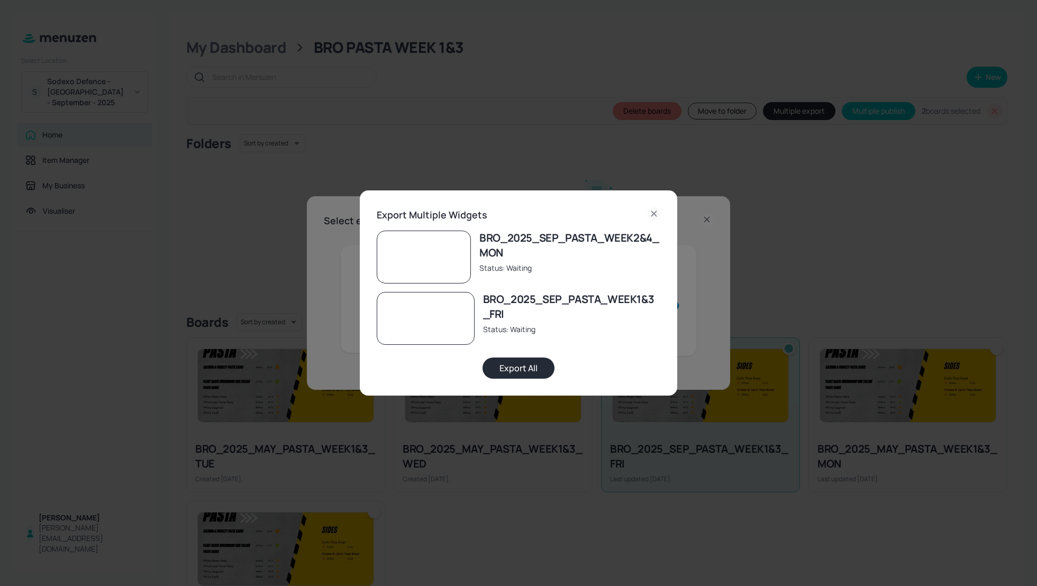
click at [530, 370] on button "Export All" at bounding box center [518, 368] width 72 height 21
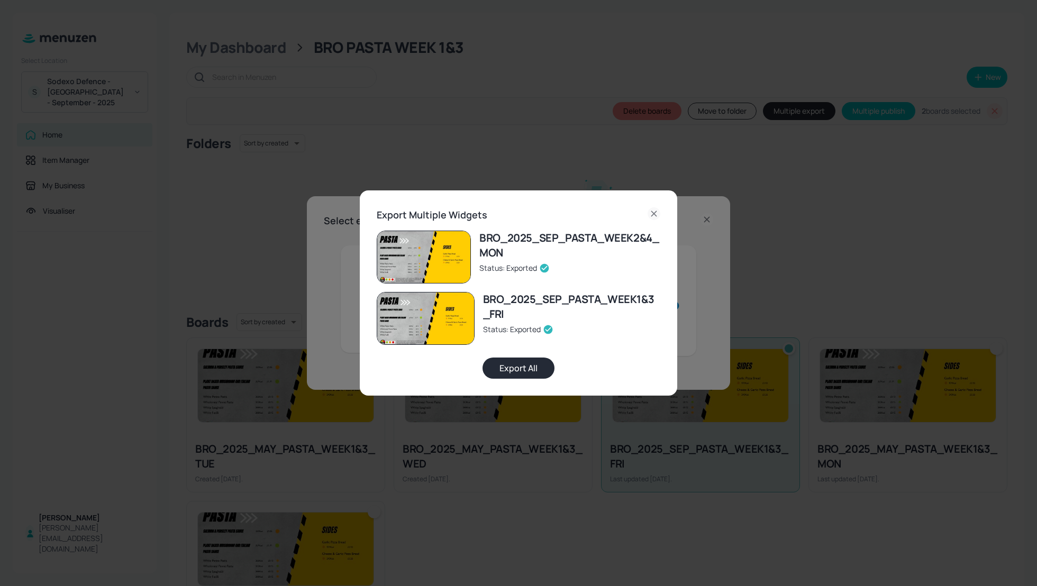
click at [649, 210] on icon at bounding box center [654, 213] width 13 height 13
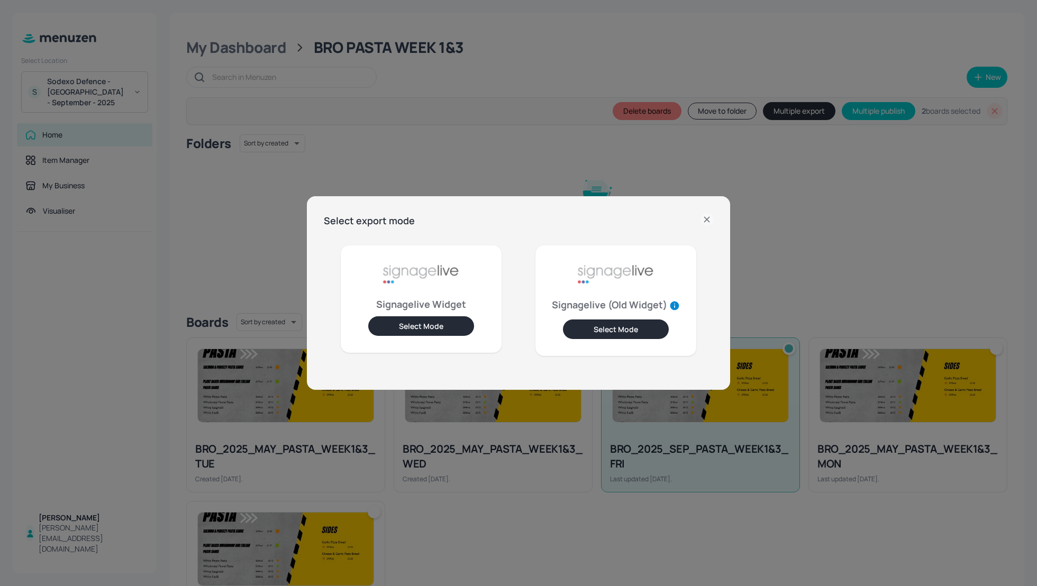
click at [707, 220] on icon at bounding box center [706, 219] width 5 height 5
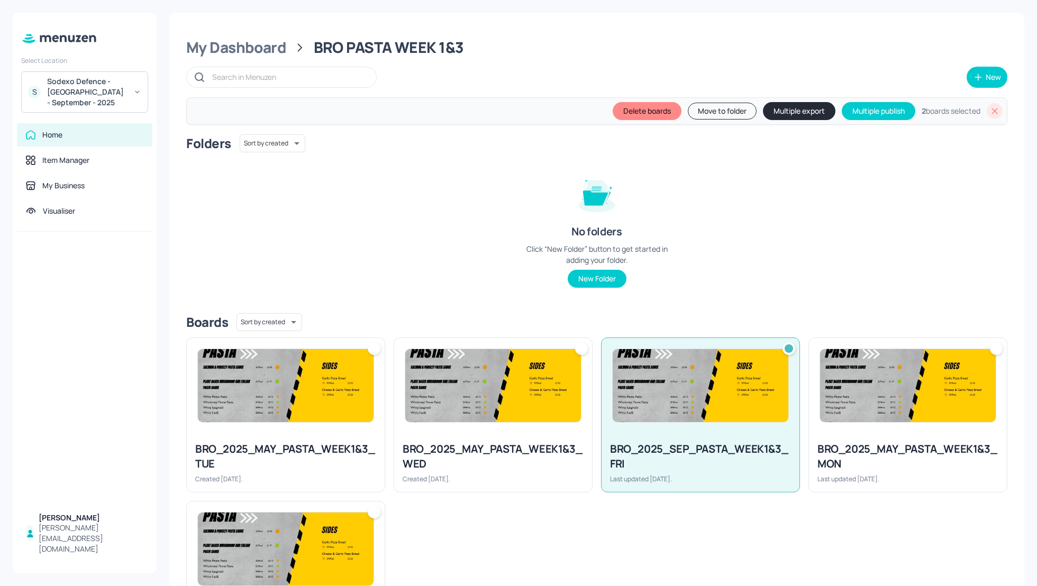
click at [71, 79] on div "Sodexo Defence - Colchester - September - 2025" at bounding box center [87, 92] width 80 height 32
click at [414, 209] on div at bounding box center [518, 293] width 1037 height 586
click at [245, 53] on div "My Dashboard" at bounding box center [236, 47] width 100 height 19
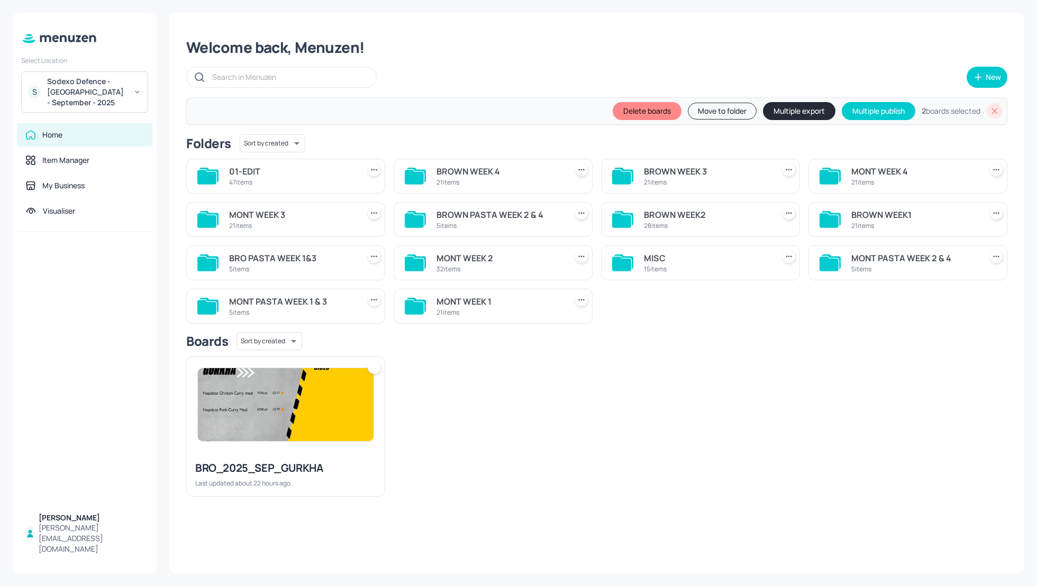
click at [996, 112] on icon at bounding box center [995, 111] width 6 height 6
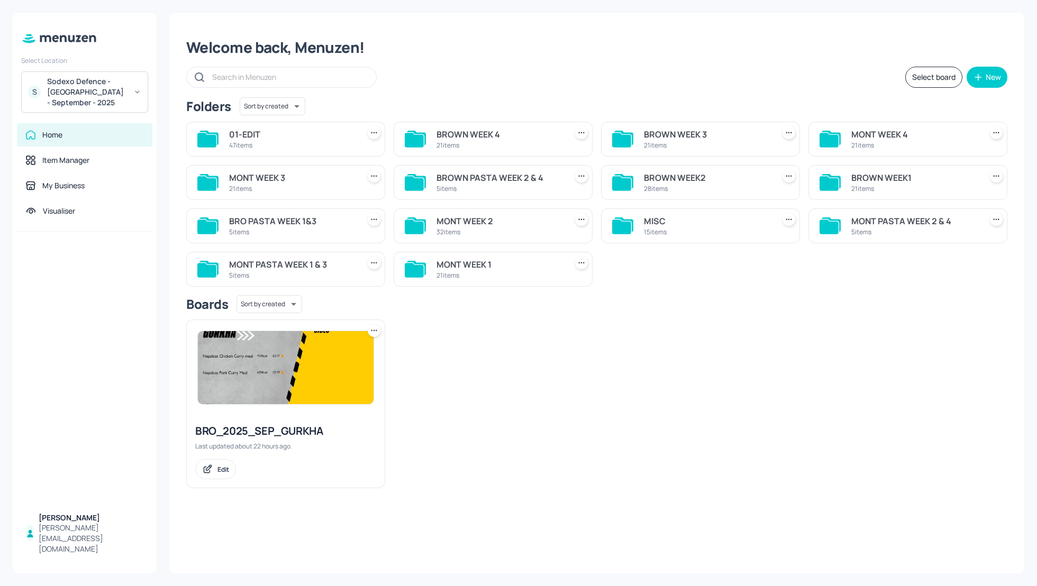
click at [256, 179] on div "MONT WEEK 3" at bounding box center [292, 177] width 126 height 13
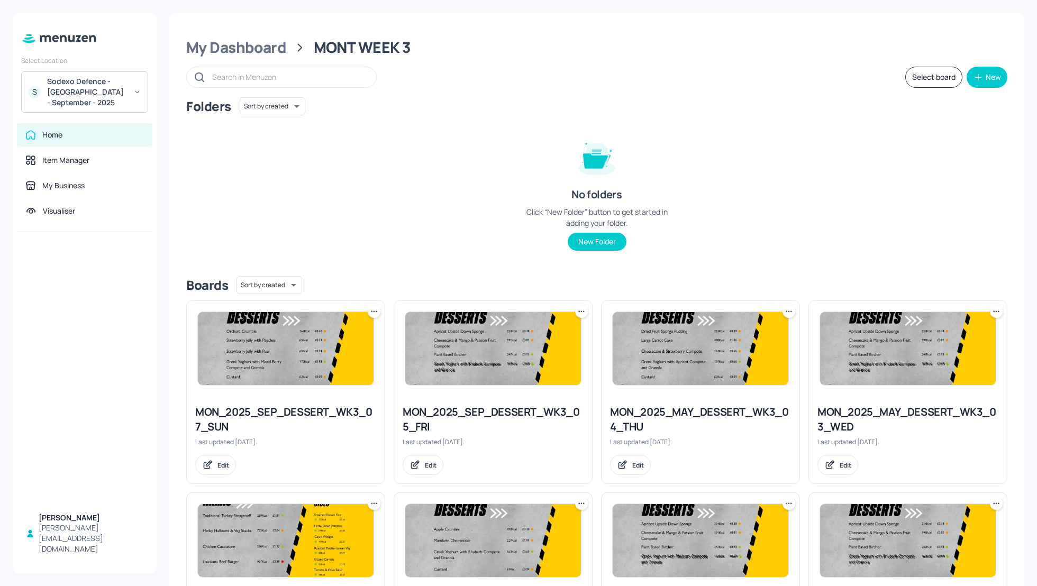
click at [843, 207] on div "Folders Sort by created id ​ No folders Click “New Folder” button to get starte…" at bounding box center [596, 182] width 821 height 170
click at [931, 77] on button "Select board" at bounding box center [933, 77] width 57 height 21
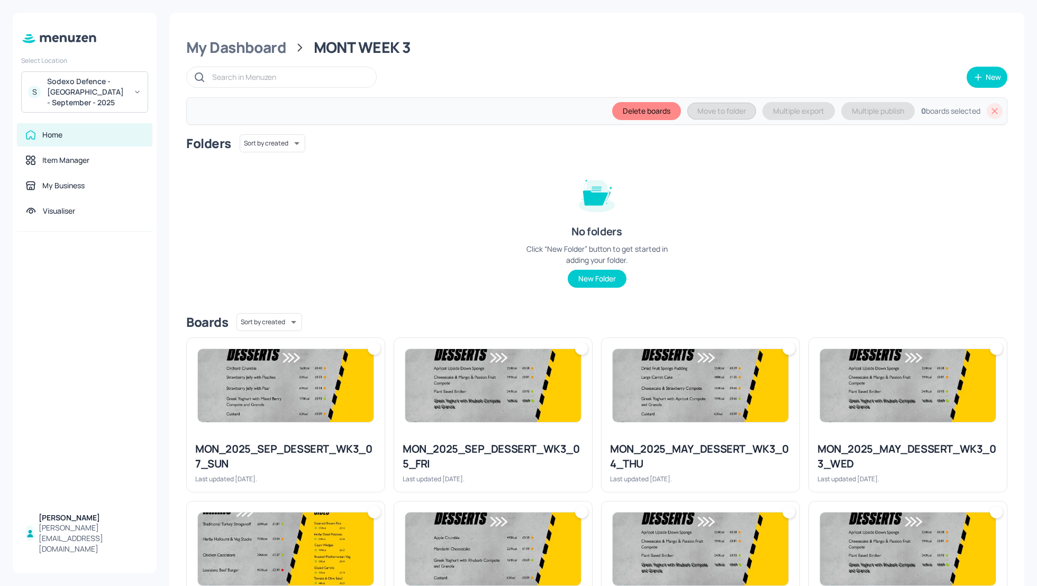
click at [418, 189] on div "Folders Sort by created id ​ No folders Click “New Folder” button to get starte…" at bounding box center [596, 219] width 821 height 170
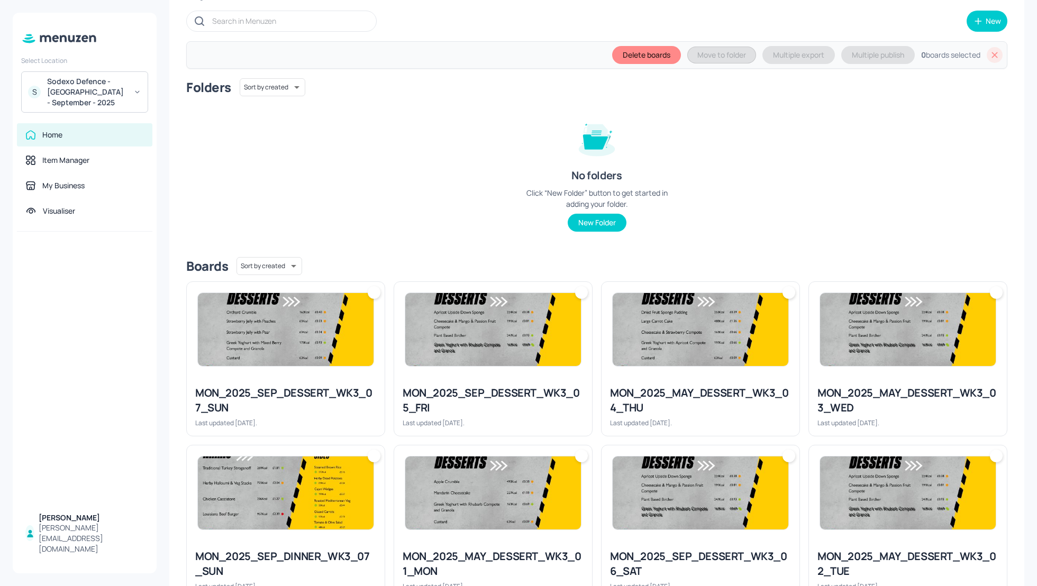
click at [491, 393] on div "MON_2025_SEP_DESSERT_WK3_05_FRI" at bounding box center [493, 401] width 181 height 30
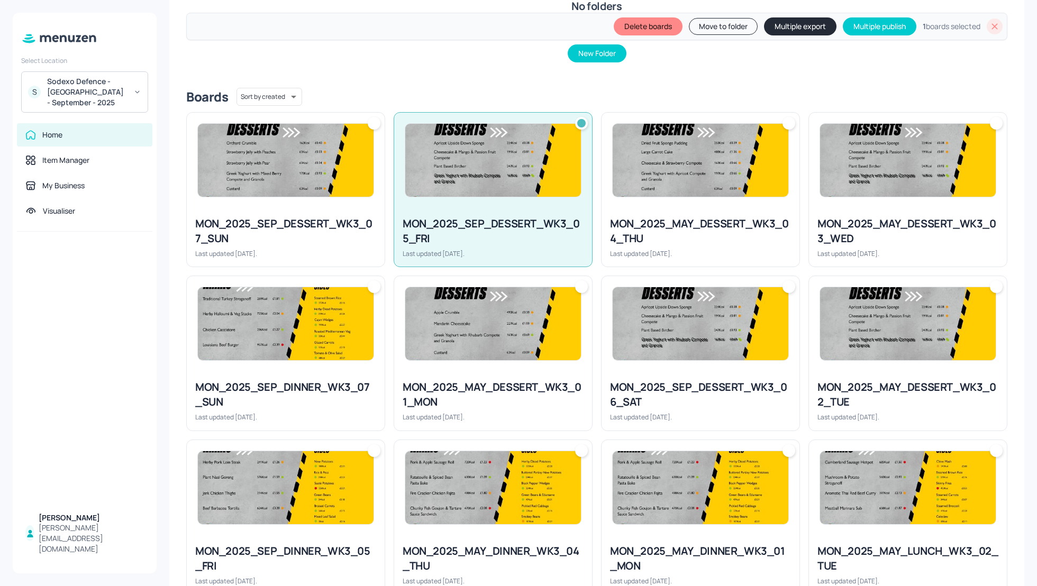
scroll to position [254, 0]
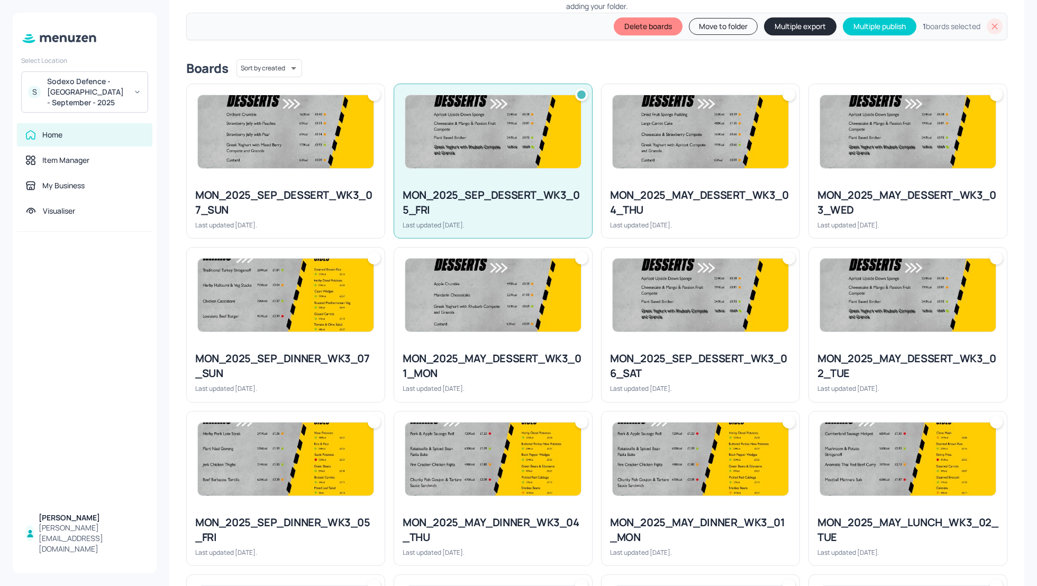
click at [284, 181] on div "MON_2025_SEP_DESSERT_WK3_07_SUN Last updated 8 days ago." at bounding box center [286, 208] width 198 height 59
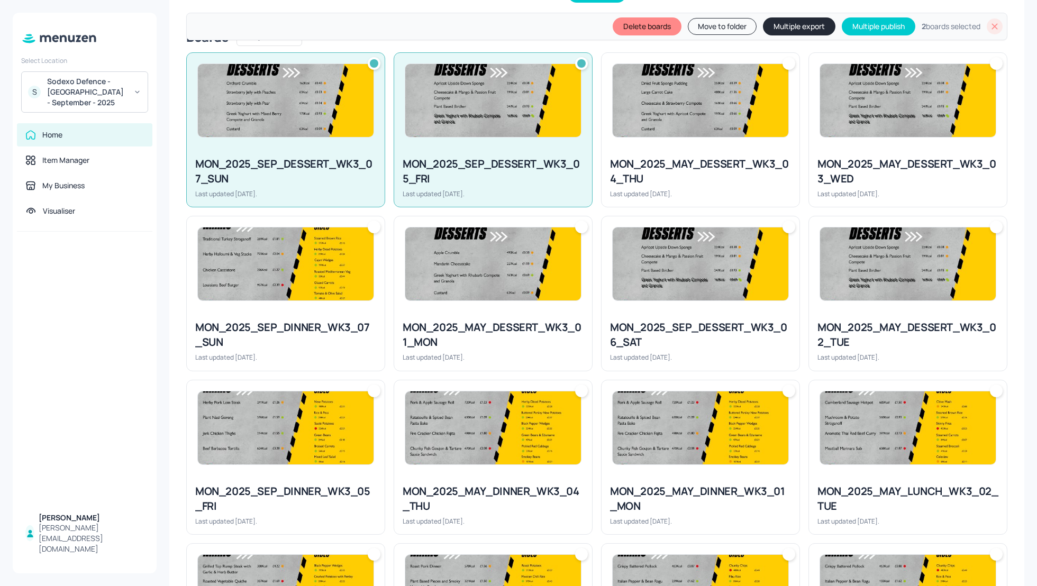
scroll to position [282, 0]
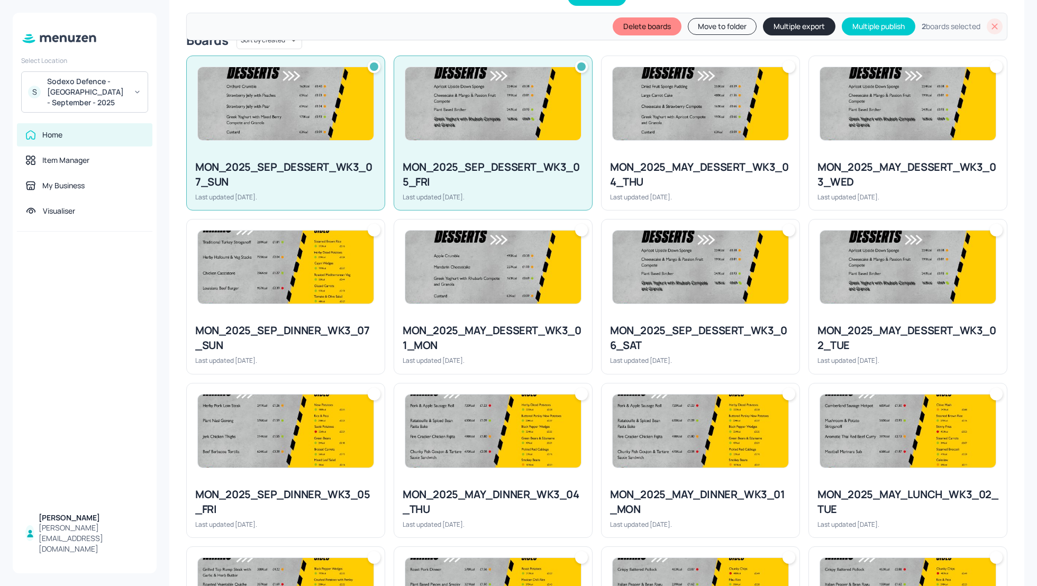
click at [690, 300] on img at bounding box center [701, 267] width 176 height 73
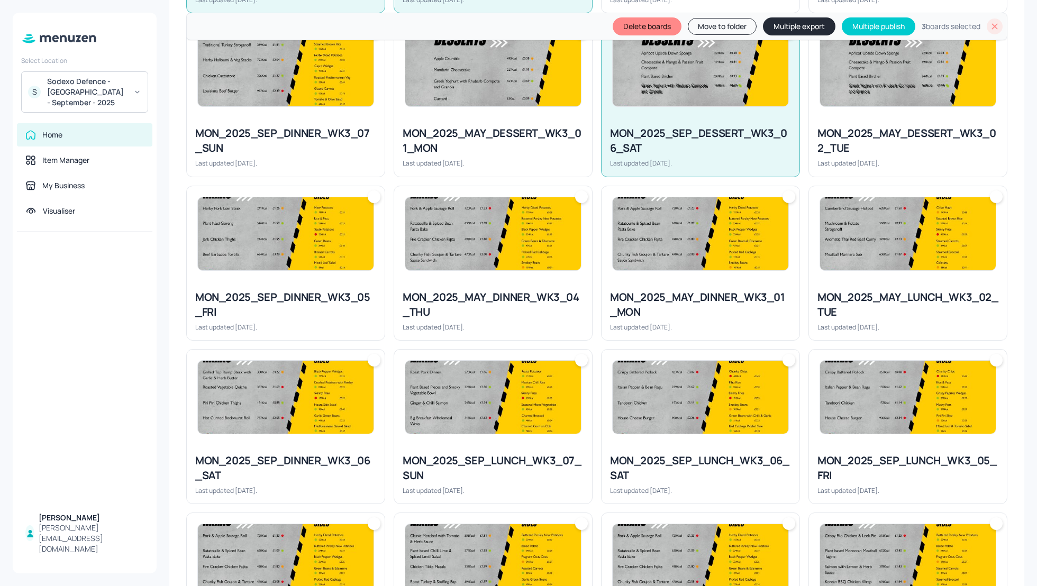
click at [274, 299] on div "MON_2025_SEP_DINNER_WK3_05_FRI" at bounding box center [285, 305] width 181 height 30
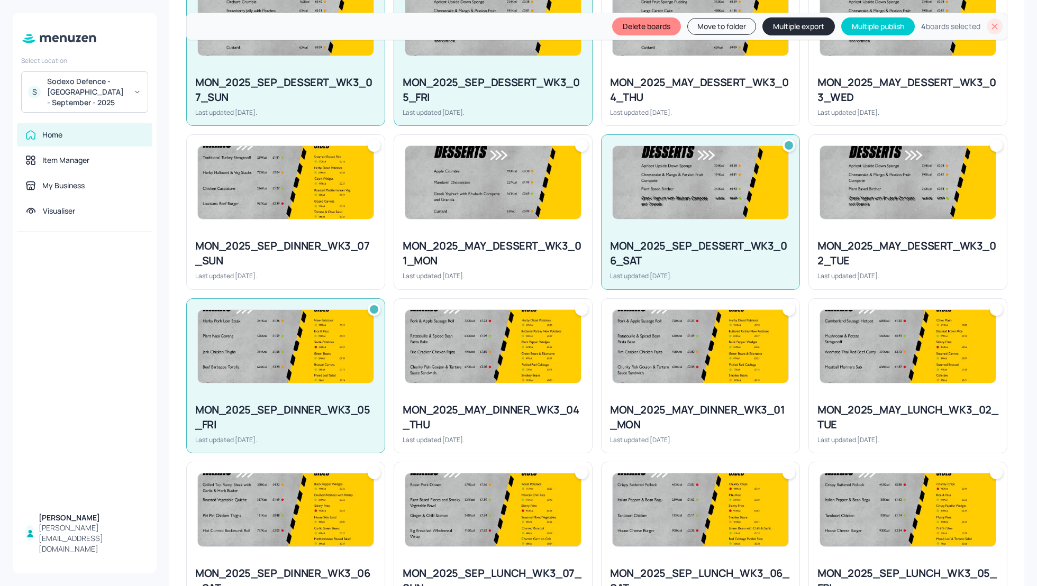
click at [263, 205] on img at bounding box center [286, 182] width 176 height 73
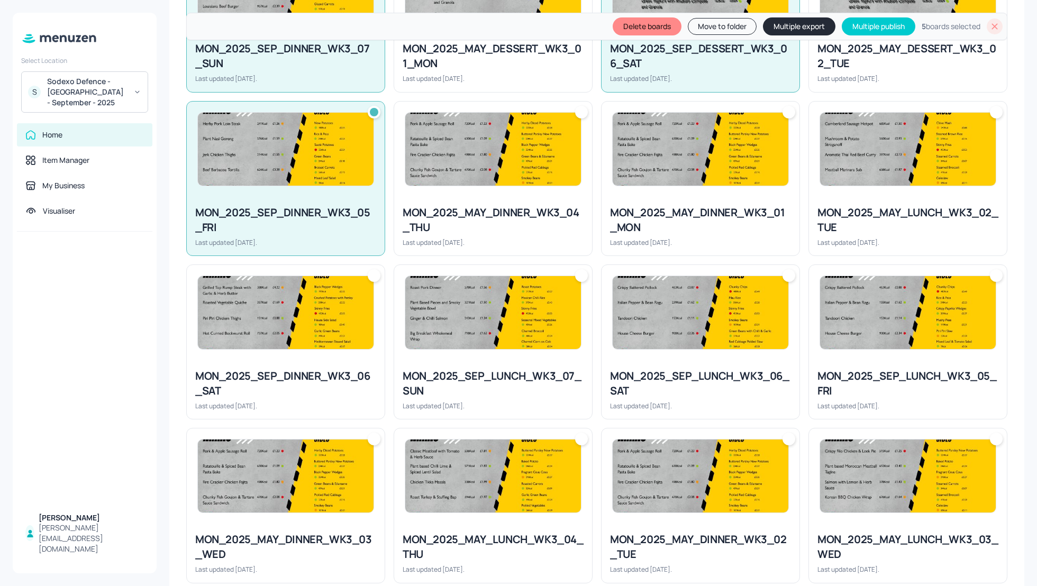
scroll to position [593, 0]
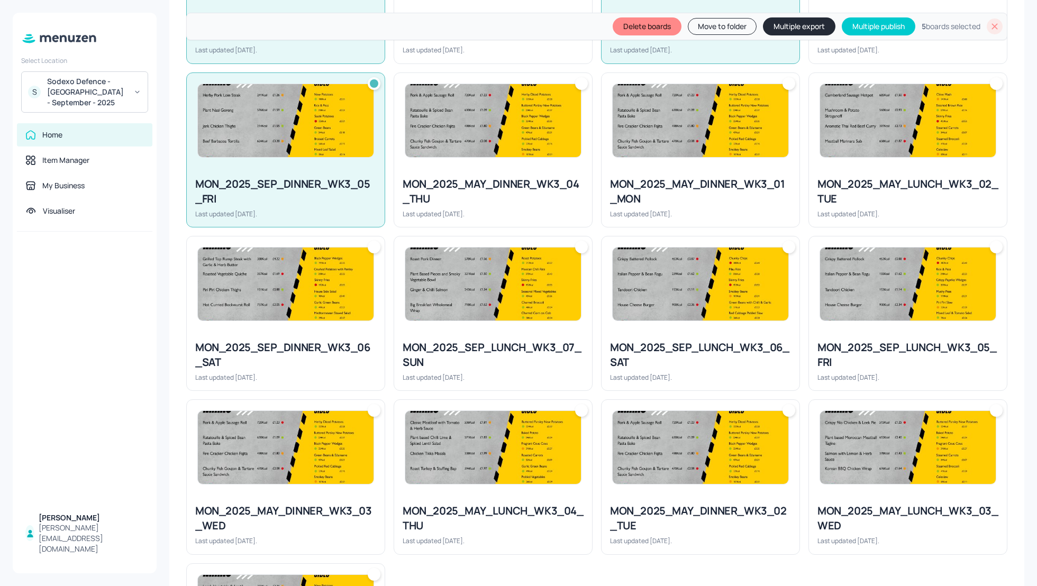
click at [266, 311] on img at bounding box center [286, 284] width 176 height 73
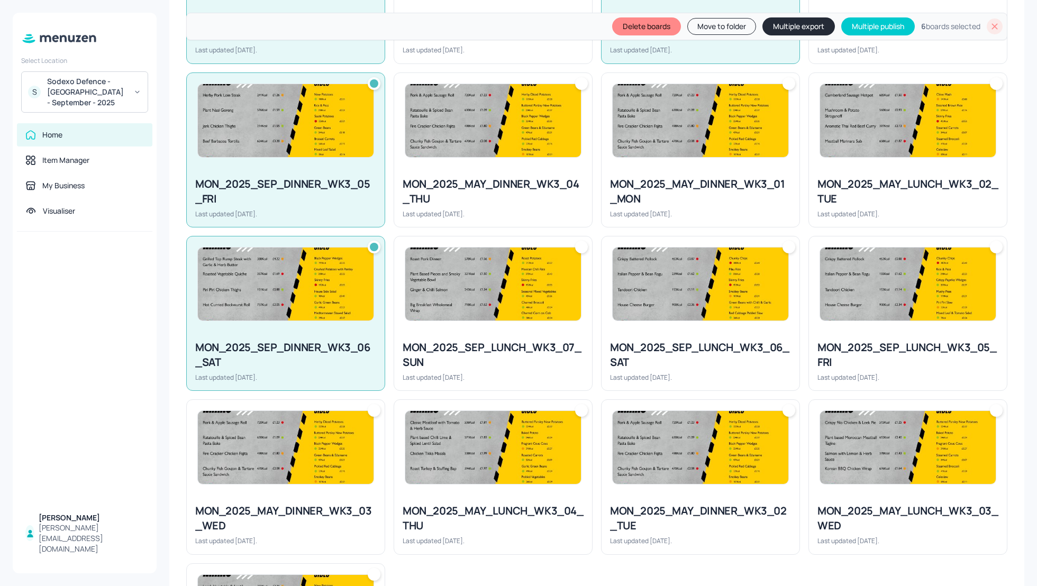
click at [541, 334] on div "MON_2025_SEP_LUNCH_WK3_07_SUN Last updated 8 days ago." at bounding box center [493, 361] width 198 height 59
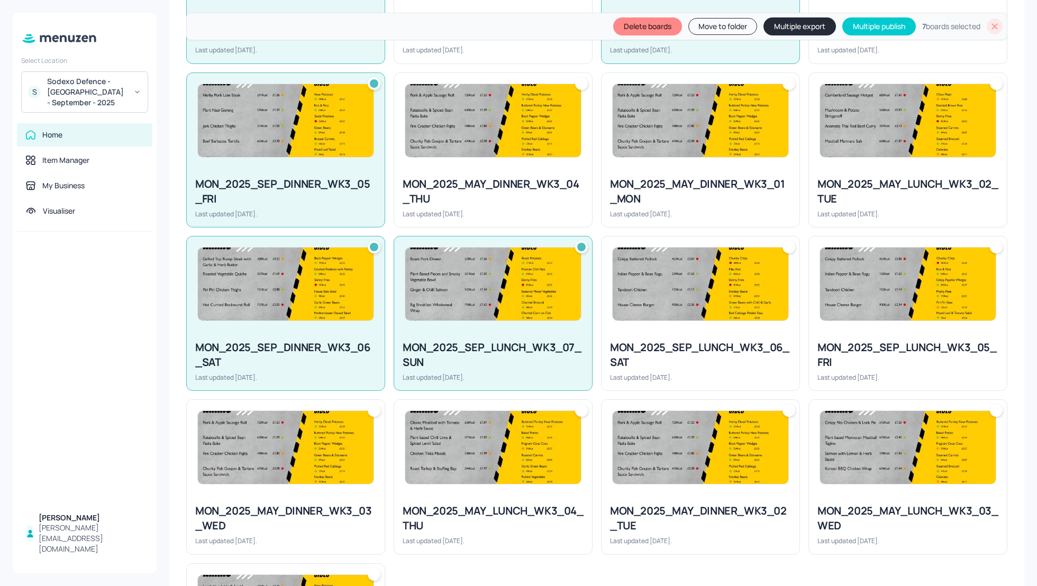
click at [680, 342] on div "MON_2025_SEP_LUNCH_WK3_06_SAT" at bounding box center [700, 355] width 181 height 30
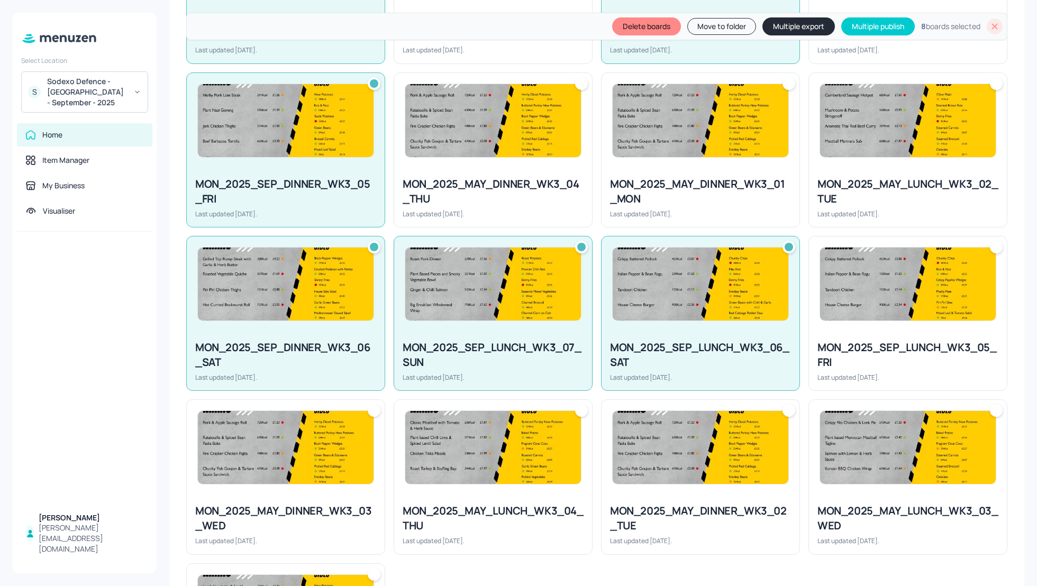
click at [859, 342] on div "MON_2025_SEP_LUNCH_WK3_05_FRI" at bounding box center [907, 355] width 181 height 30
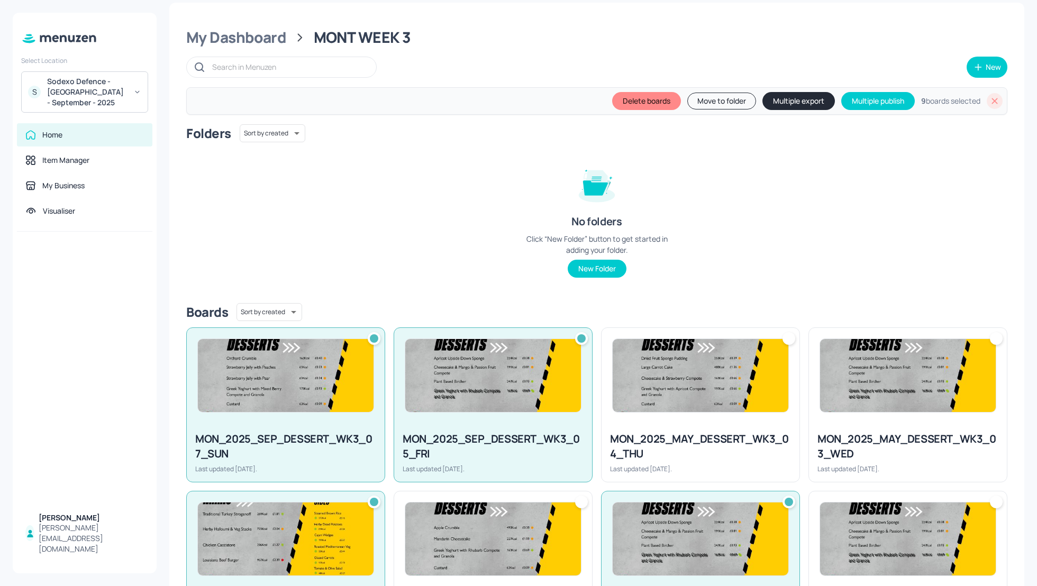
scroll to position [0, 0]
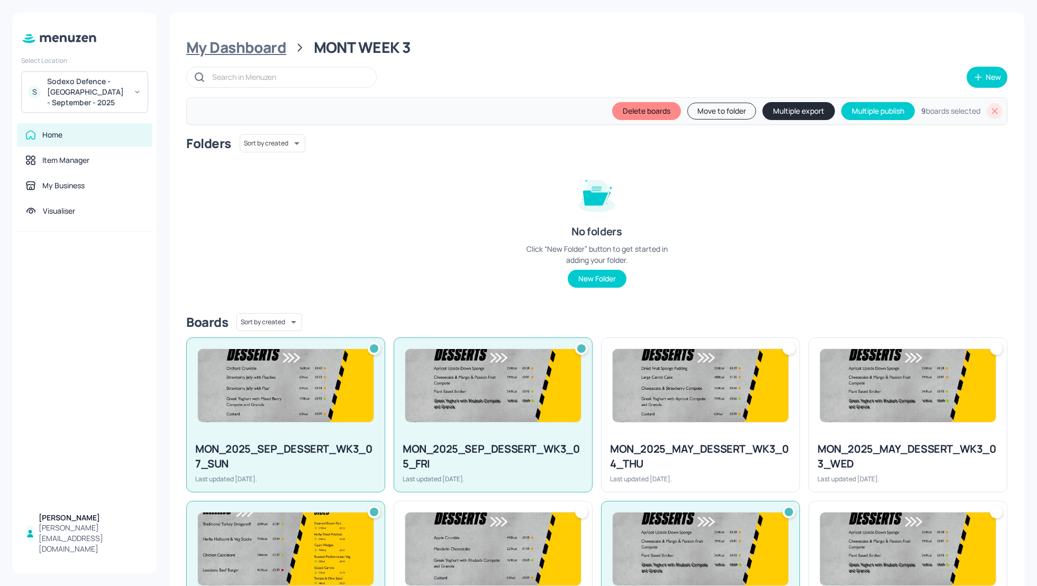
click at [237, 44] on div "My Dashboard" at bounding box center [236, 47] width 100 height 19
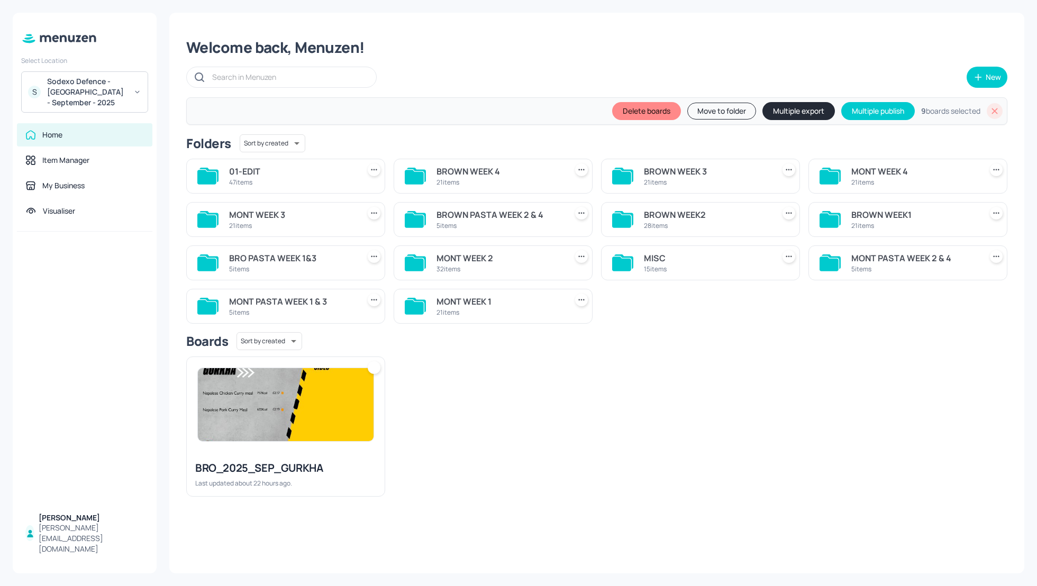
click at [867, 171] on div "MONT WEEK 4" at bounding box center [914, 171] width 126 height 13
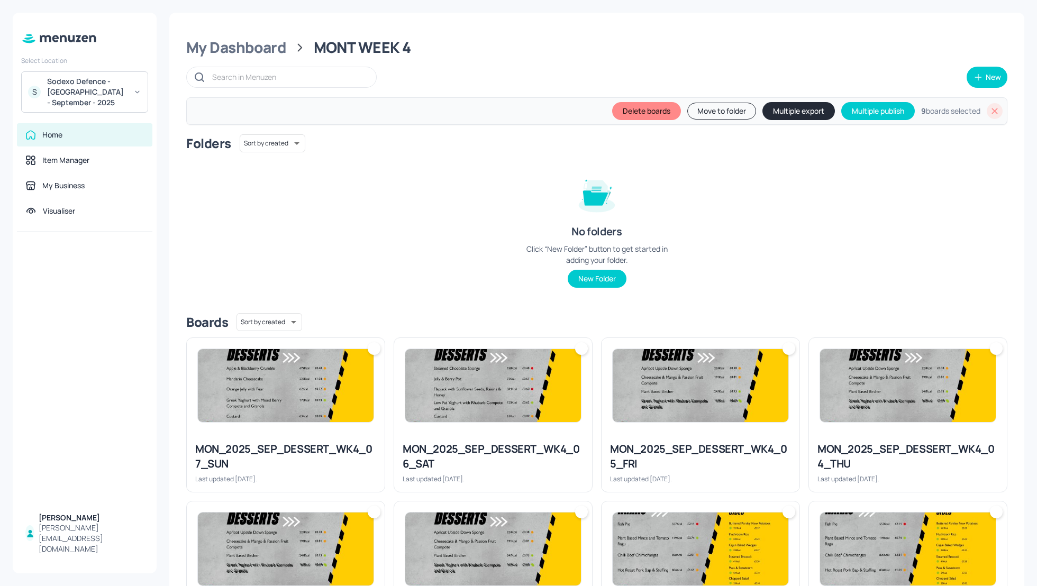
click at [790, 247] on div "Folders Sort by created id ​ No folders Click “New Folder” button to get starte…" at bounding box center [596, 219] width 821 height 170
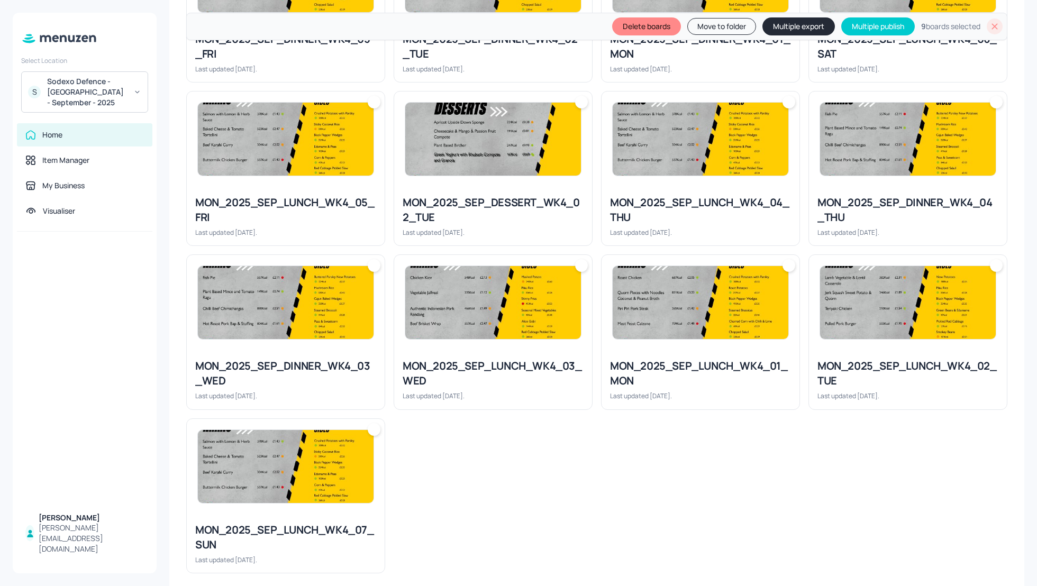
scroll to position [748, 0]
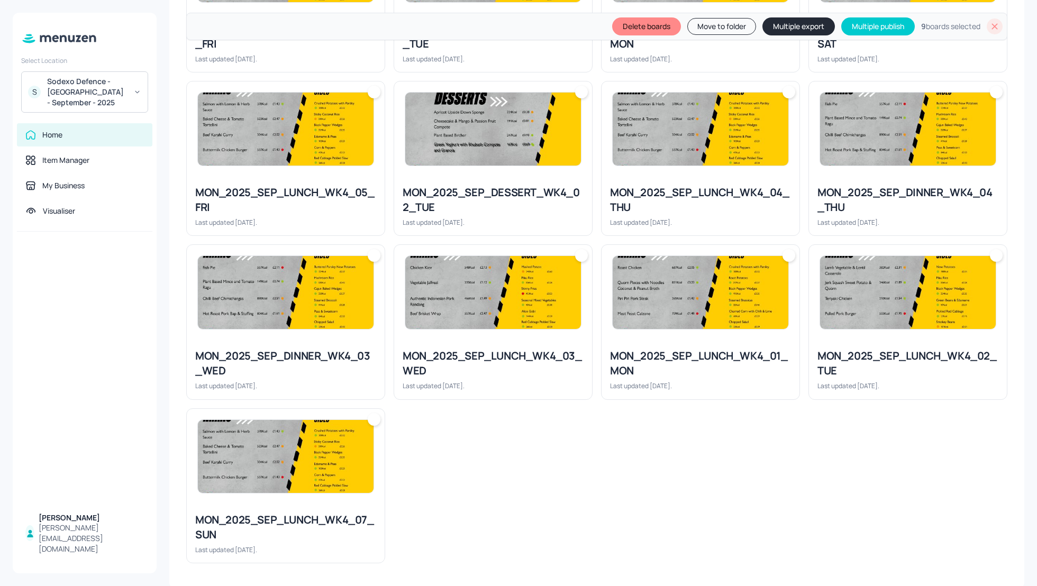
click at [710, 346] on div "MON_2025_SEP_LUNCH_WK4_01_MON Last updated 8 days ago." at bounding box center [701, 369] width 198 height 59
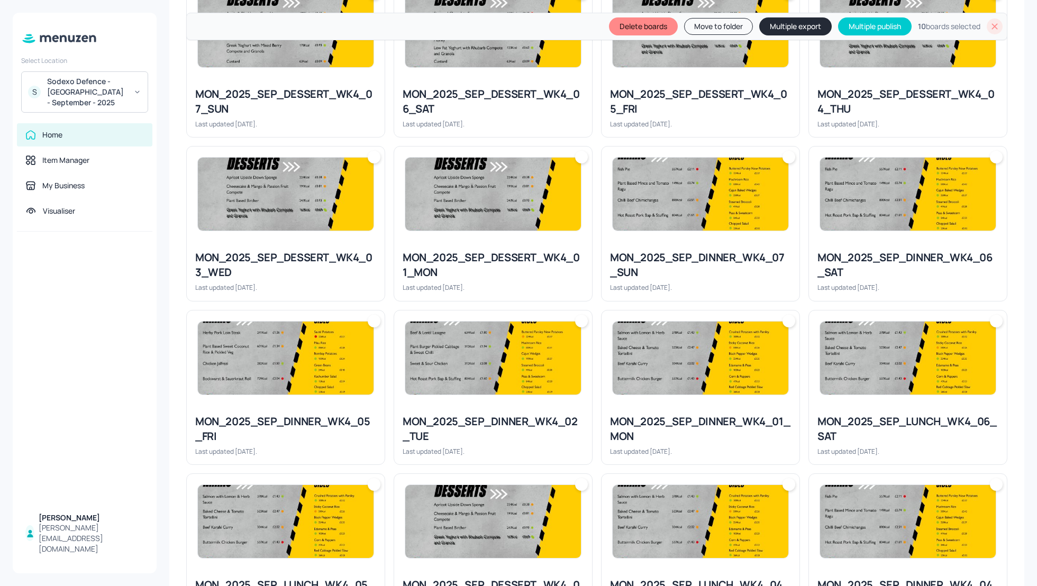
scroll to position [352, 0]
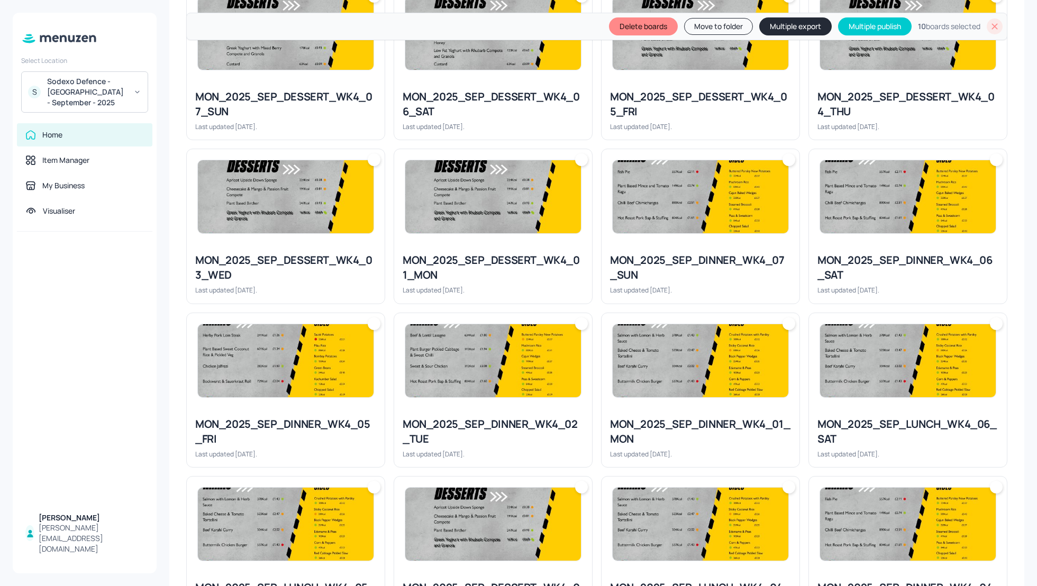
click at [540, 281] on div "MON_2025_SEP_DESSERT_WK4_01_MON Last updated 8 days ago." at bounding box center [493, 273] width 198 height 59
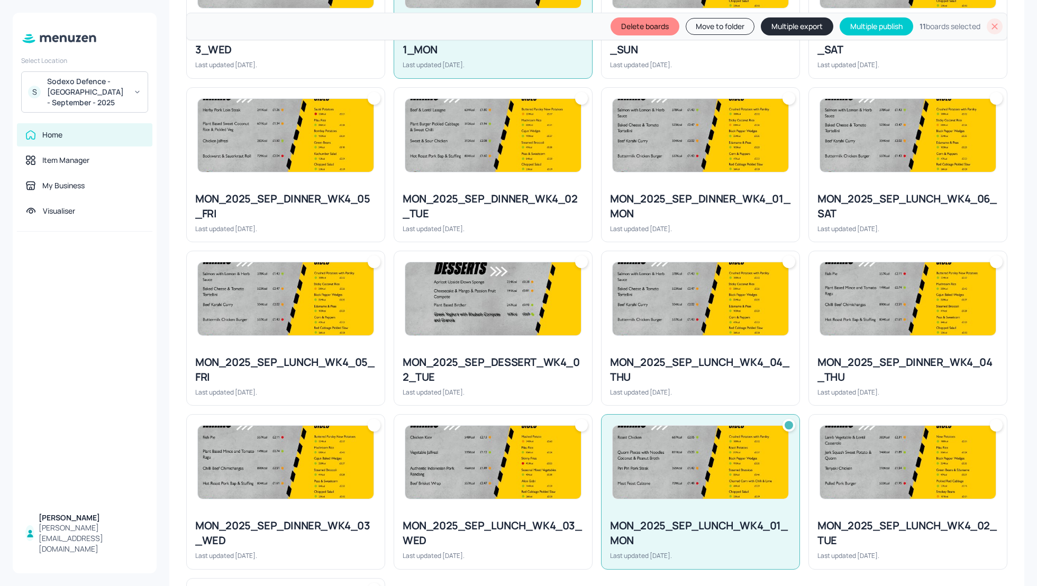
scroll to position [578, 0]
click at [687, 213] on div "MON_2025_SEP_DINNER_WK4_01_MON" at bounding box center [700, 206] width 181 height 30
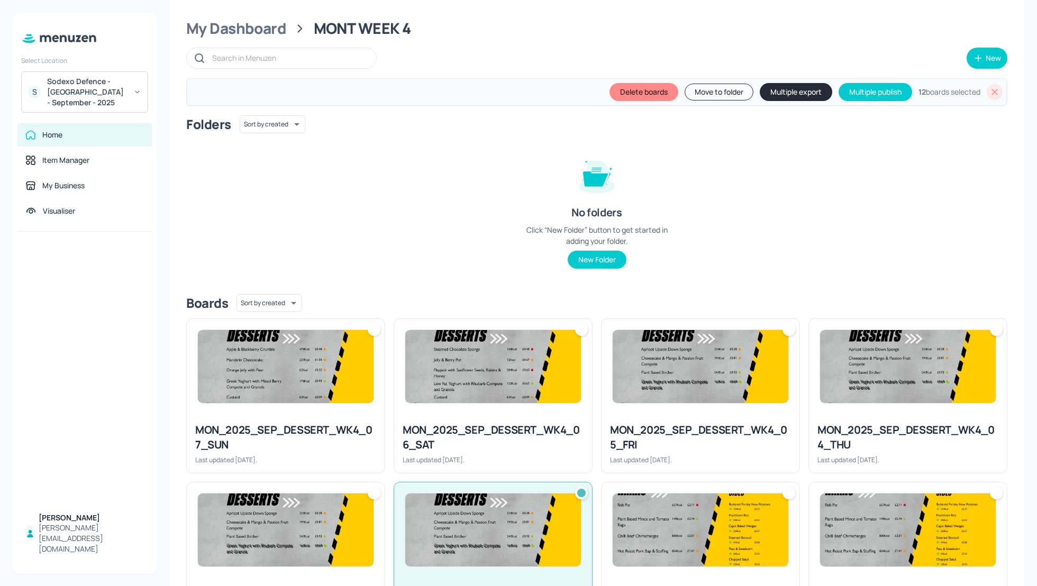
scroll to position [0, 0]
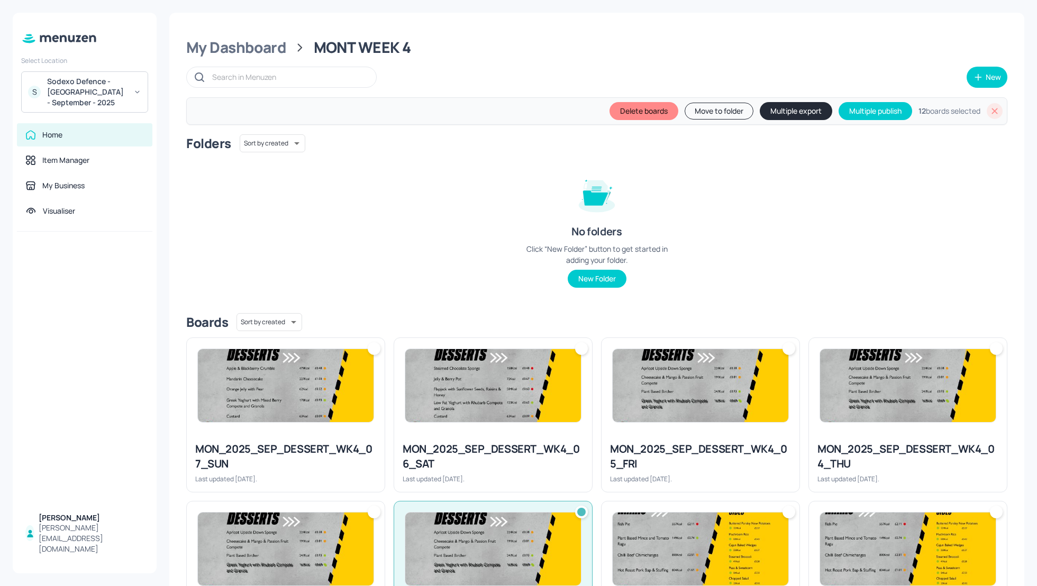
click at [787, 110] on button "Multiple export" at bounding box center [796, 111] width 72 height 18
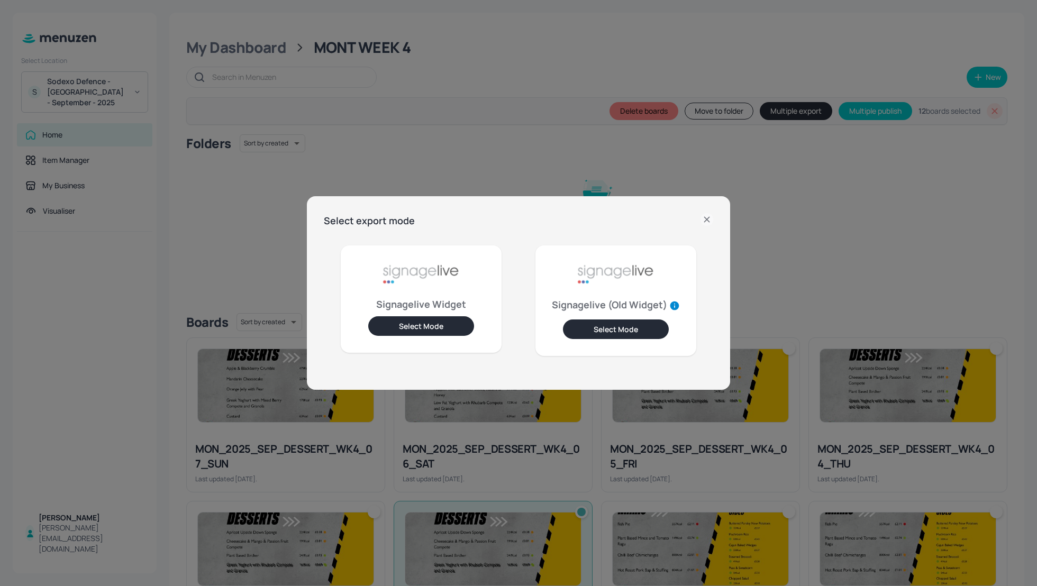
click at [452, 321] on button "Select Mode" at bounding box center [421, 326] width 106 height 20
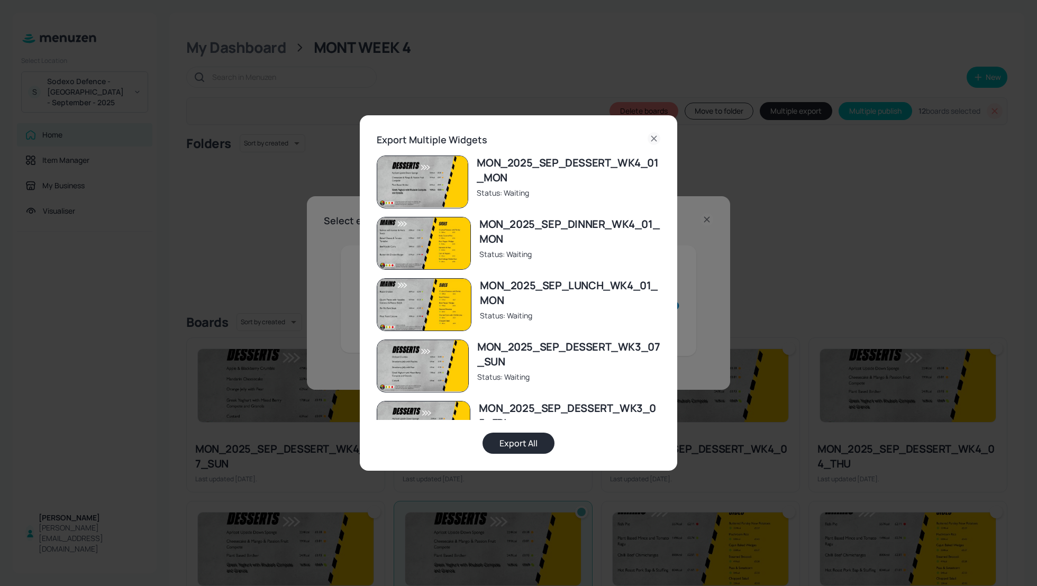
click at [523, 444] on button "Export All" at bounding box center [518, 443] width 72 height 21
click at [652, 136] on icon at bounding box center [653, 138] width 5 height 5
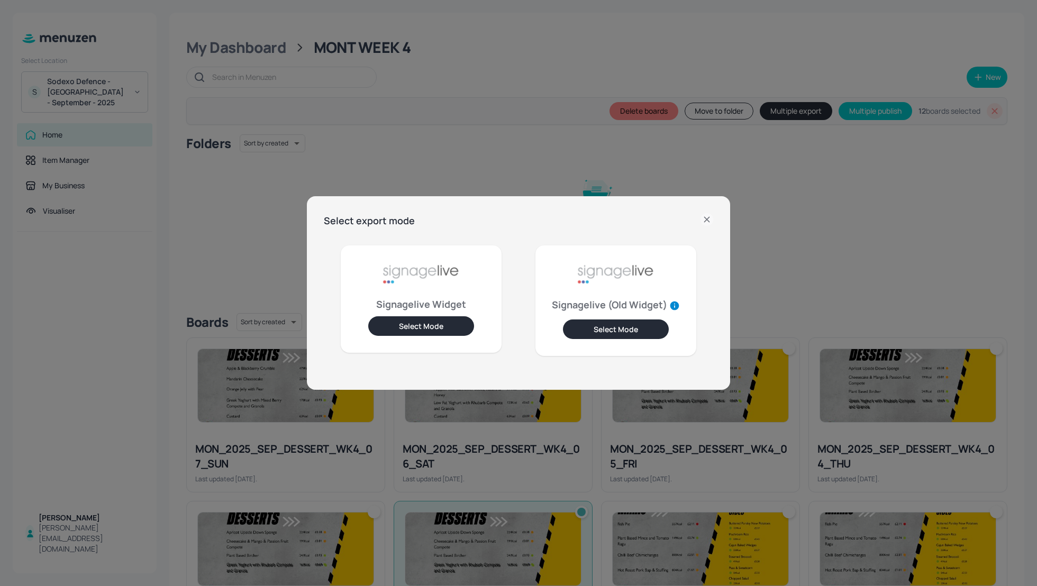
click at [713, 215] on div "Select export mode Signagelive Widget Select Mode Signagelive (Old Widget) Sele…" at bounding box center [518, 293] width 423 height 194
click at [708, 221] on icon at bounding box center [706, 219] width 13 height 13
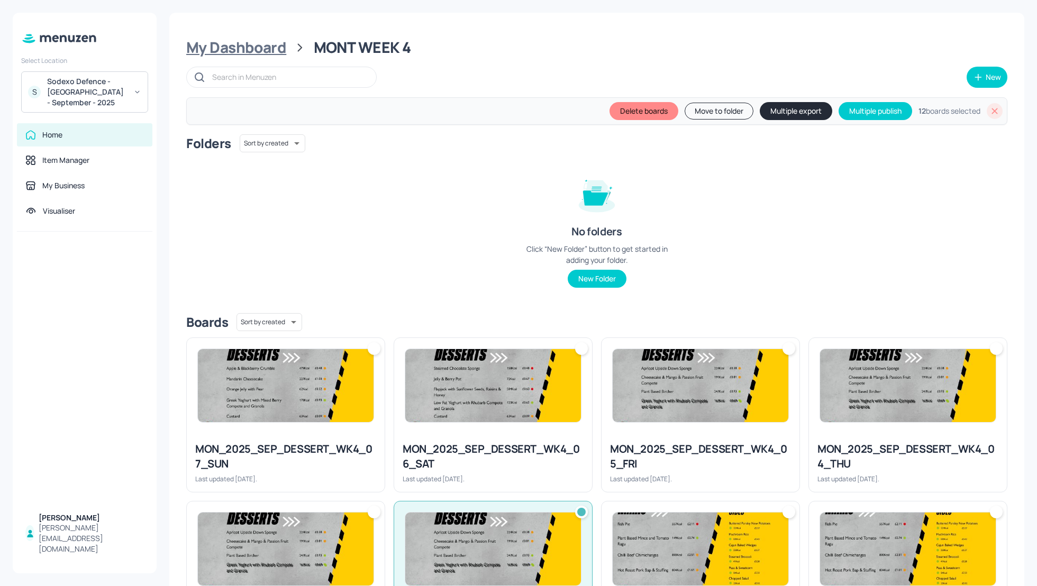
click at [243, 44] on div "My Dashboard" at bounding box center [236, 47] width 100 height 19
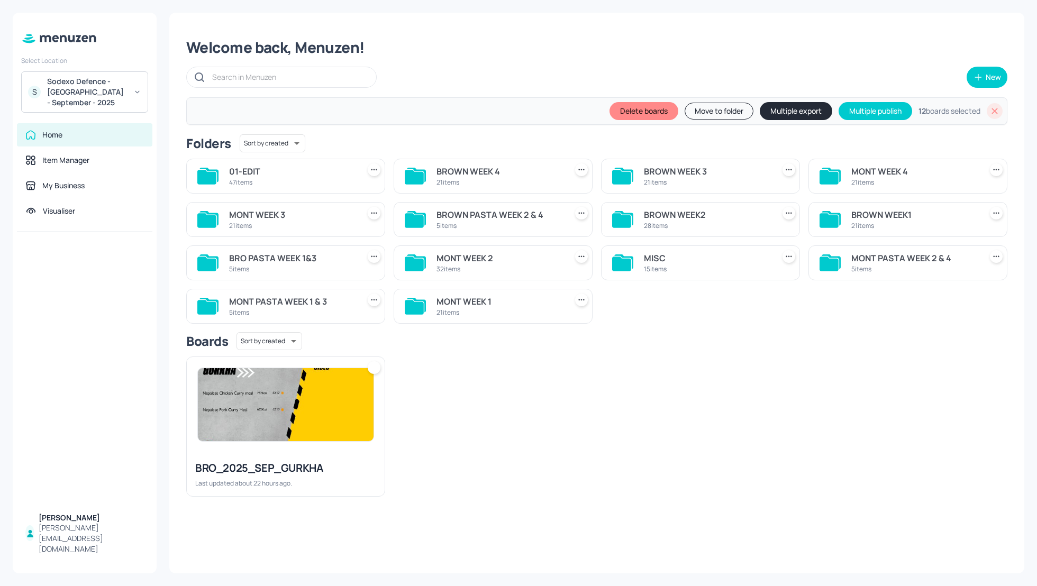
click at [859, 168] on div "MONT WEEK 4" at bounding box center [914, 171] width 126 height 13
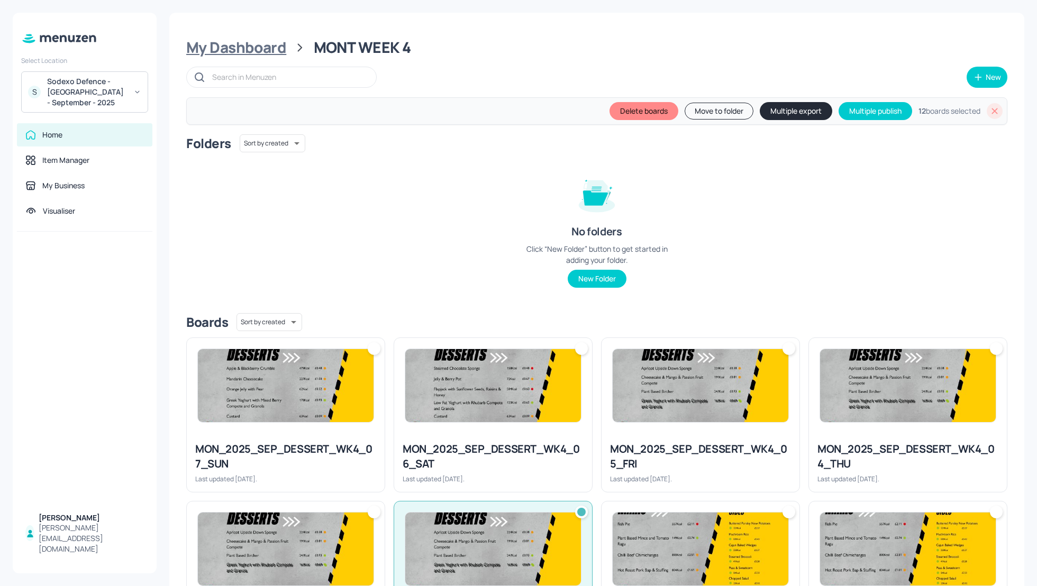
click at [257, 40] on div "My Dashboard" at bounding box center [236, 47] width 100 height 19
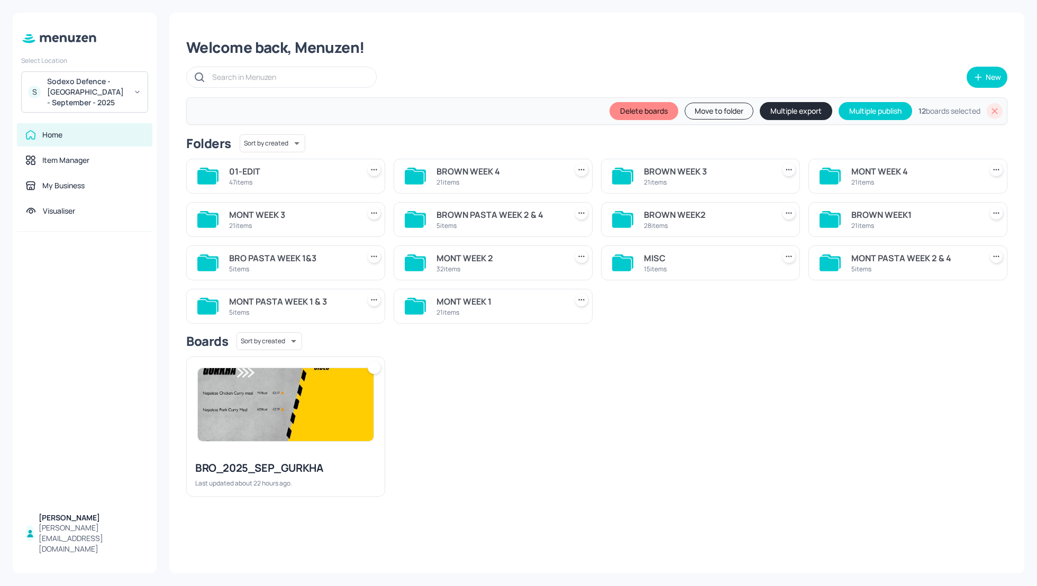
click at [306, 302] on div "MONT PASTA WEEK 1 & 3" at bounding box center [292, 301] width 126 height 13
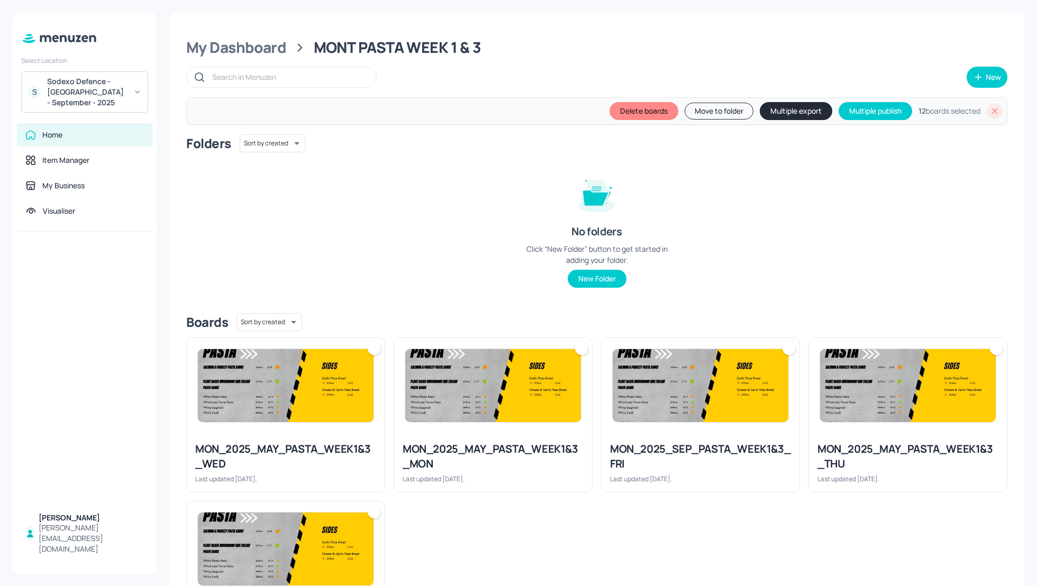
click at [998, 105] on div "Delete boards Move to folder Multiple export Multiple publish 12 boards selected" at bounding box center [596, 111] width 821 height 28
click at [995, 108] on icon at bounding box center [994, 111] width 11 height 11
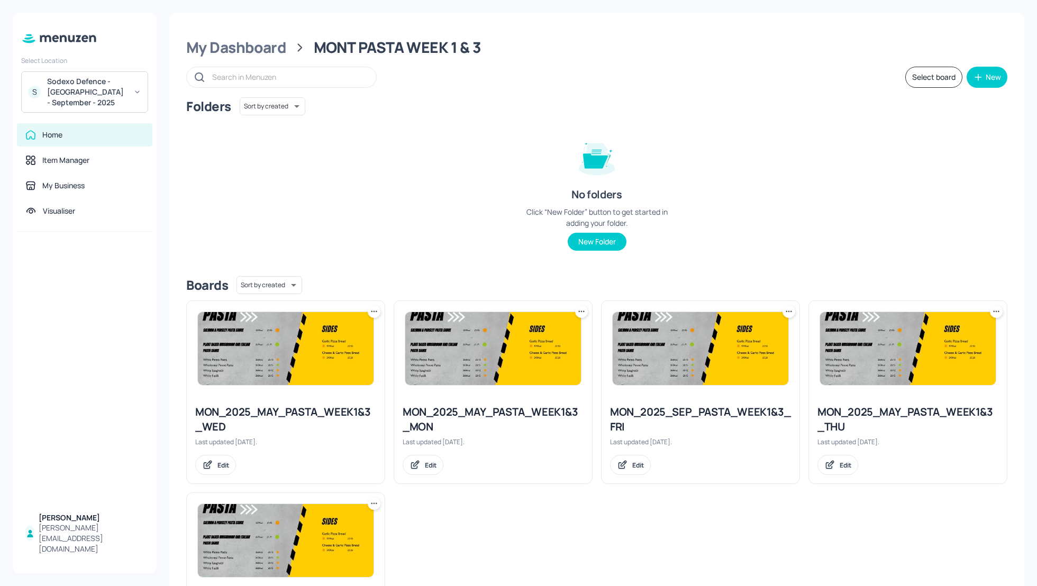
click at [912, 85] on button "Select board" at bounding box center [933, 77] width 57 height 21
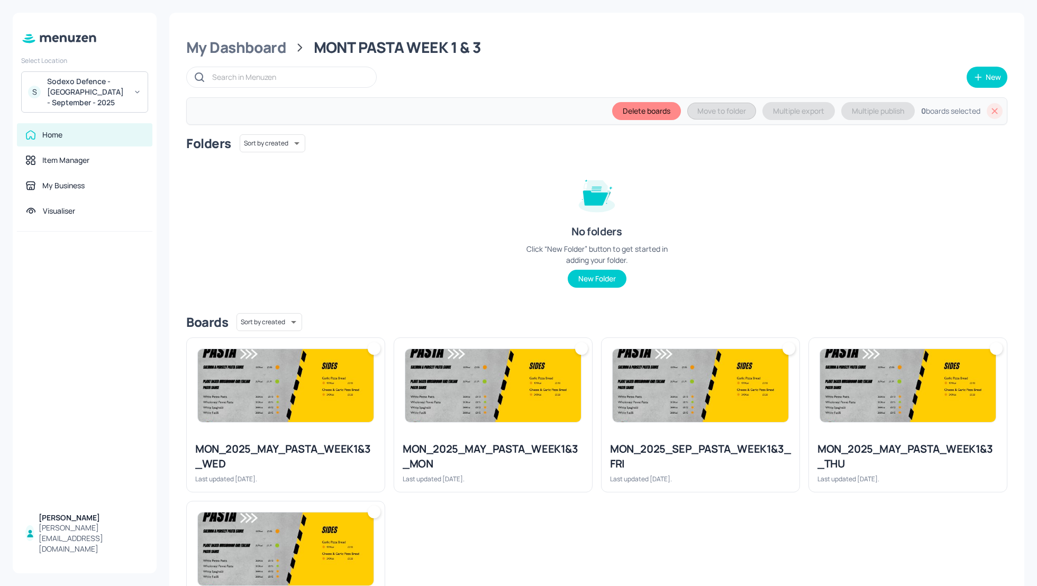
click at [720, 455] on div "MON_2025_SEP_PASTA_WEEK1&3_FRI" at bounding box center [700, 457] width 181 height 30
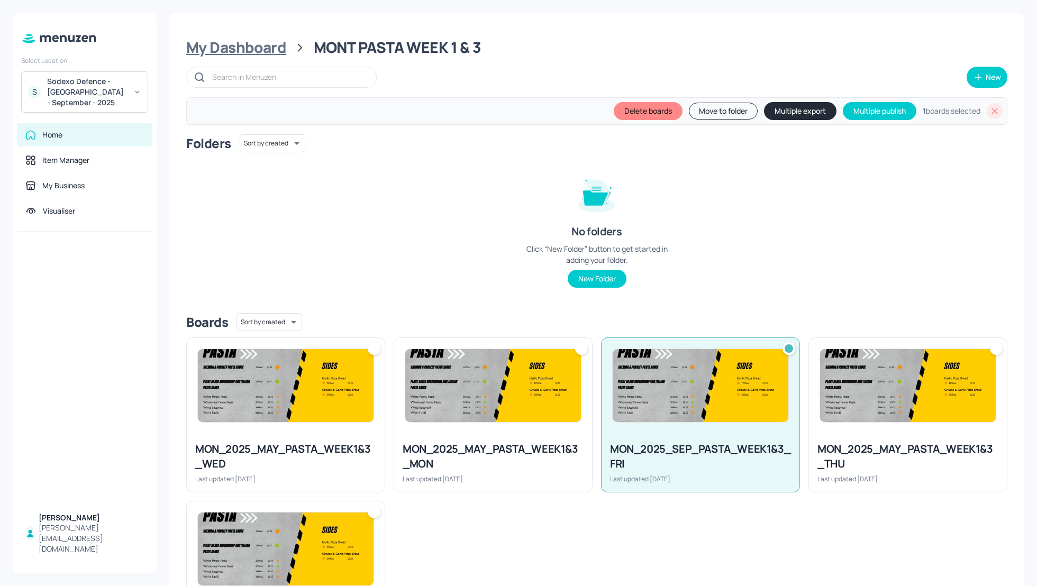
click at [247, 45] on div "My Dashboard" at bounding box center [236, 47] width 100 height 19
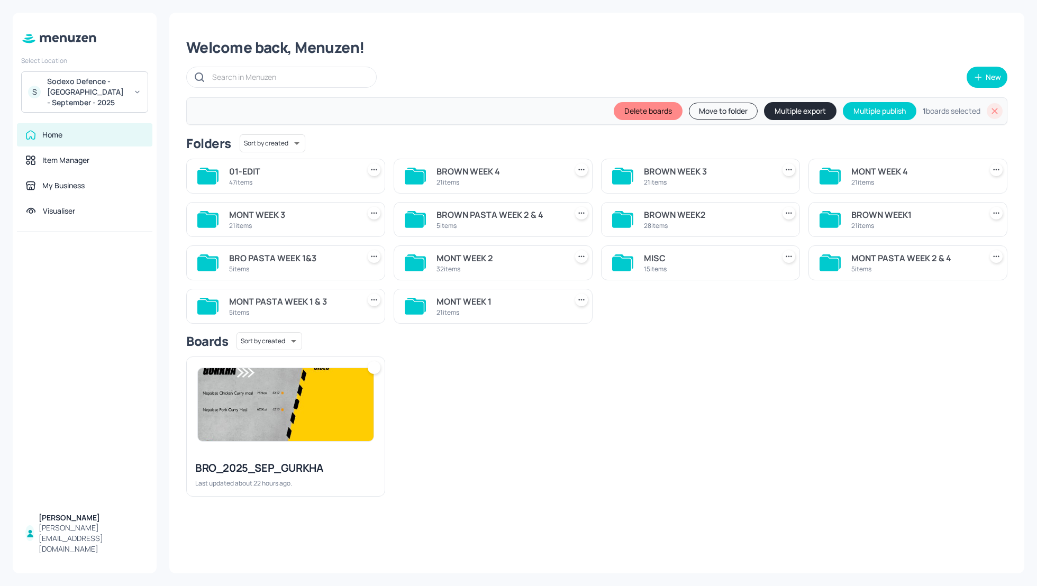
click at [870, 254] on div "MONT PASTA WEEK 2 & 4" at bounding box center [914, 258] width 126 height 13
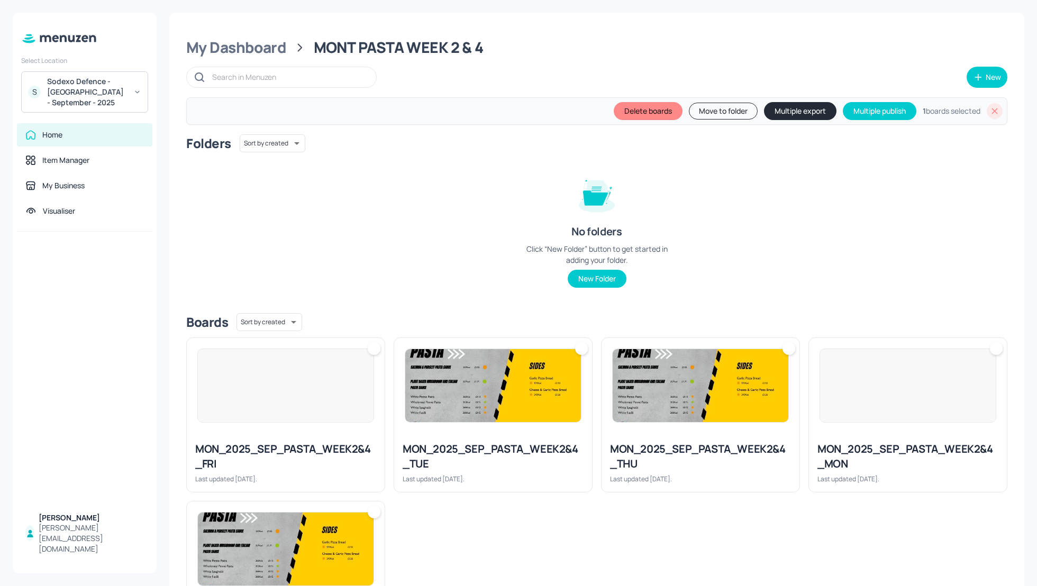
click at [885, 253] on div "Folders Sort by created id ​ No folders Click “New Folder” button to get starte…" at bounding box center [596, 219] width 821 height 170
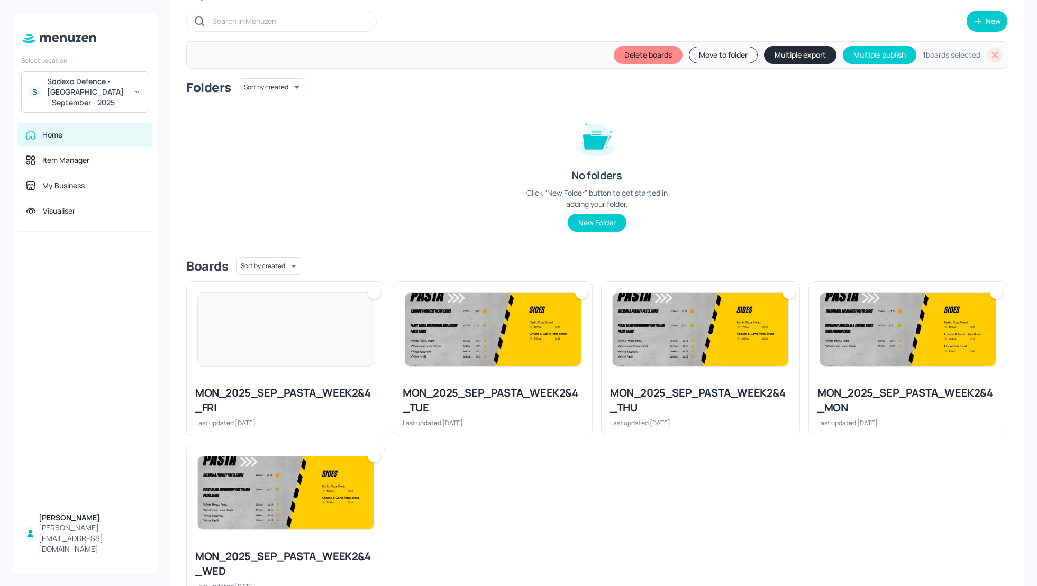
scroll to position [85, 0]
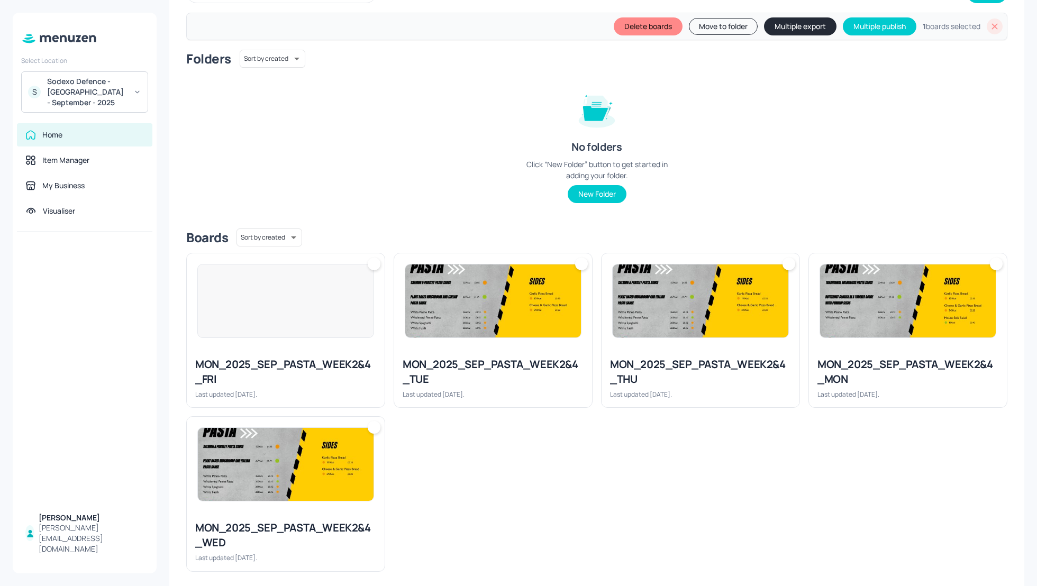
click at [850, 372] on div "MON_2025_SEP_PASTA_WEEK2&4_MON" at bounding box center [907, 372] width 181 height 30
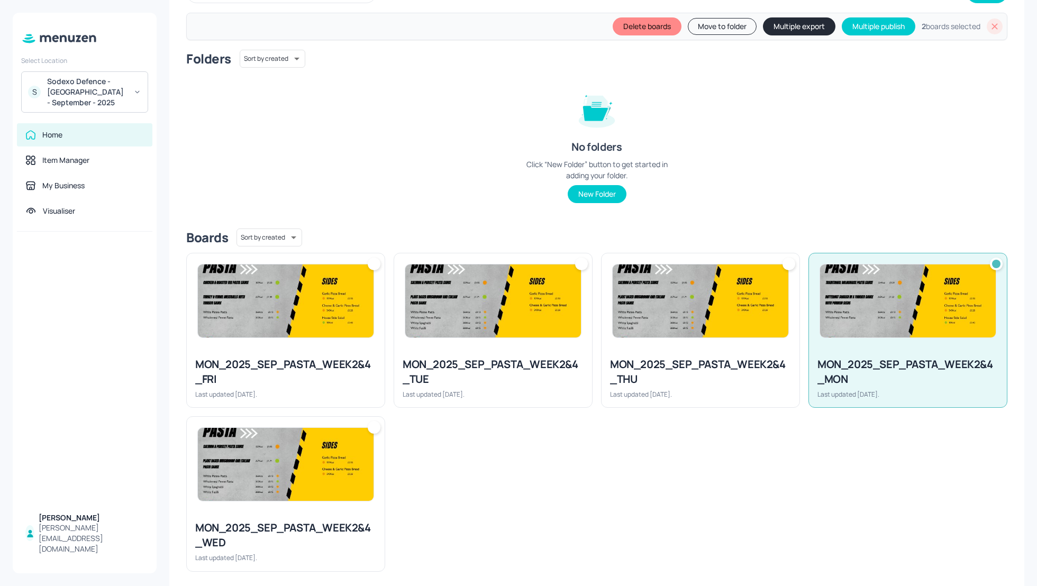
click at [797, 28] on button "Multiple export" at bounding box center [799, 26] width 72 height 18
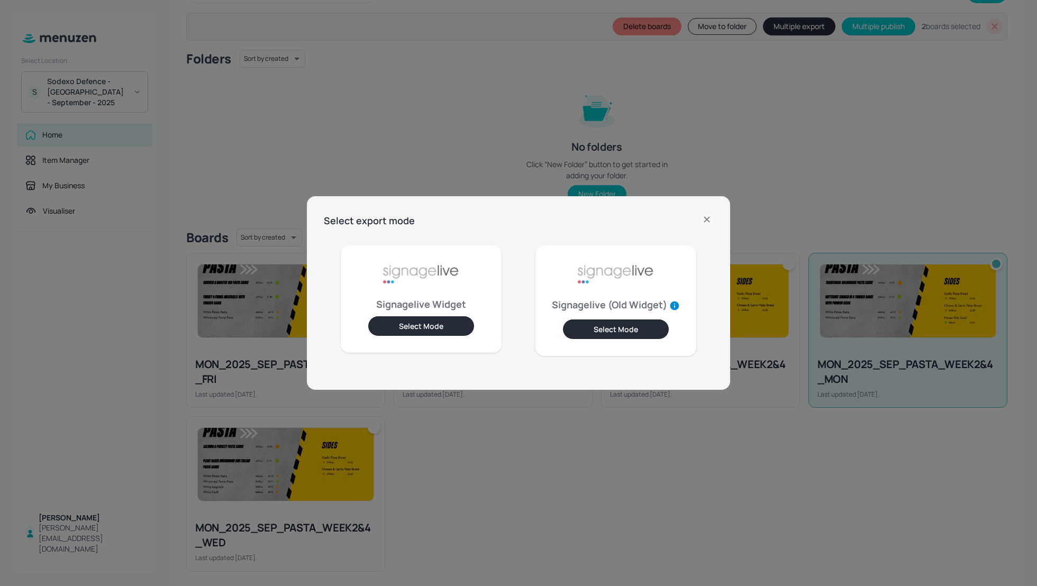
click at [438, 324] on button "Select Mode" at bounding box center [421, 326] width 106 height 20
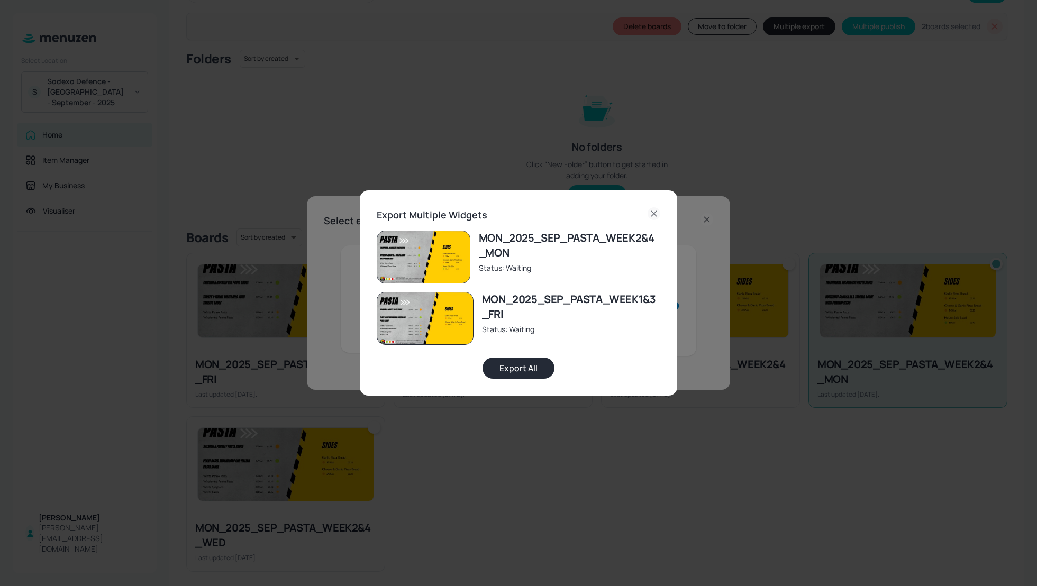
click at [517, 370] on button "Export All" at bounding box center [518, 368] width 72 height 21
click at [405, 104] on div "Export Multiple Widgets MON_2025_SEP_PASTA_WEEK2&4_MON Status: Exported MON_202…" at bounding box center [518, 293] width 1037 height 586
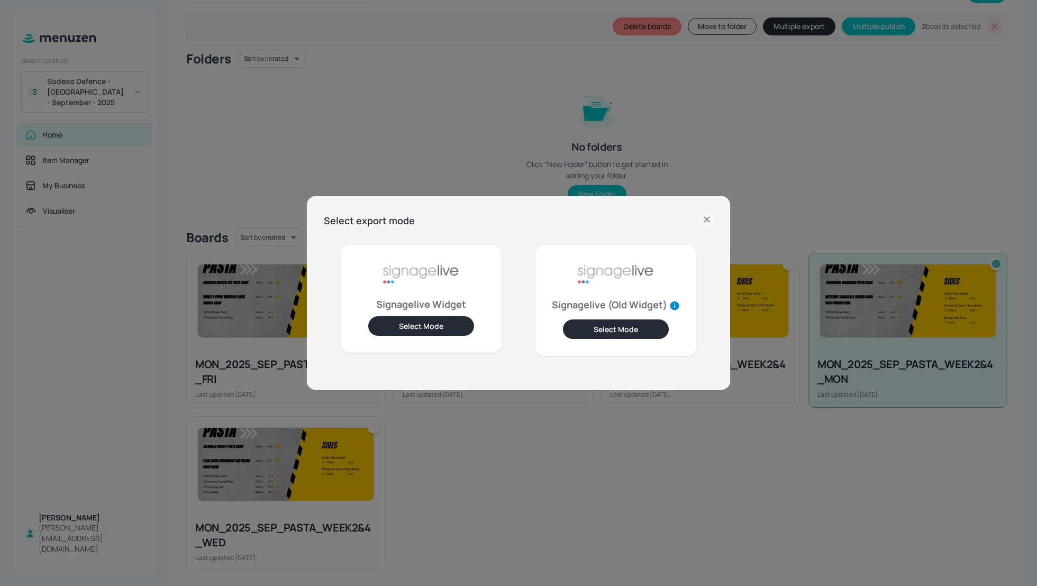
click at [409, 111] on div "Select export mode Signagelive Widget Select Mode Signagelive (Old Widget) Sele…" at bounding box center [518, 293] width 1037 height 586
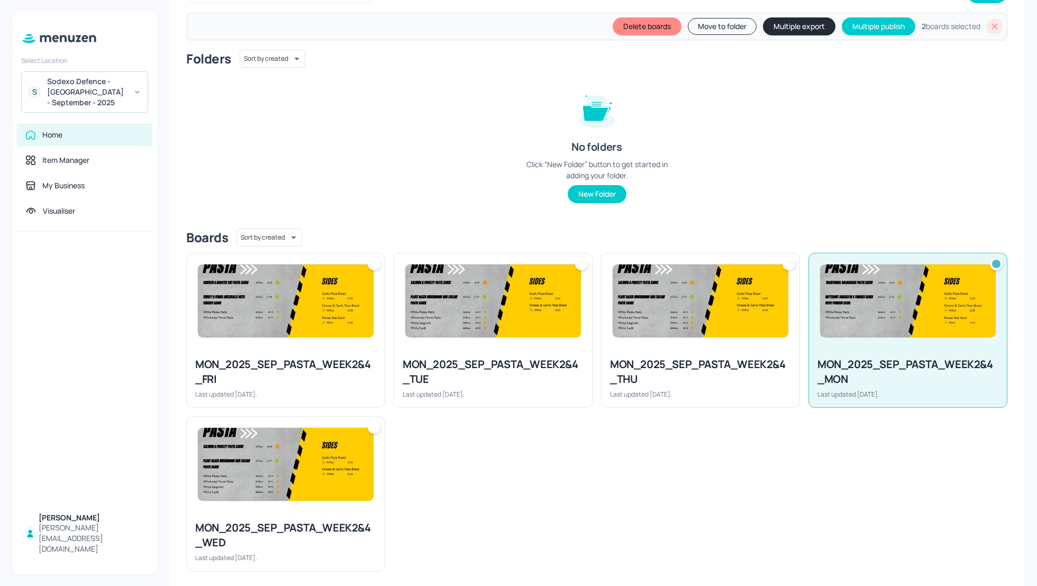
click at [218, 76] on div "Folders Sort by created id ​ No folders Click “New Folder” button to get starte…" at bounding box center [596, 135] width 821 height 170
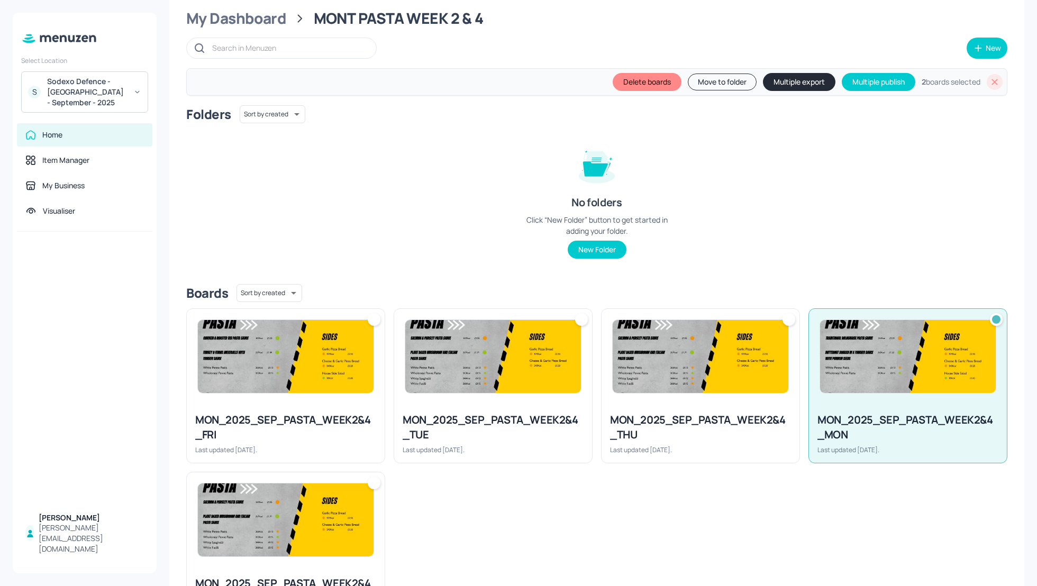
scroll to position [28, 0]
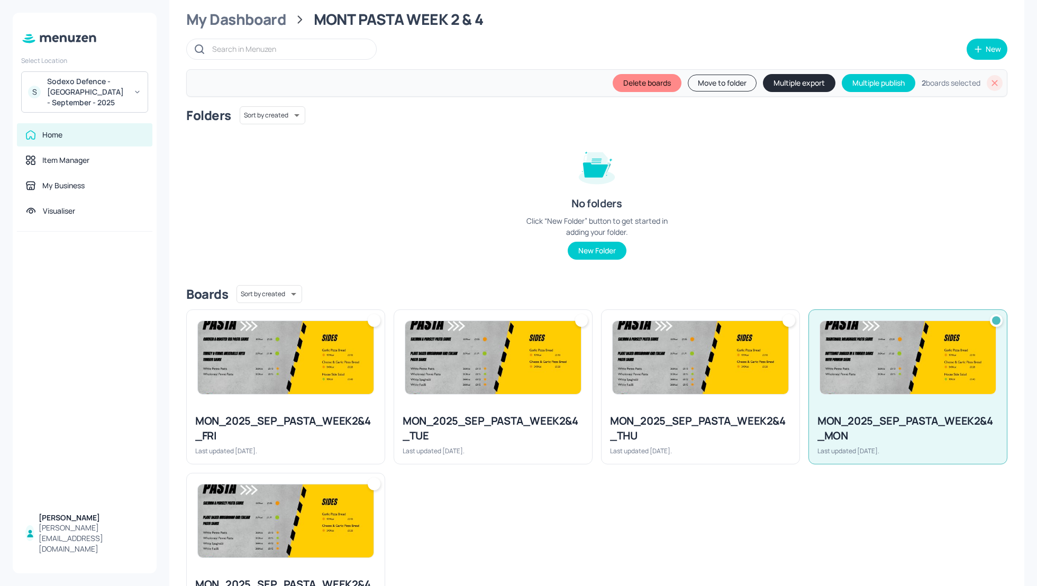
click at [223, 30] on div "My Dashboard MONT PASTA WEEK 2 & 4 New Delete boards Move to folder Multiple ex…" at bounding box center [596, 319] width 855 height 669
click at [225, 21] on div "My Dashboard" at bounding box center [236, 19] width 100 height 19
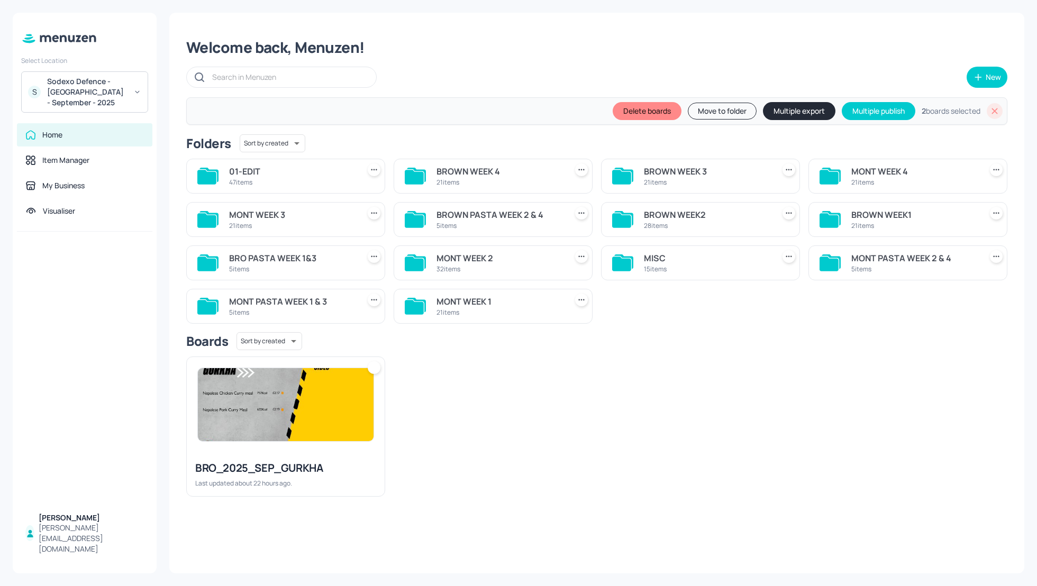
scroll to position [0, 0]
click at [493, 421] on div "BRO_2025_SEP_GURKHA Last updated about 22 hours ago." at bounding box center [593, 422] width 830 height 149
click at [267, 458] on div "BRO_2025_SEP_GURKHA Last updated about 22 hours ago." at bounding box center [286, 474] width 198 height 44
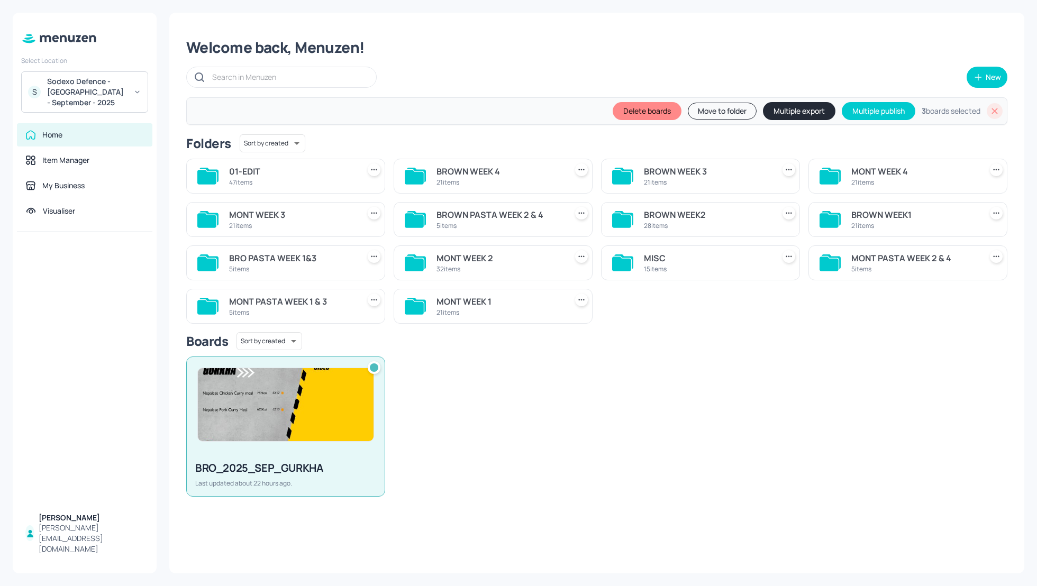
click at [994, 112] on icon at bounding box center [994, 111] width 11 height 11
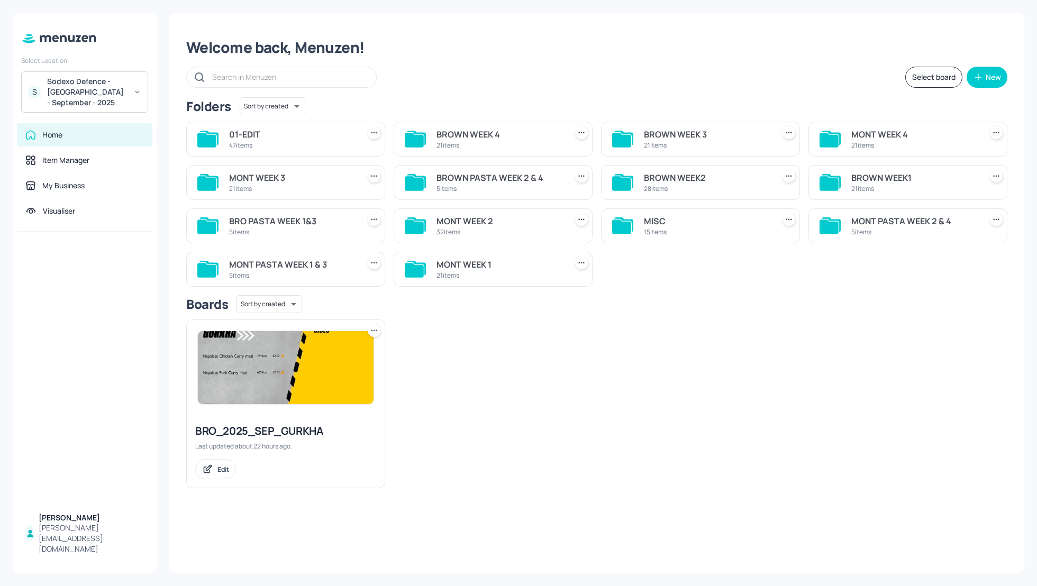
click at [931, 78] on button "Select board" at bounding box center [933, 77] width 57 height 21
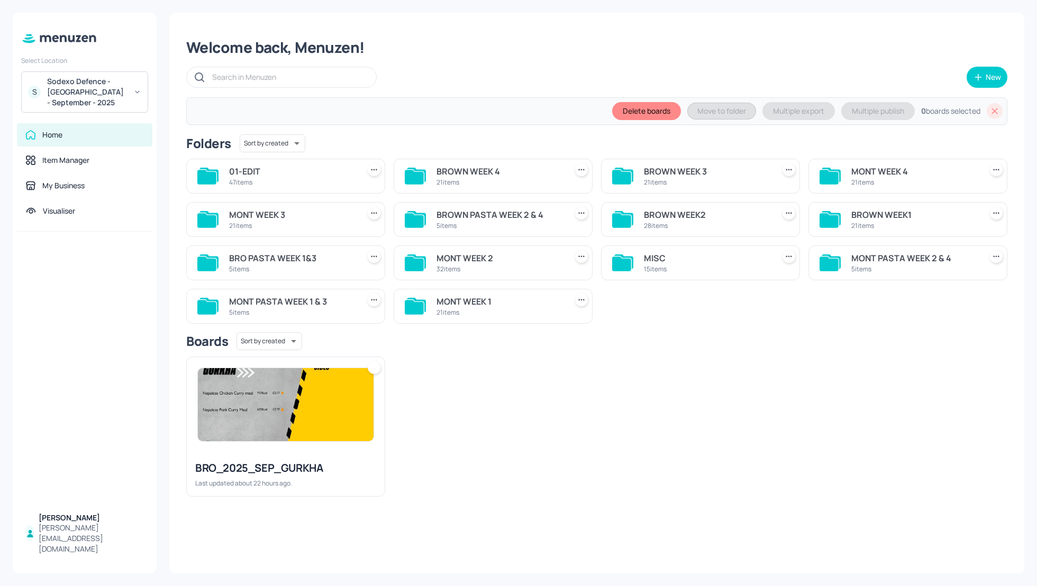
click at [322, 400] on img at bounding box center [286, 404] width 176 height 73
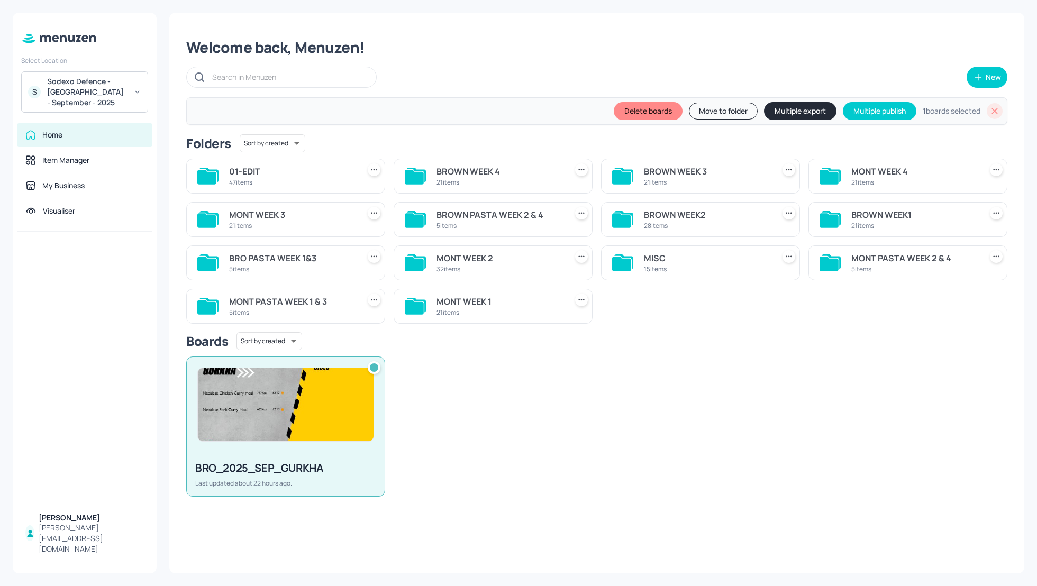
click at [781, 113] on button "Multiple export" at bounding box center [800, 111] width 72 height 18
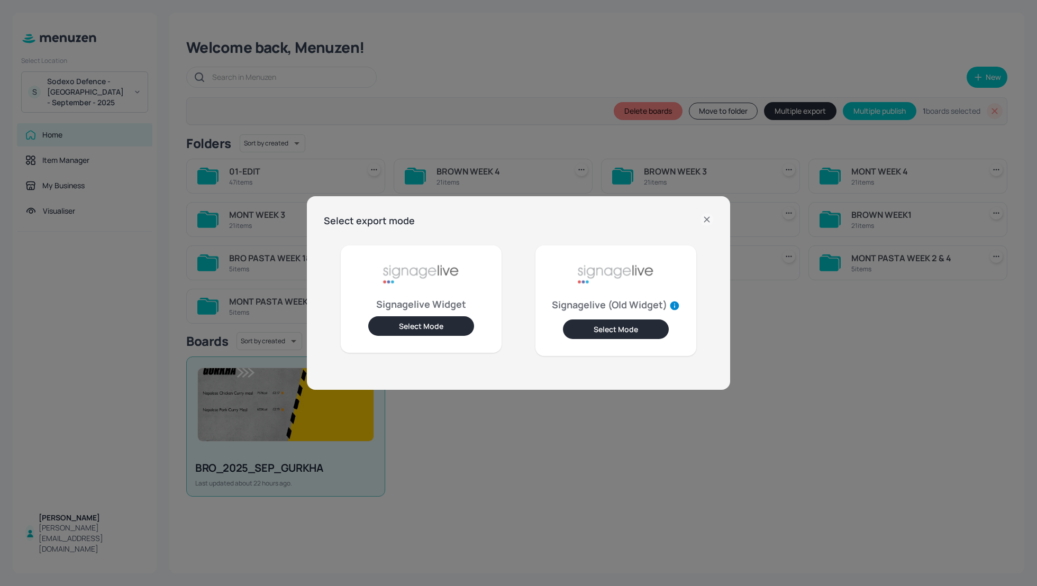
click at [457, 326] on button "Select Mode" at bounding box center [421, 326] width 106 height 20
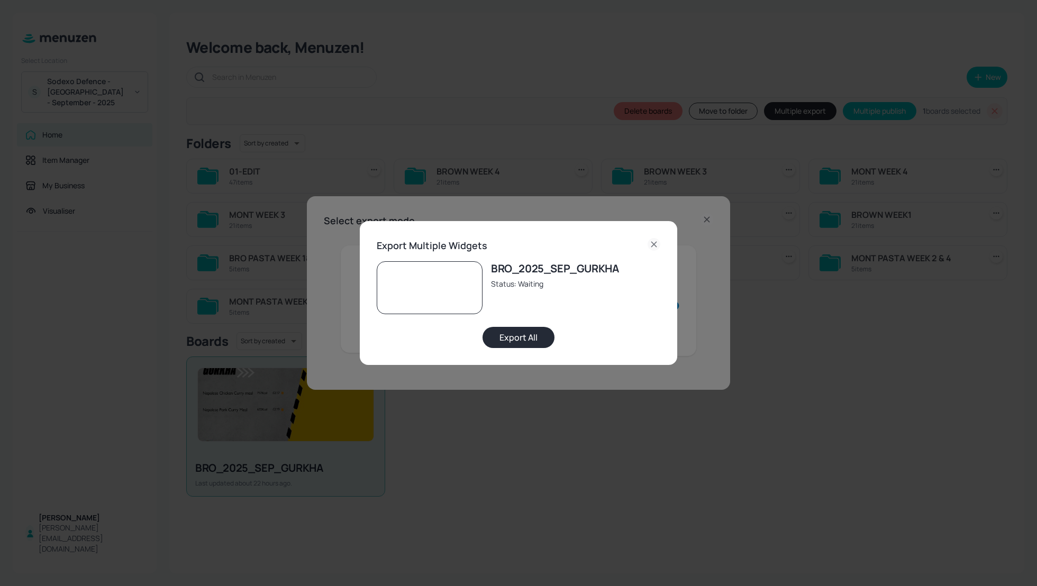
click at [500, 342] on button "Export All" at bounding box center [518, 337] width 72 height 21
click at [653, 240] on icon at bounding box center [654, 244] width 13 height 13
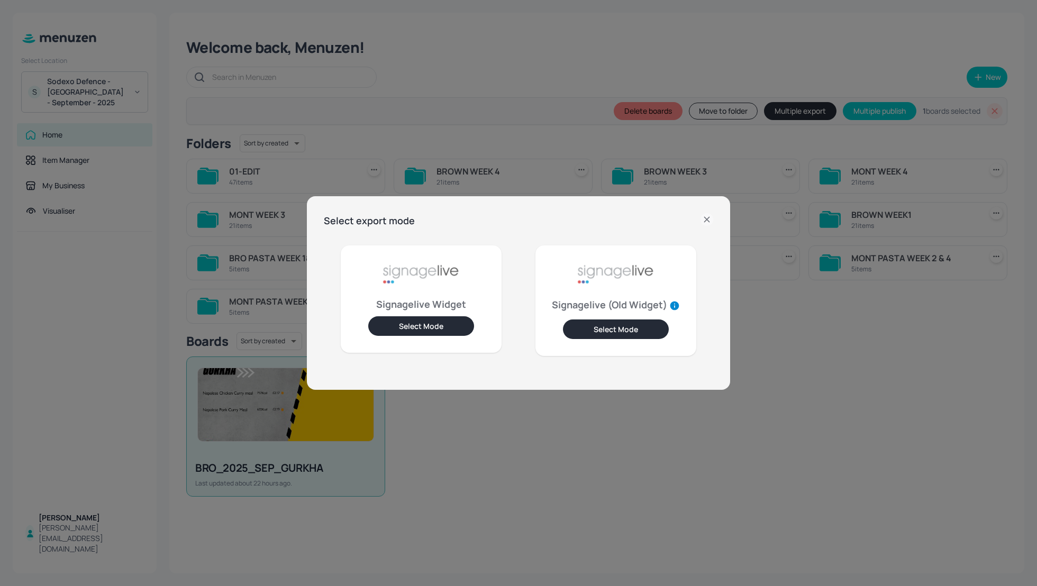
click at [704, 221] on icon at bounding box center [706, 219] width 13 height 13
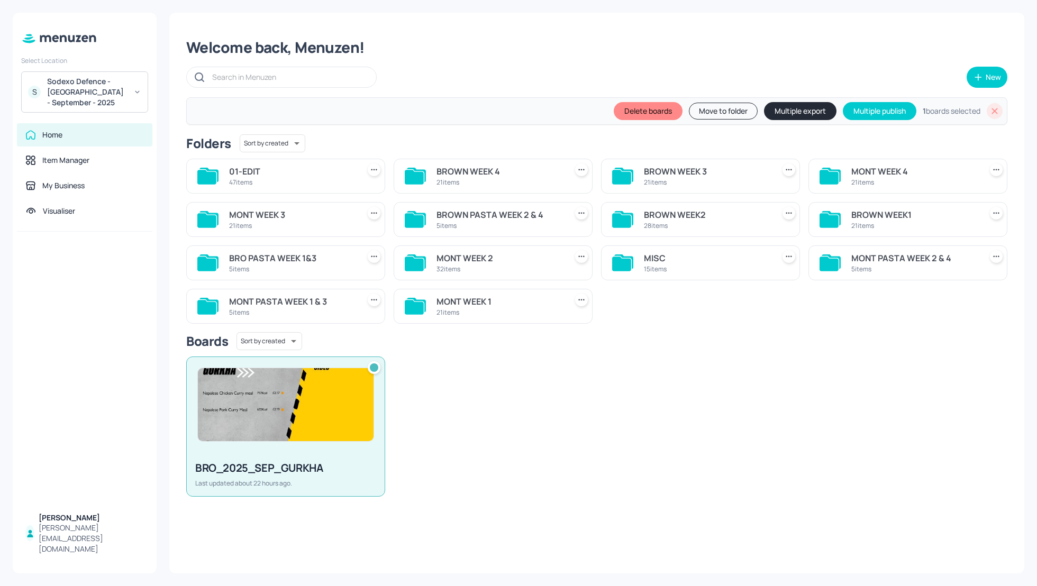
click at [82, 88] on div "Sodexo Defence - Colchester - September - 2025" at bounding box center [87, 92] width 80 height 32
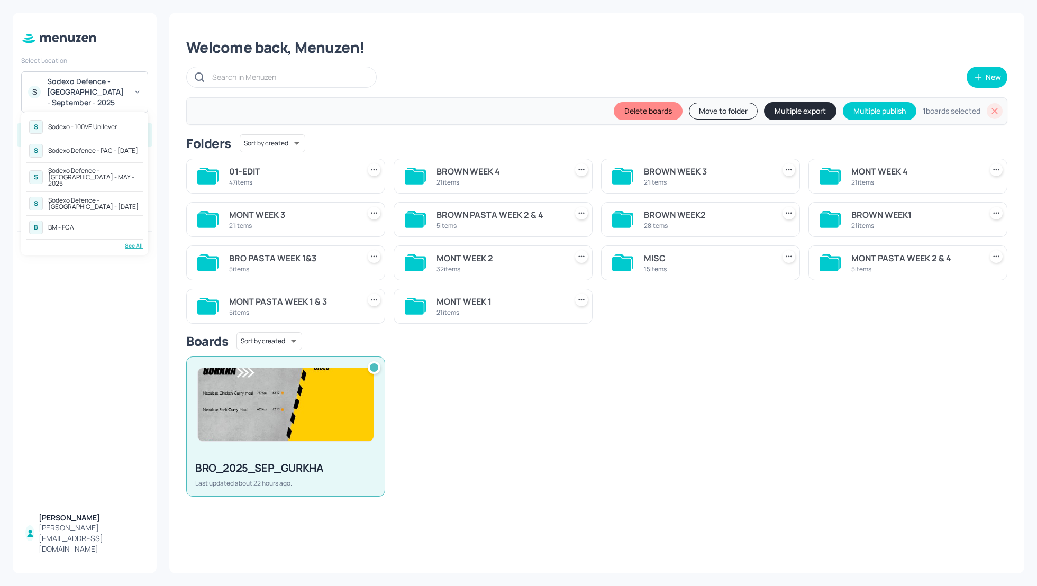
click at [99, 197] on div "Sodexo Defence - [GEOGRAPHIC_DATA] - [DATE]" at bounding box center [94, 203] width 92 height 13
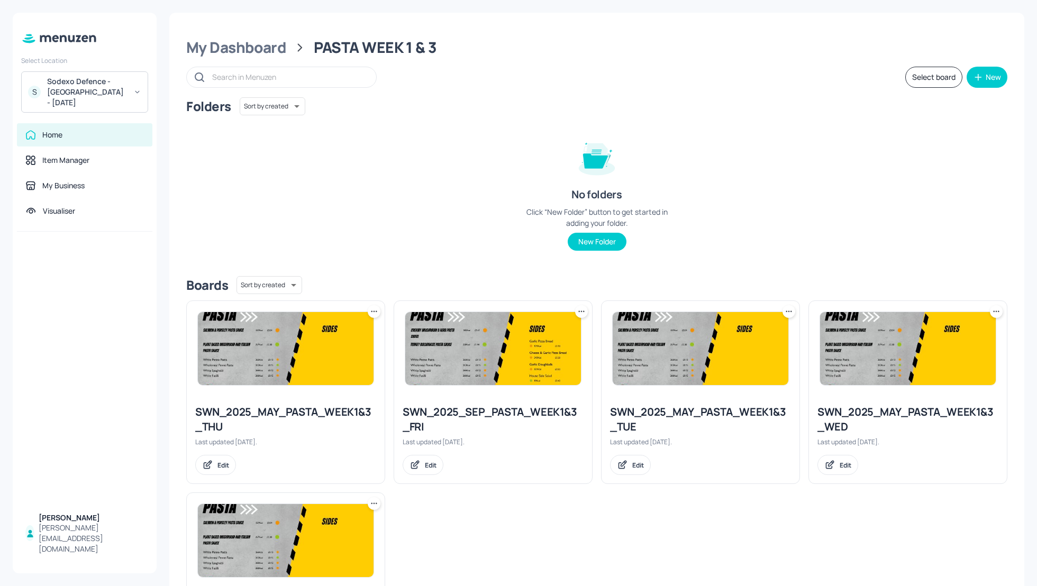
click at [420, 152] on div "Folders Sort by created id ​ No folders Click “New Folder” button to get starte…" at bounding box center [596, 182] width 821 height 170
click at [244, 47] on div "My Dashboard" at bounding box center [236, 47] width 100 height 19
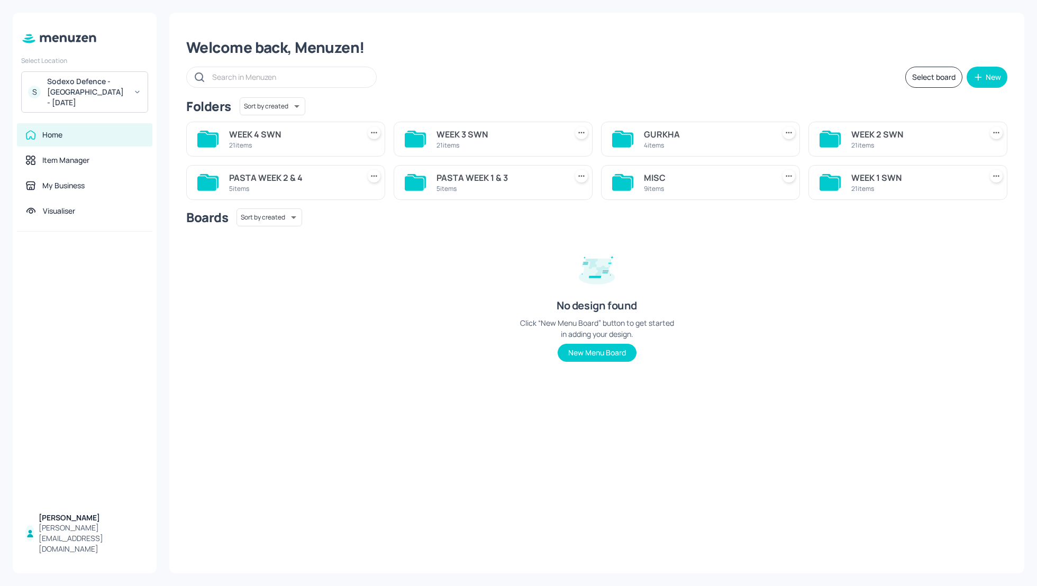
click at [662, 83] on div "Select board New" at bounding box center [596, 77] width 821 height 21
click at [627, 71] on div "Select board New" at bounding box center [596, 77] width 821 height 21
click at [544, 61] on div "Welcome back, Menuzen! Select board New Folders Sort by created id ​ WEEK 4 SWN…" at bounding box center [596, 293] width 855 height 561
click at [636, 51] on div "Welcome back, Menuzen!" at bounding box center [596, 47] width 821 height 19
